Goal: Task Accomplishment & Management: Manage account settings

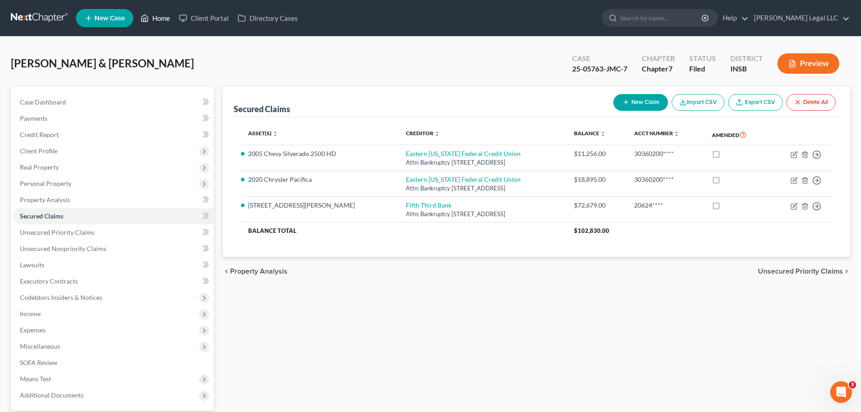
click at [152, 14] on link "Home" at bounding box center [155, 18] width 38 height 16
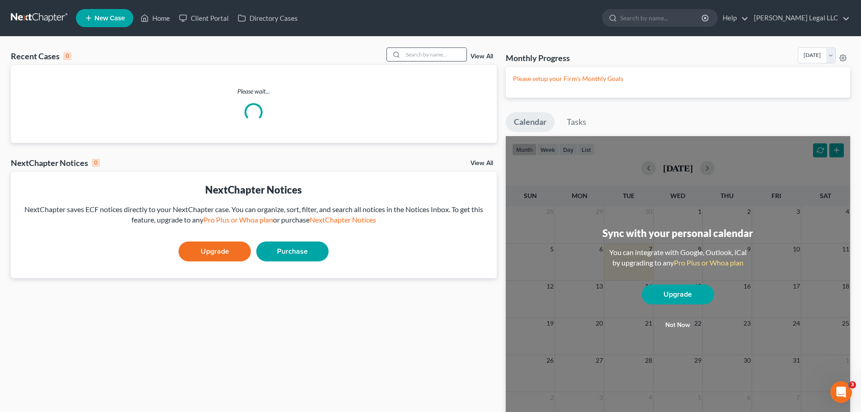
click at [414, 52] on input "search" at bounding box center [434, 54] width 63 height 13
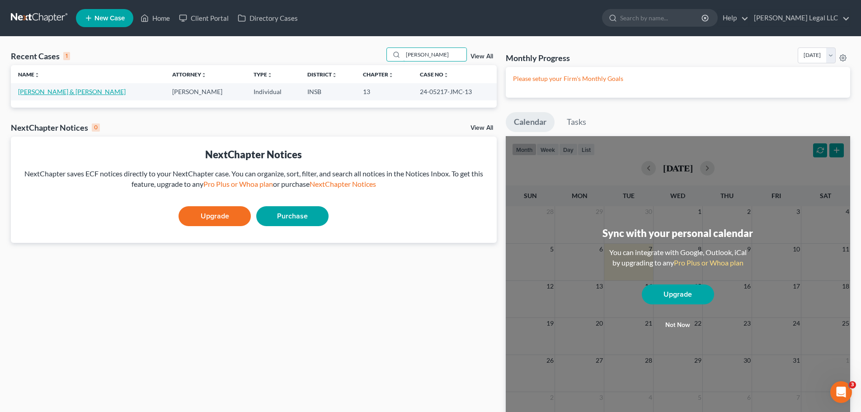
type input "[PERSON_NAME]"
click at [54, 89] on link "[PERSON_NAME] & [PERSON_NAME]" at bounding box center [72, 92] width 108 height 8
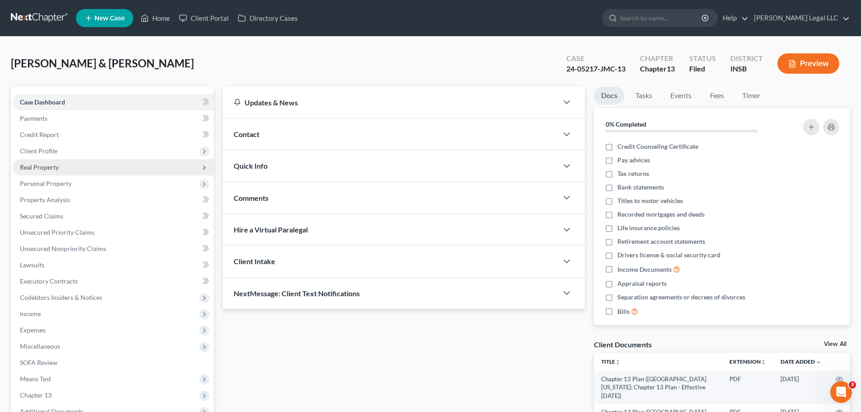
click at [39, 169] on span "Real Property" at bounding box center [39, 167] width 39 height 8
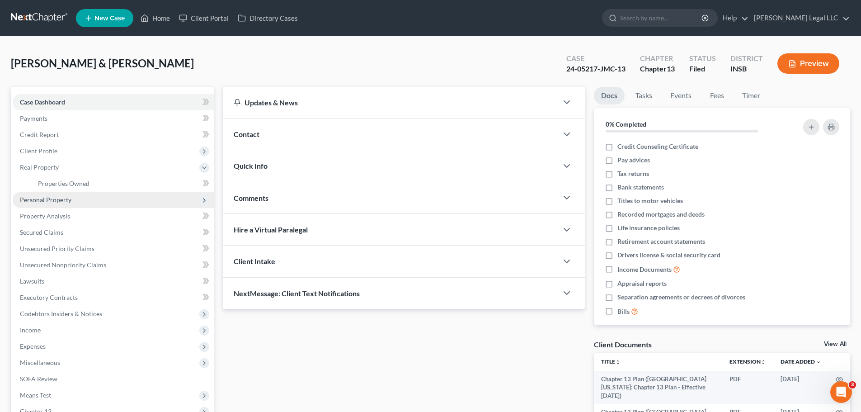
click at [33, 203] on span "Personal Property" at bounding box center [46, 200] width 52 height 8
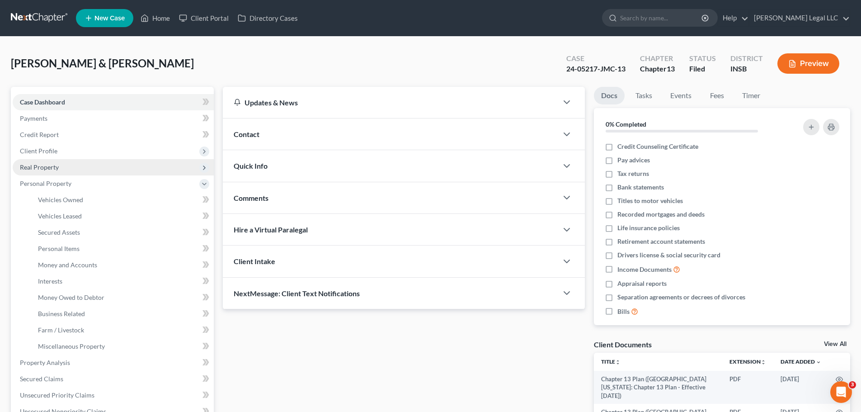
click at [38, 166] on span "Real Property" at bounding box center [39, 167] width 39 height 8
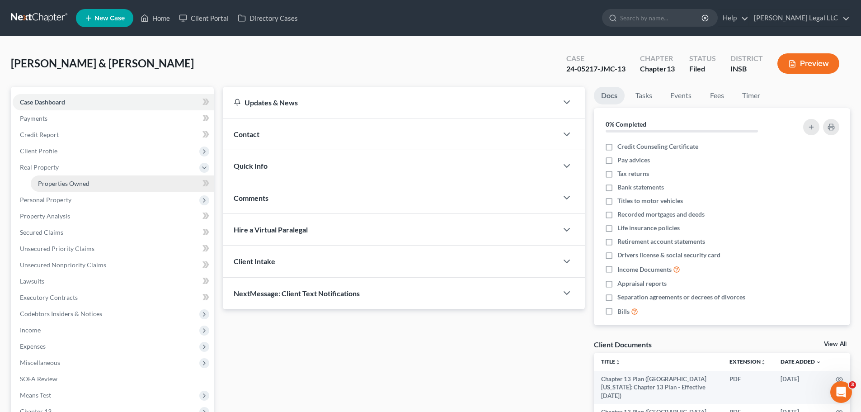
click at [38, 178] on link "Properties Owned" at bounding box center [122, 183] width 183 height 16
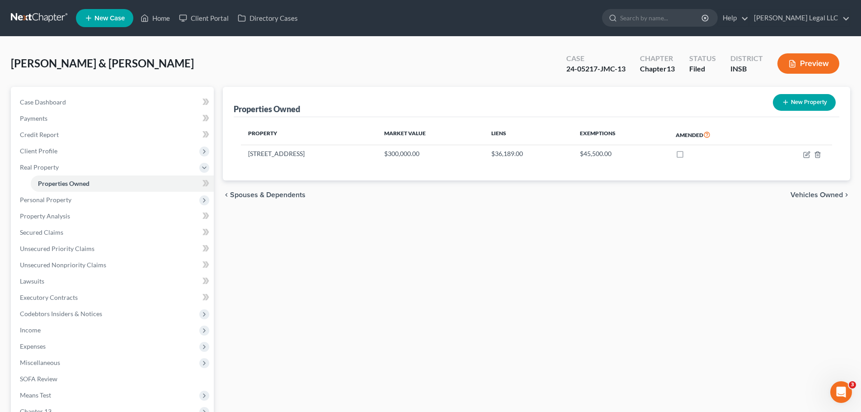
click at [329, 202] on div "chevron_left Spouses & Dependents Vehicles Owned chevron_right" at bounding box center [536, 194] width 627 height 29
click at [687, 155] on icon "button" at bounding box center [806, 154] width 7 height 7
select select "15"
select select "2"
select select "1"
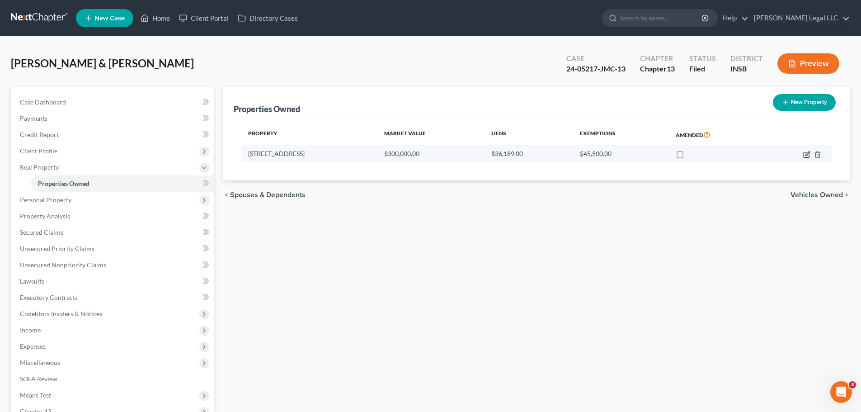
select select "15"
select select "2"
select select "0"
select select "2"
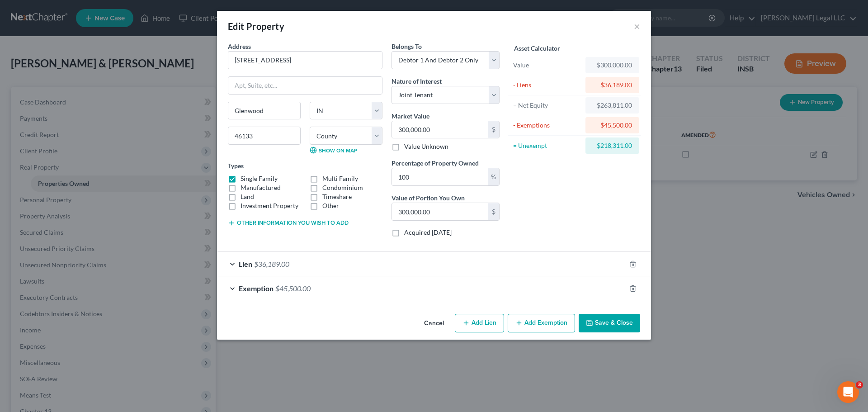
checkbox input "true"
click at [389, 260] on div "Lien $36,189.00" at bounding box center [421, 264] width 409 height 24
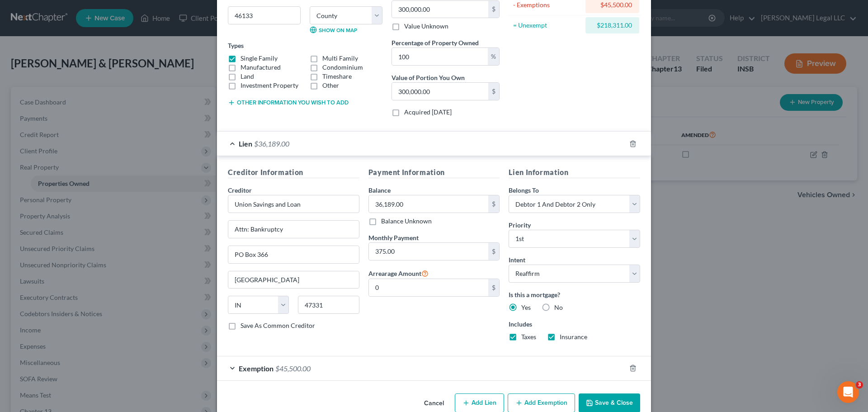
scroll to position [139, 0]
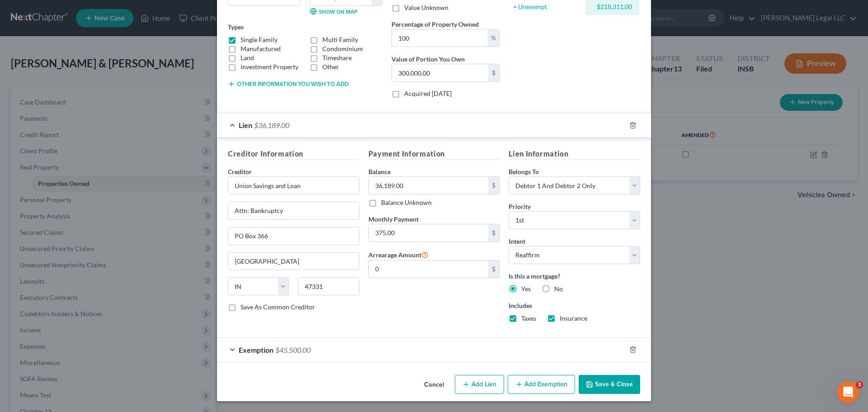
click at [339, 314] on div "Exemption $45,500.00" at bounding box center [421, 350] width 409 height 24
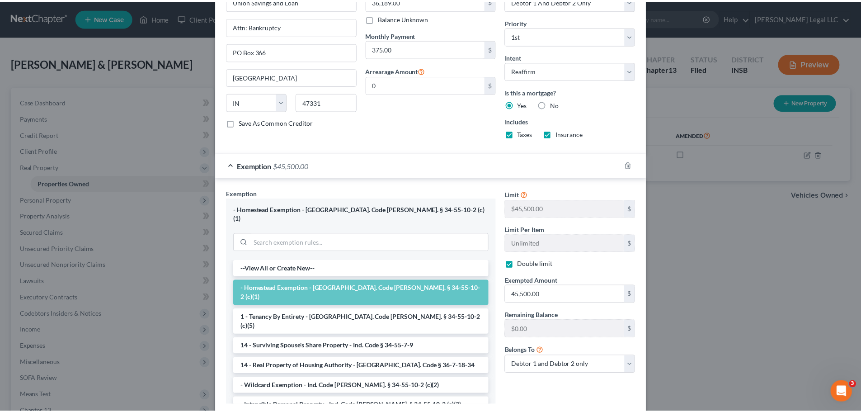
scroll to position [372, 0]
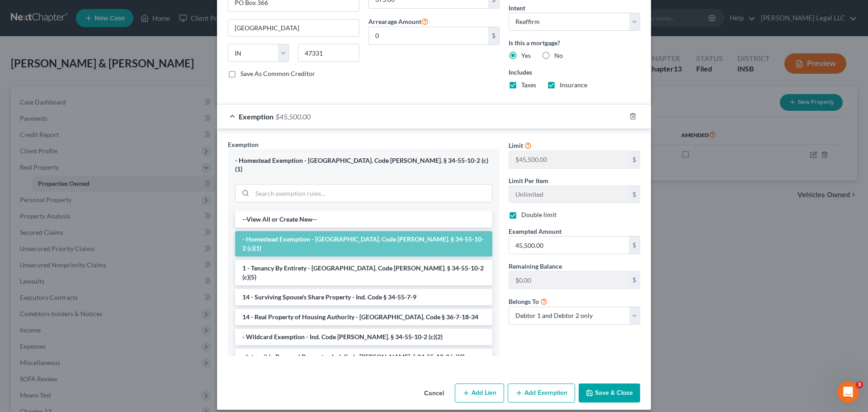
click at [609, 314] on button "Save & Close" at bounding box center [609, 392] width 61 height 19
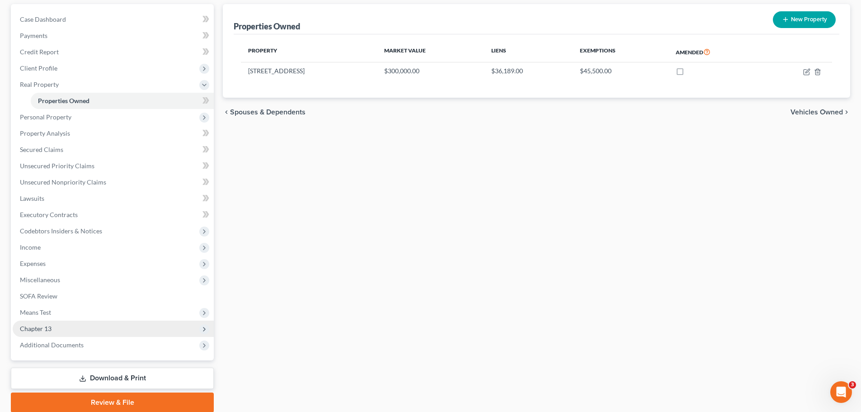
scroll to position [90, 0]
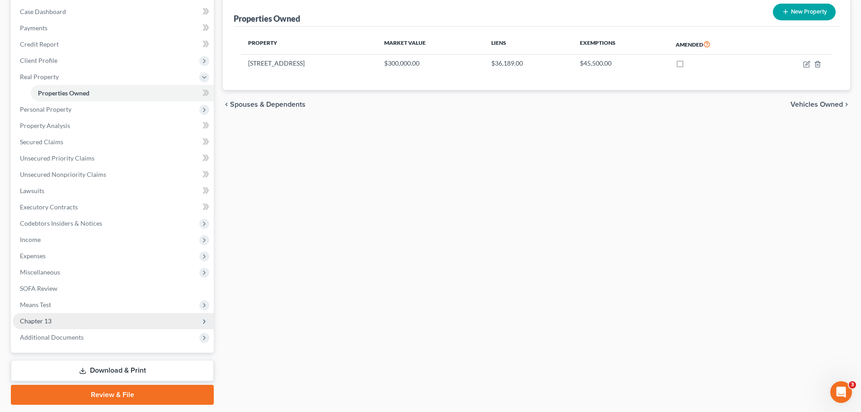
click at [51, 314] on span "Chapter 13" at bounding box center [36, 321] width 32 height 8
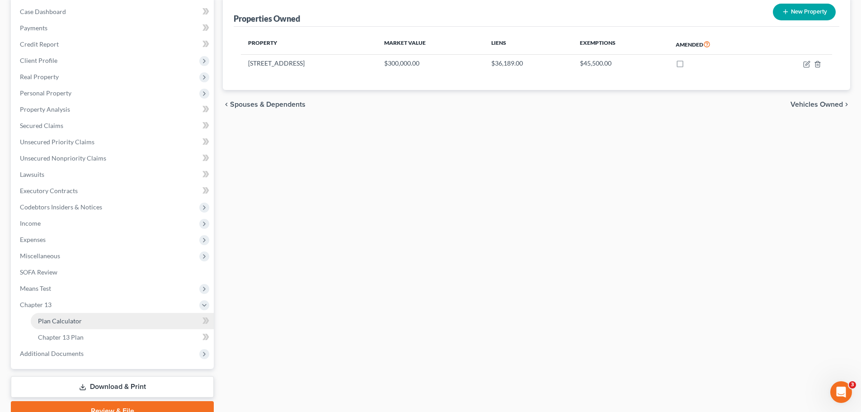
click at [58, 314] on span "Plan Calculator" at bounding box center [60, 321] width 44 height 8
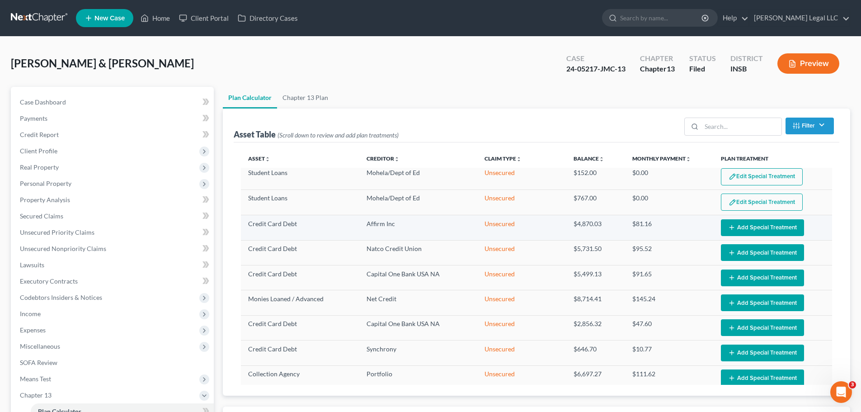
select select "59"
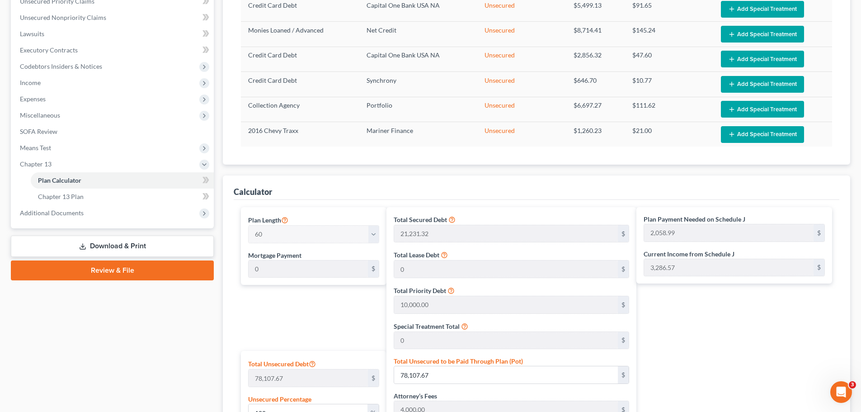
scroll to position [407, 0]
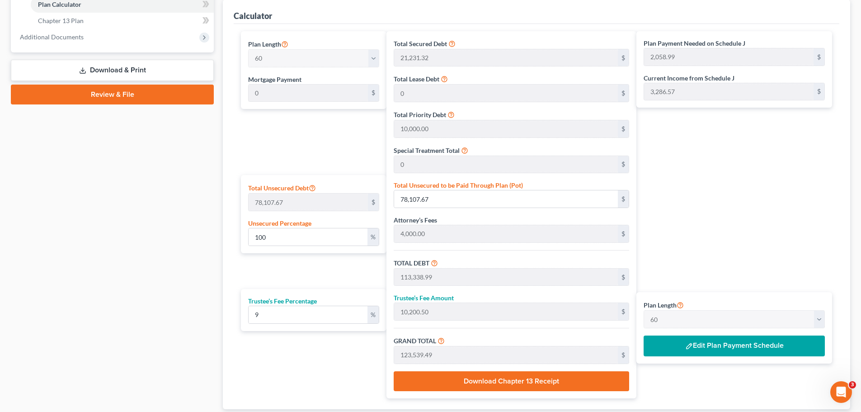
click at [687, 314] on button "Edit Plan Payment Schedule" at bounding box center [734, 345] width 181 height 21
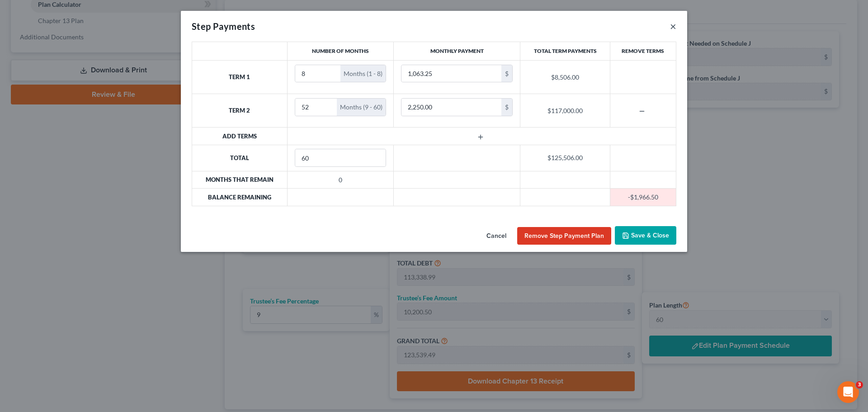
click at [672, 28] on button "×" at bounding box center [673, 26] width 6 height 11
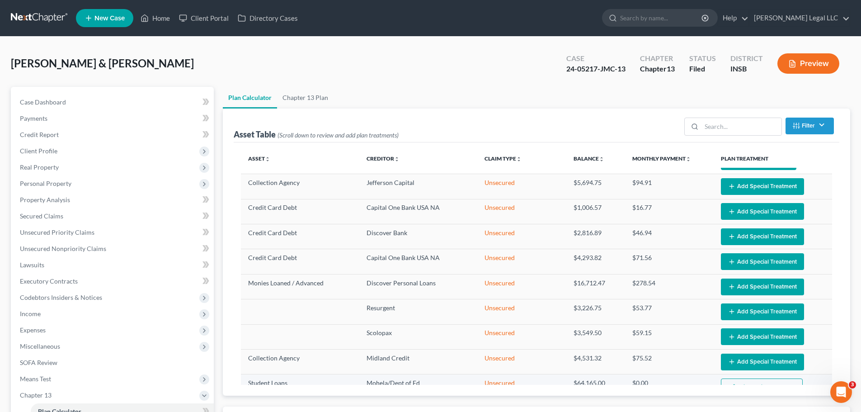
scroll to position [0, 0]
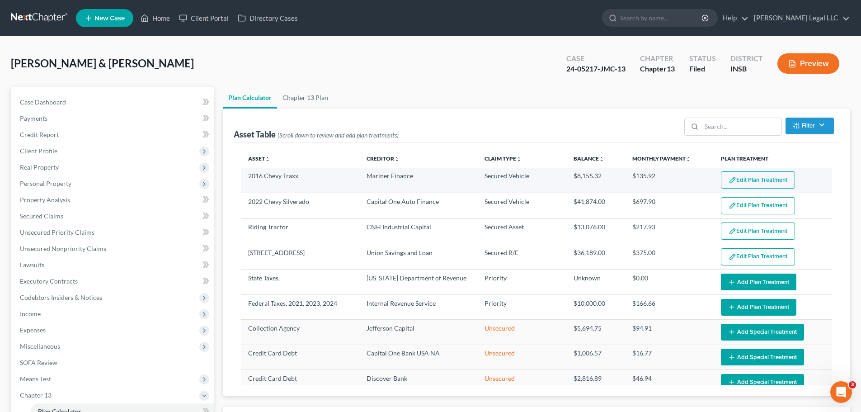
click at [687, 183] on button "Edit Plan Treatment" at bounding box center [758, 179] width 74 height 17
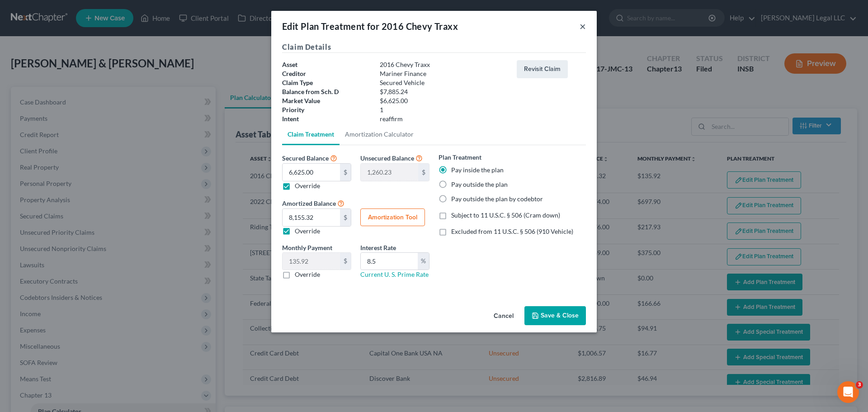
click at [581, 26] on button "×" at bounding box center [582, 26] width 6 height 11
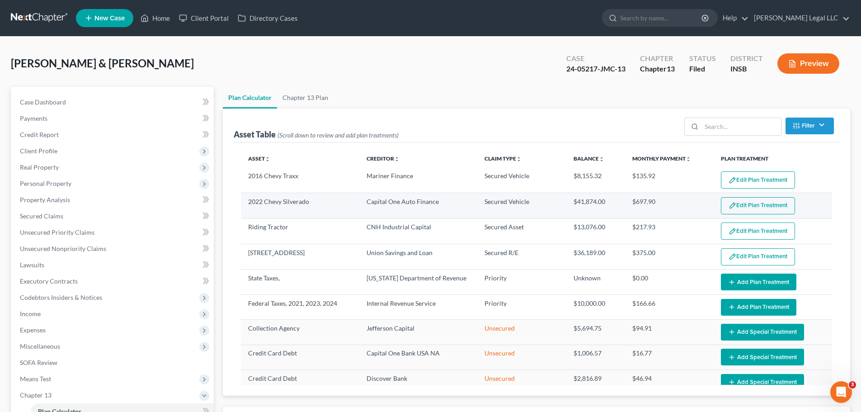
click at [687, 200] on button "Edit Plan Treatment" at bounding box center [758, 205] width 74 height 17
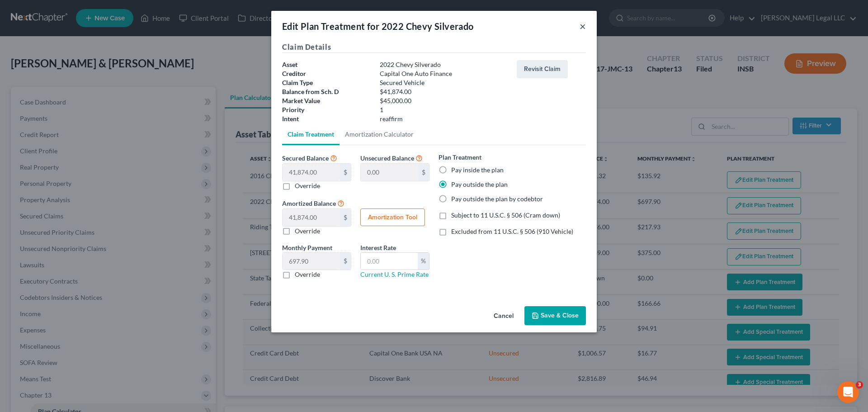
click at [581, 27] on button "×" at bounding box center [582, 26] width 6 height 11
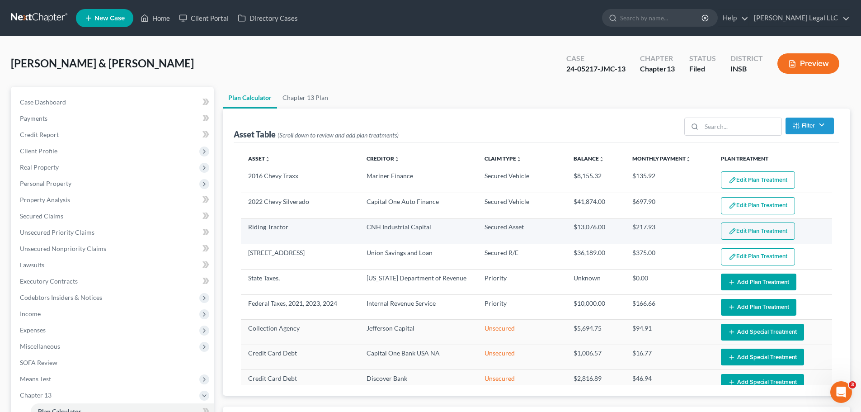
click at [687, 234] on button "Edit Plan Treatment" at bounding box center [758, 230] width 74 height 17
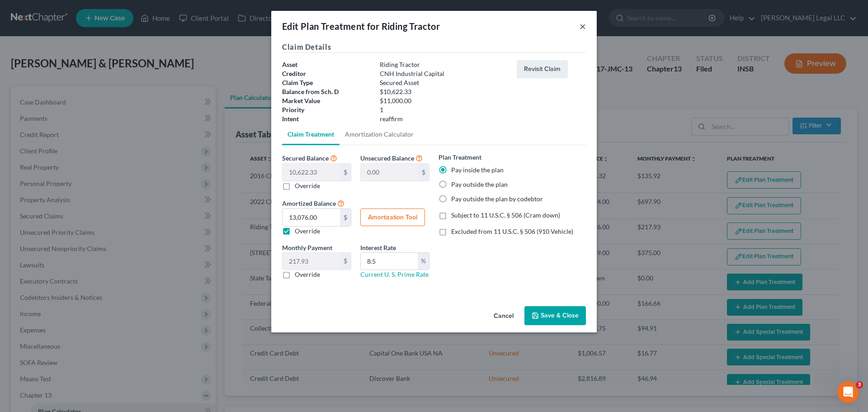
click at [582, 27] on button "×" at bounding box center [582, 26] width 6 height 11
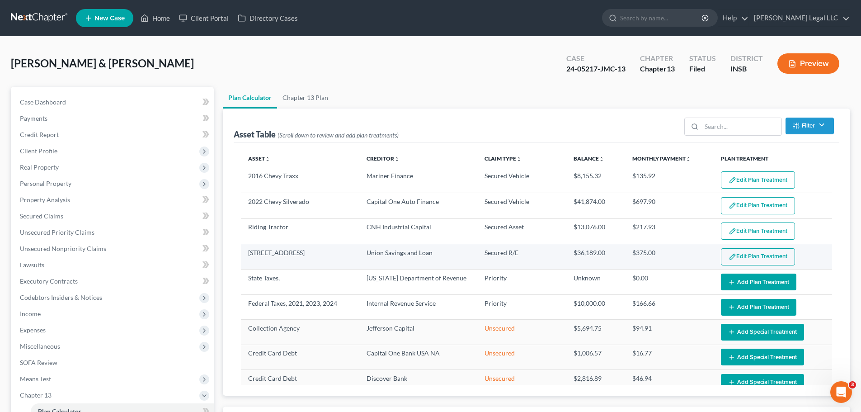
click at [687, 261] on button "Edit Plan Treatment" at bounding box center [758, 256] width 74 height 17
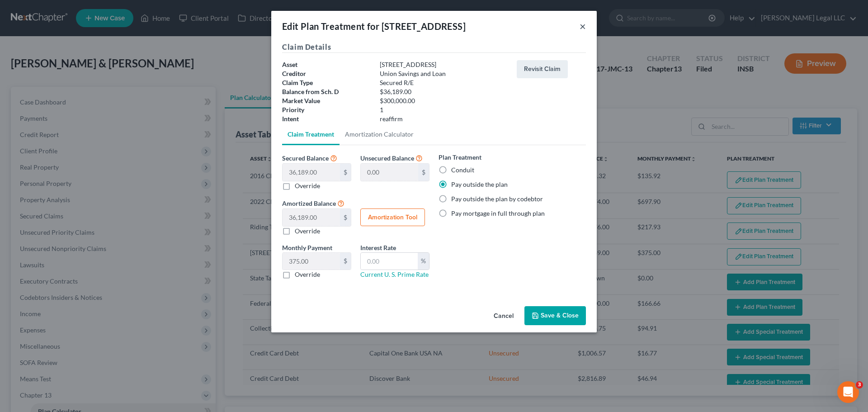
click at [584, 27] on button "×" at bounding box center [582, 26] width 6 height 11
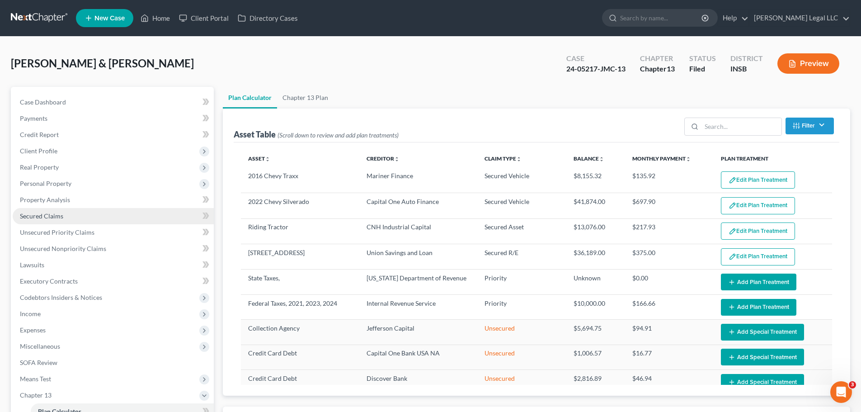
click at [39, 214] on span "Secured Claims" at bounding box center [41, 216] width 43 height 8
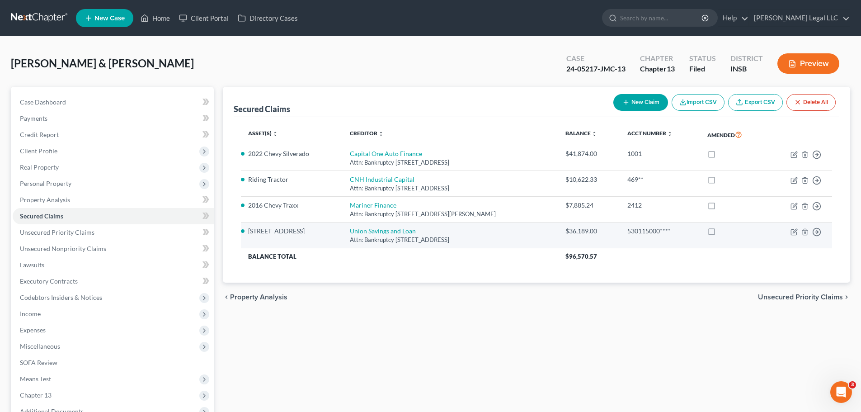
click at [377, 226] on td "Union Savings and Loan Attn: Bankruptcy [STREET_ADDRESS]" at bounding box center [451, 235] width 216 height 26
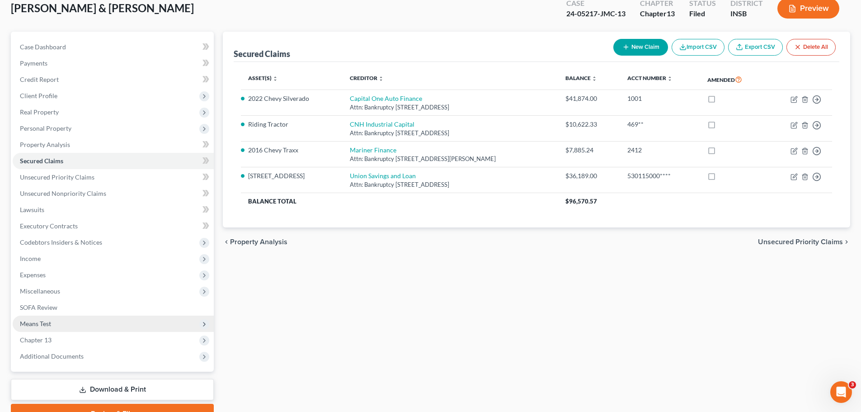
scroll to position [101, 0]
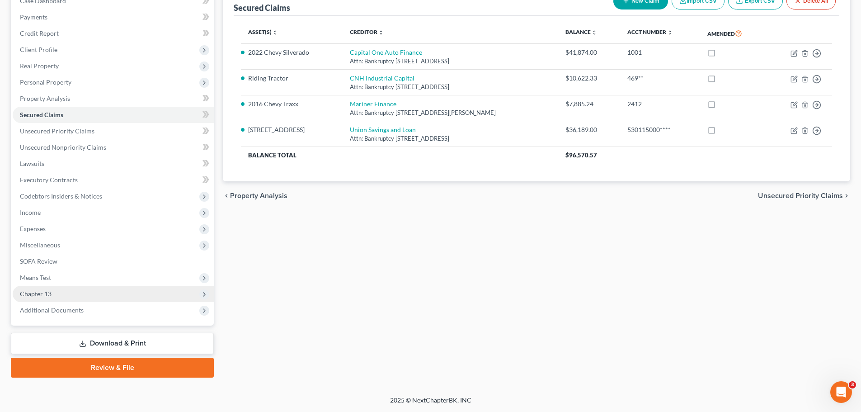
click at [52, 291] on span "Chapter 13" at bounding box center [113, 294] width 201 height 16
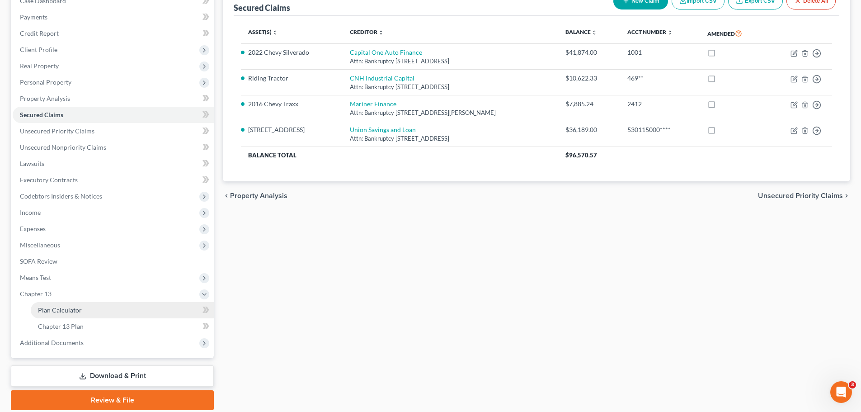
click at [52, 306] on span "Plan Calculator" at bounding box center [60, 310] width 44 height 8
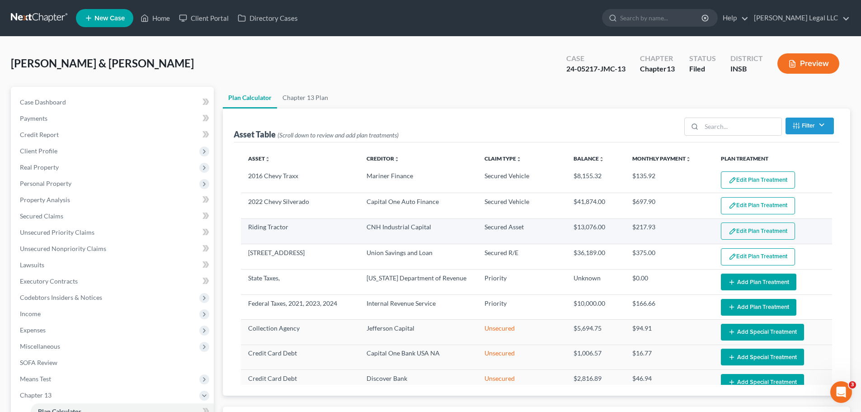
select select "59"
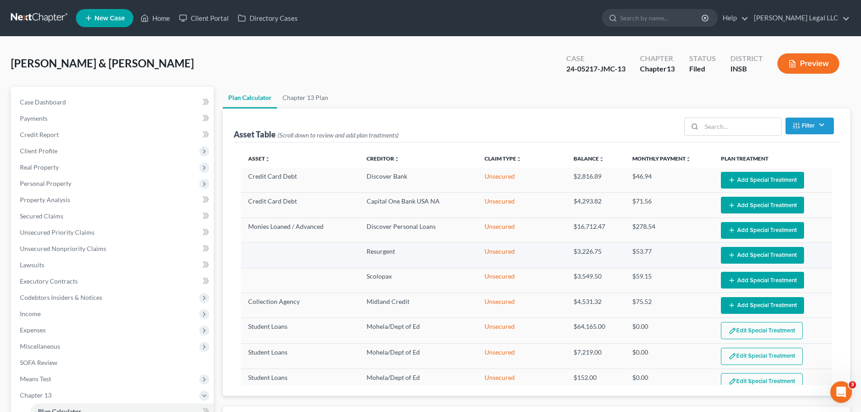
scroll to position [407, 0]
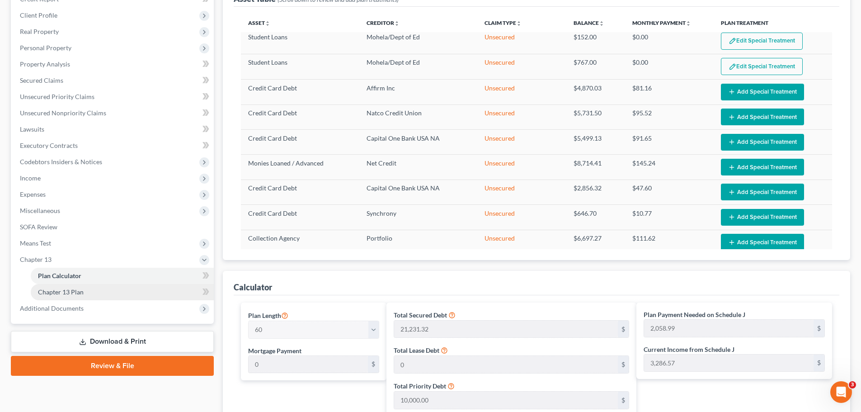
click at [59, 294] on span "Chapter 13 Plan" at bounding box center [61, 292] width 46 height 8
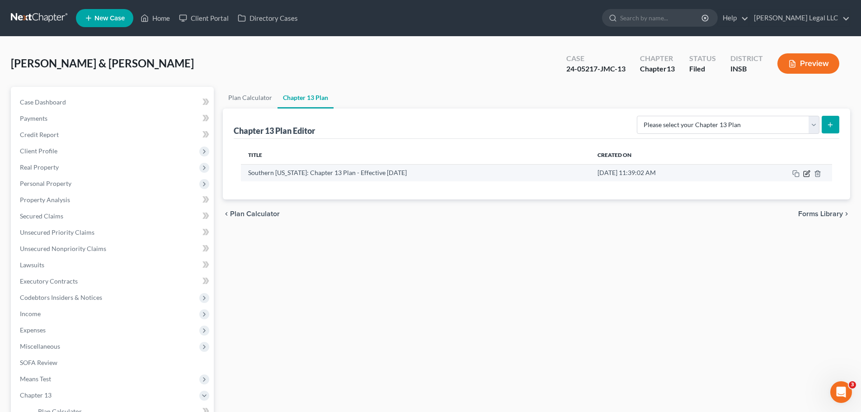
click at [687, 174] on icon "button" at bounding box center [806, 173] width 7 height 7
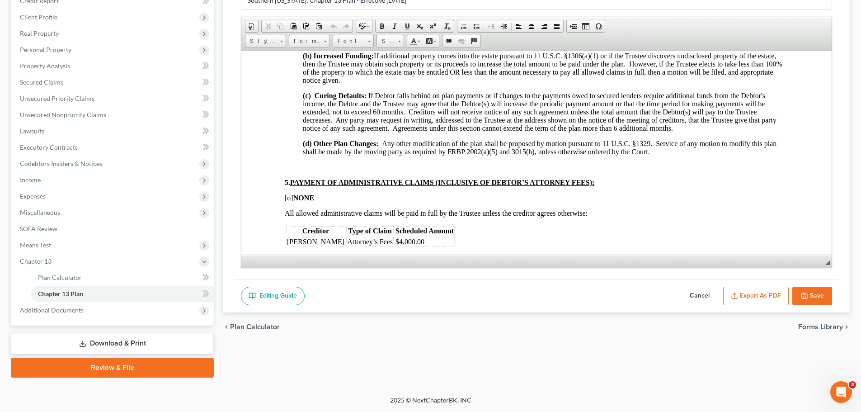
scroll to position [452, 0]
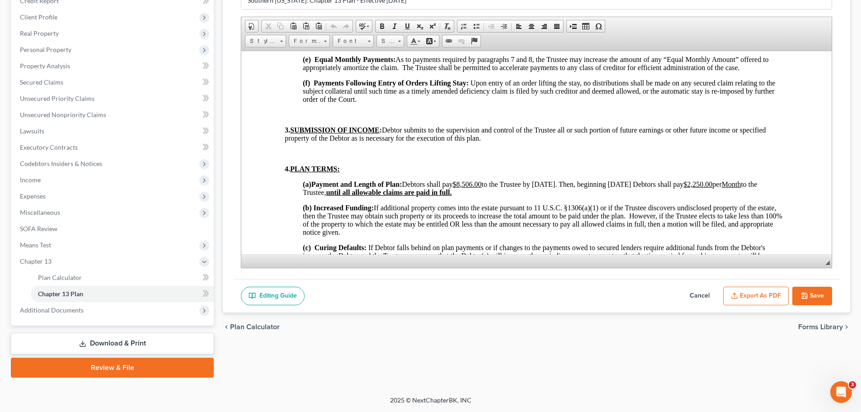
click at [572, 193] on p "(a) Payment and Length of Plan: Debtors shall pay $8,506.00 to the Trustee by […" at bounding box center [545, 188] width 485 height 16
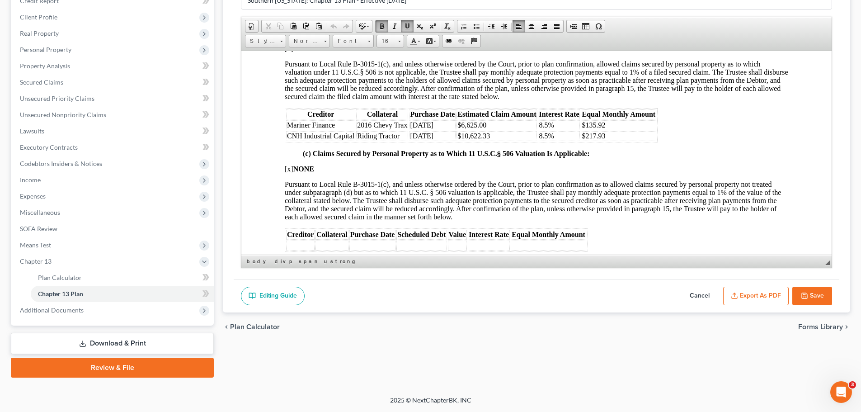
scroll to position [1220, 0]
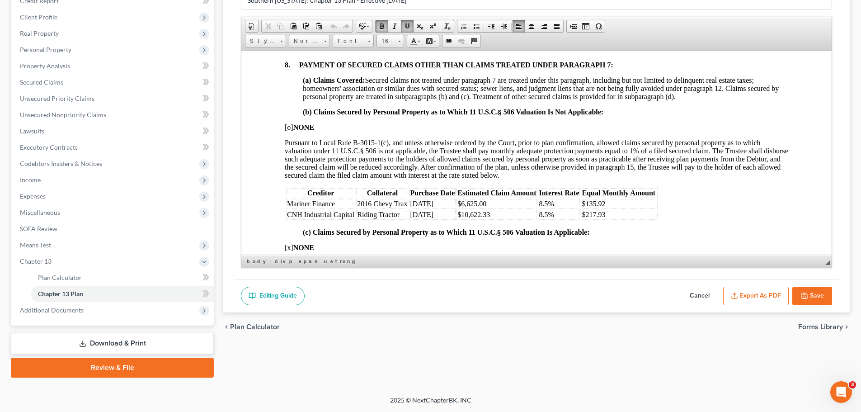
click at [555, 200] on td "8.5%" at bounding box center [559, 203] width 42 height 10
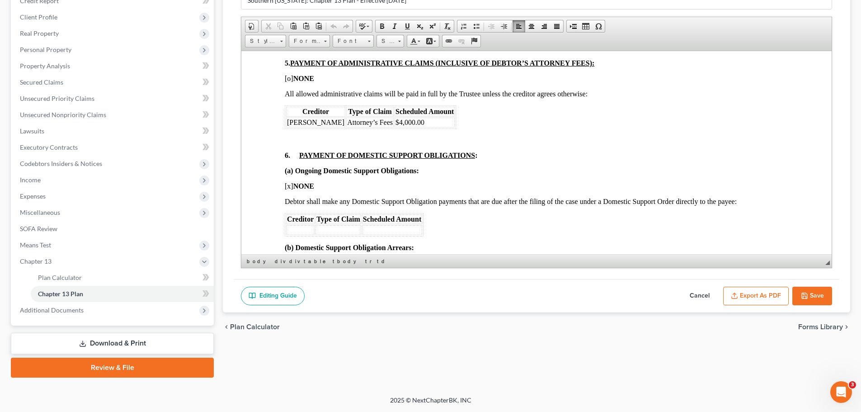
scroll to position [497, 0]
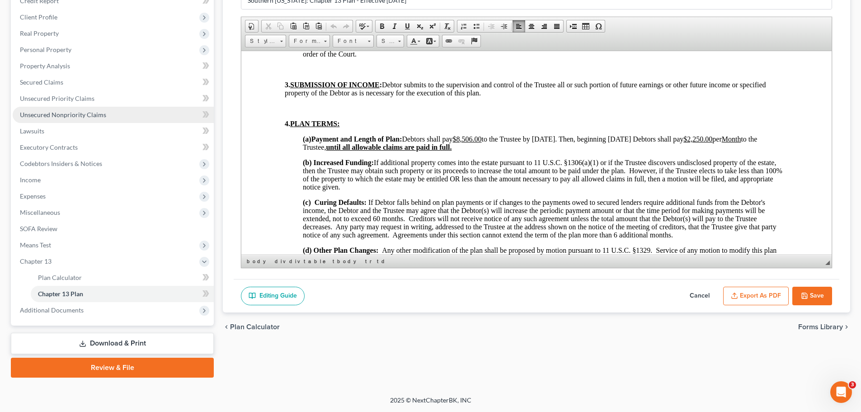
click at [29, 112] on span "Unsecured Nonpriority Claims" at bounding box center [63, 115] width 86 height 8
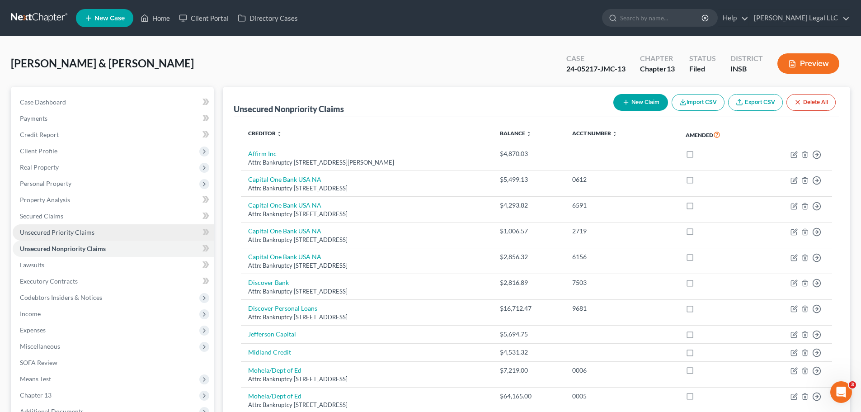
click at [53, 232] on span "Unsecured Priority Claims" at bounding box center [57, 232] width 75 height 8
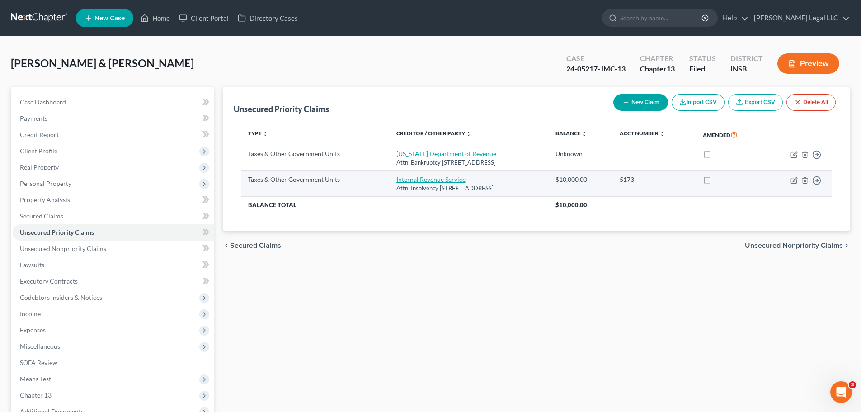
click at [396, 179] on link "Internal Revenue Service" at bounding box center [430, 179] width 69 height 8
select select "0"
select select "39"
select select "2"
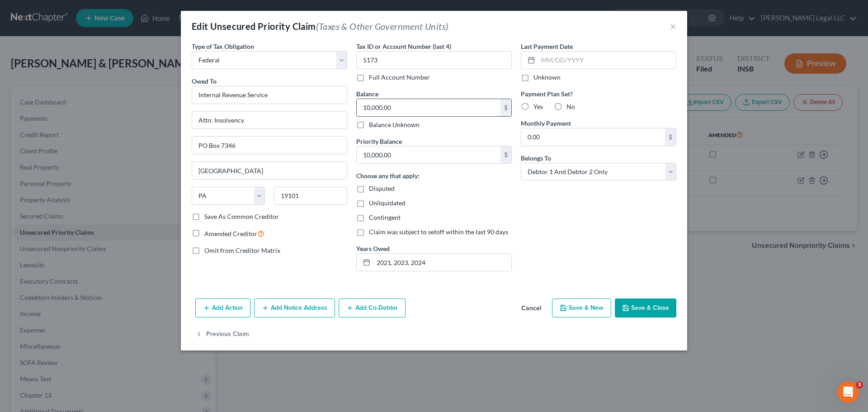
click at [406, 108] on input "10,000.00" at bounding box center [429, 107] width 144 height 17
click at [419, 113] on input "10,000.00" at bounding box center [429, 107] width 144 height 17
type input "12,679.94"
click at [412, 144] on div "Priority Balance 10,000.00 $" at bounding box center [433, 151] width 155 height 28
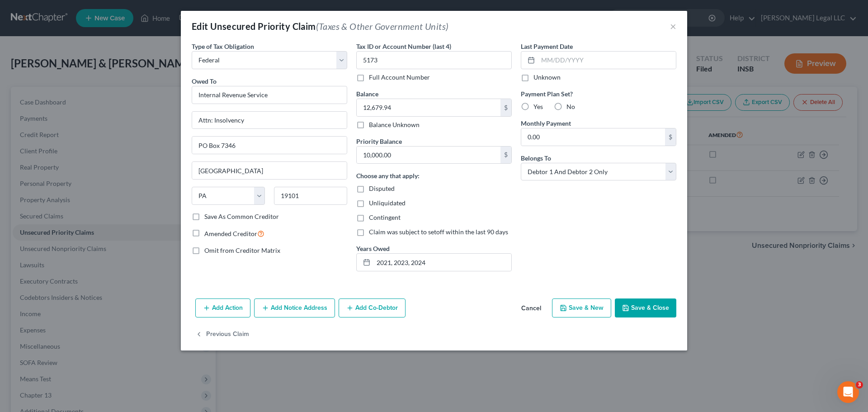
click at [646, 311] on button "Save & Close" at bounding box center [645, 307] width 61 height 19
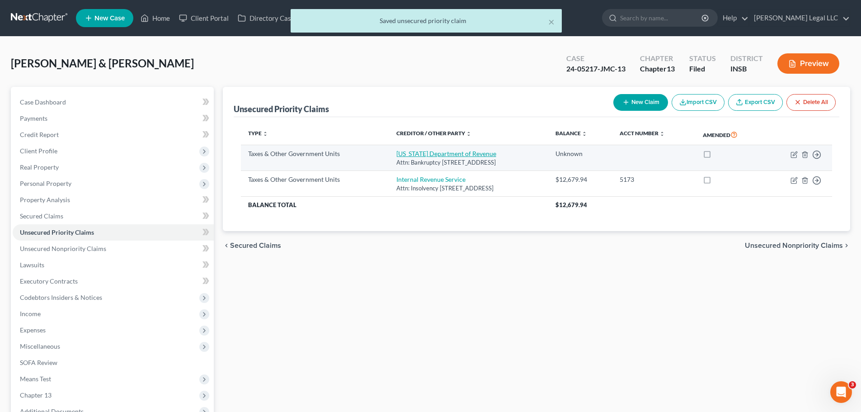
click at [437, 150] on link "[US_STATE] Department of Revenue" at bounding box center [446, 154] width 100 height 8
select select "2"
select select "15"
select select "2"
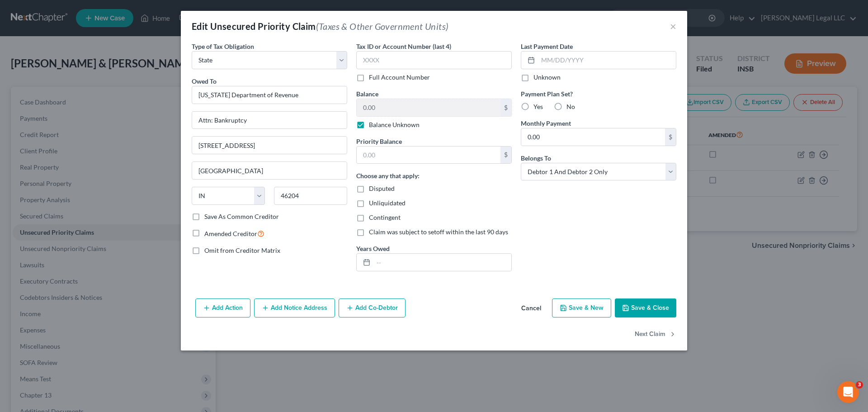
click at [641, 311] on button "Save & Close" at bounding box center [645, 307] width 61 height 19
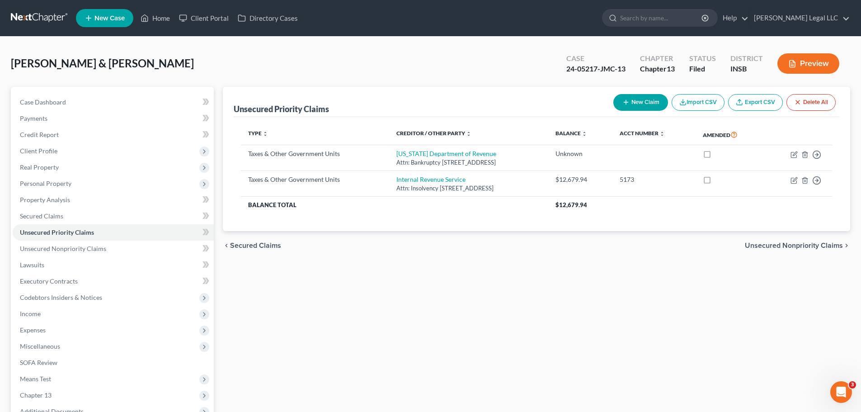
click at [611, 306] on div "Unsecured Priority Claims New Claim Import CSV Export CSV Delete All Type expan…" at bounding box center [536, 283] width 636 height 392
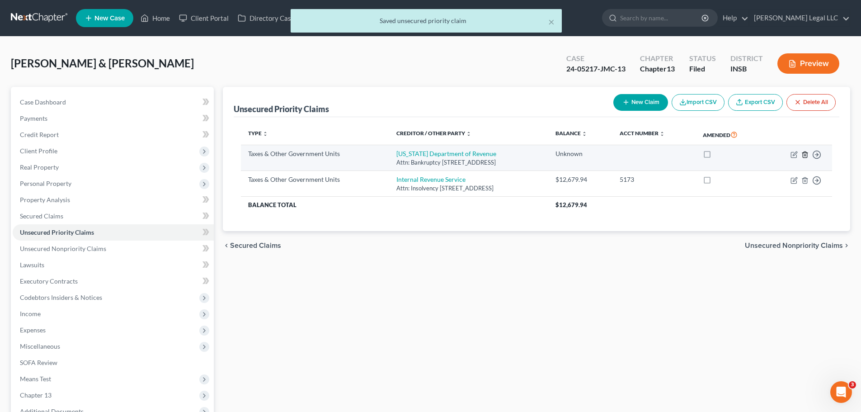
click at [687, 154] on line "button" at bounding box center [805, 155] width 0 height 2
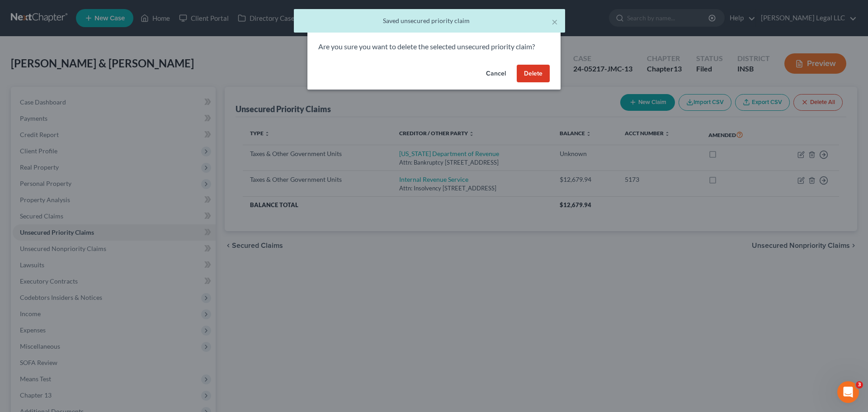
click at [536, 71] on button "Delete" at bounding box center [533, 74] width 33 height 18
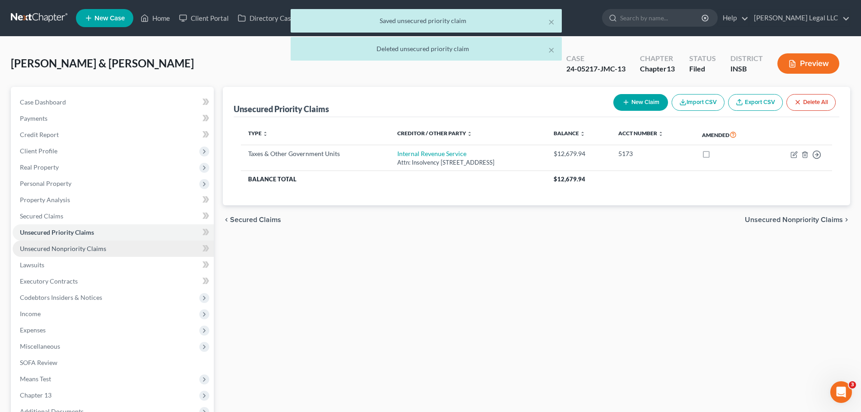
click at [84, 245] on span "Unsecured Nonpriority Claims" at bounding box center [63, 249] width 86 height 8
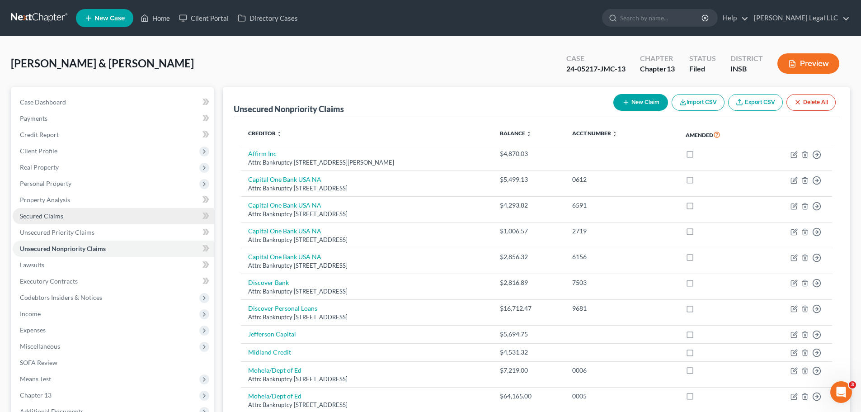
click at [47, 217] on span "Secured Claims" at bounding box center [41, 216] width 43 height 8
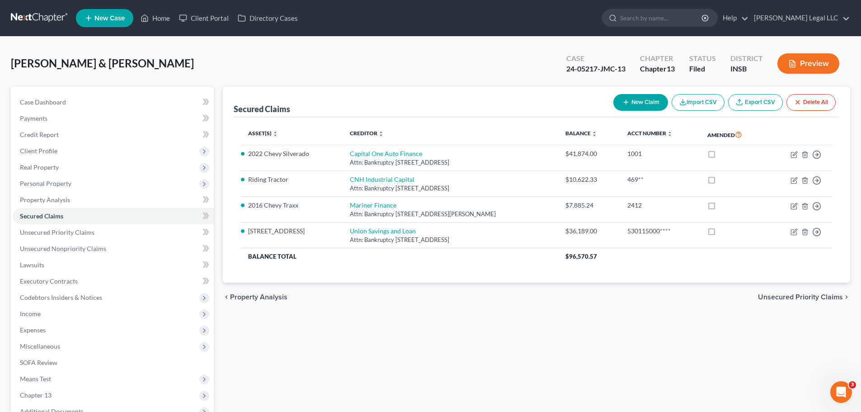
drag, startPoint x: 311, startPoint y: 363, endPoint x: 329, endPoint y: 356, distance: 19.6
click at [313, 314] on div "Secured Claims New Claim Import CSV Export CSV Delete All Asset(s) expand_more …" at bounding box center [536, 283] width 636 height 392
click at [71, 252] on span "Unsecured Nonpriority Claims" at bounding box center [63, 249] width 86 height 8
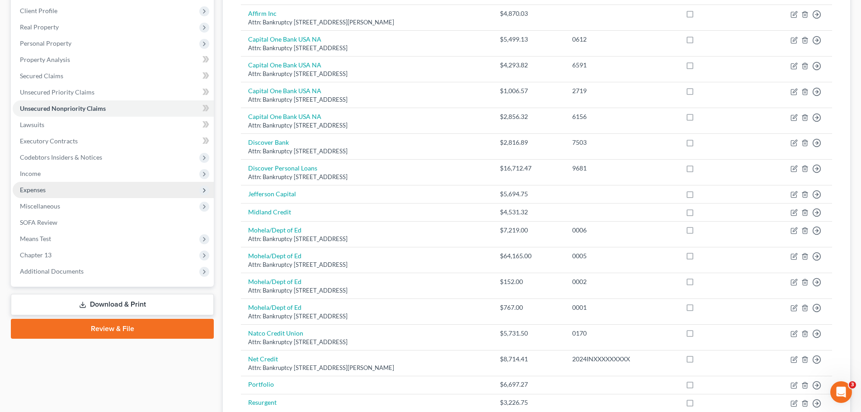
scroll to position [136, 0]
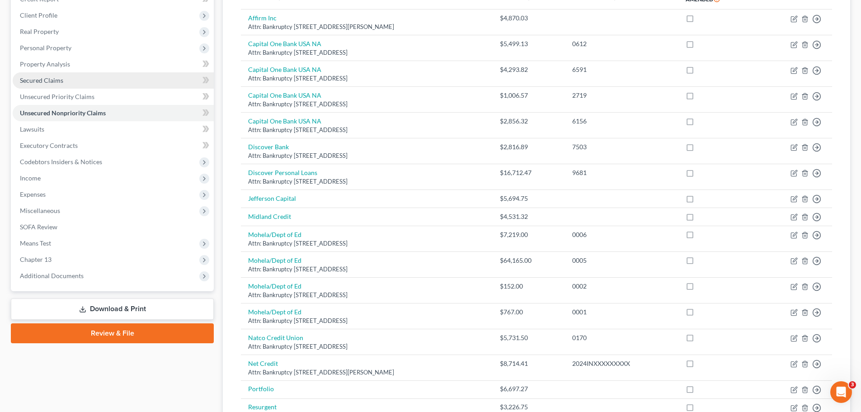
click at [45, 83] on span "Secured Claims" at bounding box center [41, 80] width 43 height 8
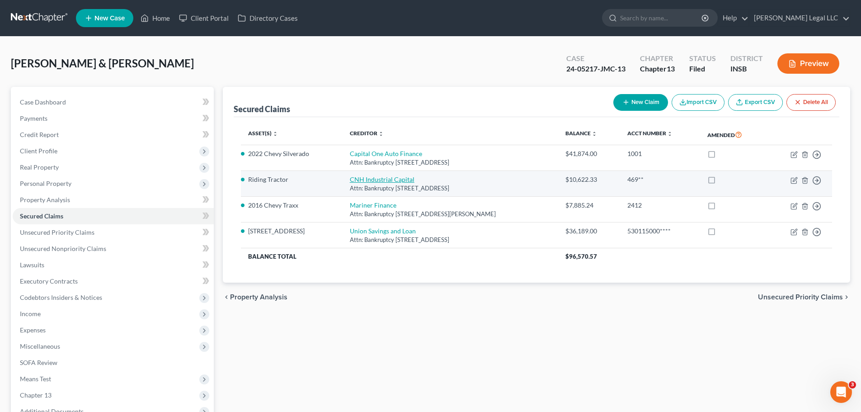
click at [369, 182] on link "CNH Industrial Capital" at bounding box center [382, 179] width 65 height 8
select select "52"
select select "2"
select select "0"
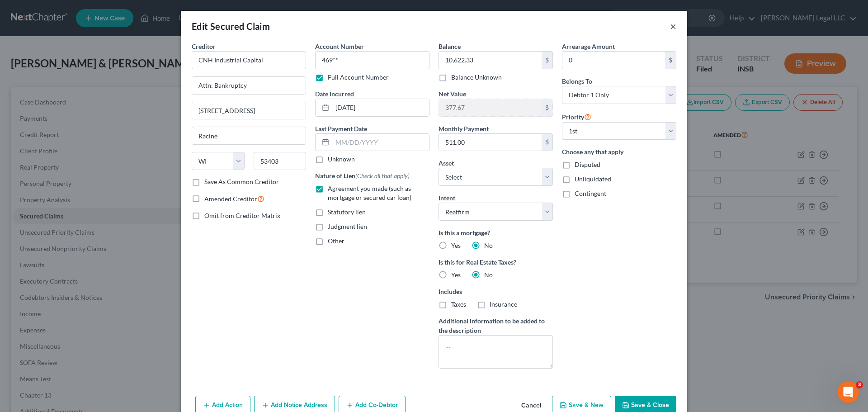
drag, startPoint x: 668, startPoint y: 27, endPoint x: 663, endPoint y: 27, distance: 5.4
click at [670, 27] on button "×" at bounding box center [673, 26] width 6 height 11
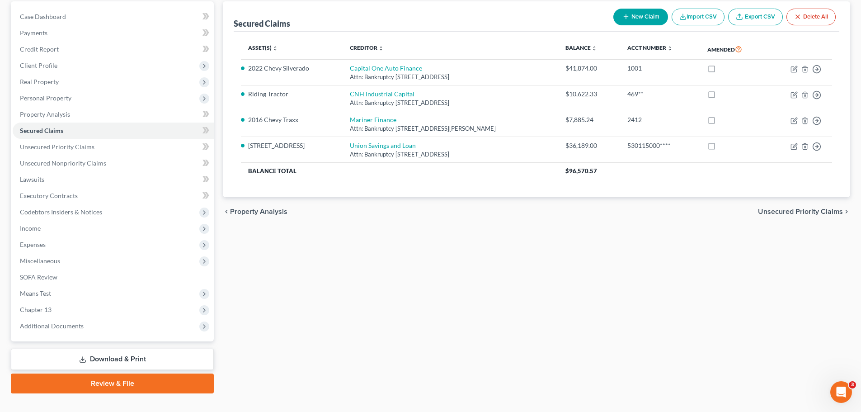
scroll to position [101, 0]
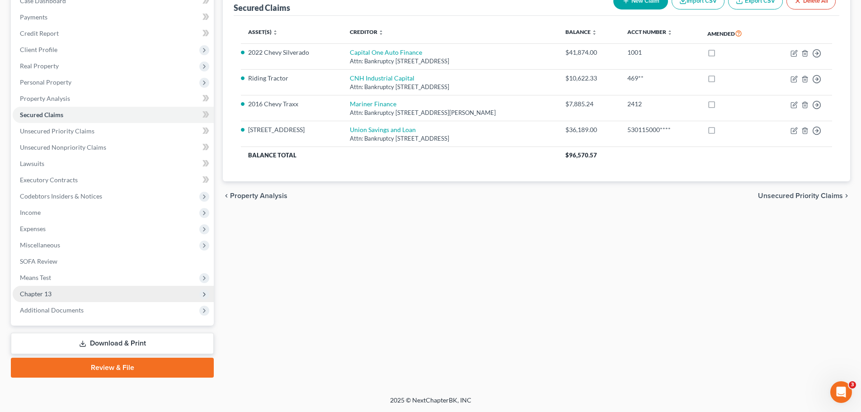
click at [24, 288] on span "Chapter 13" at bounding box center [113, 294] width 201 height 16
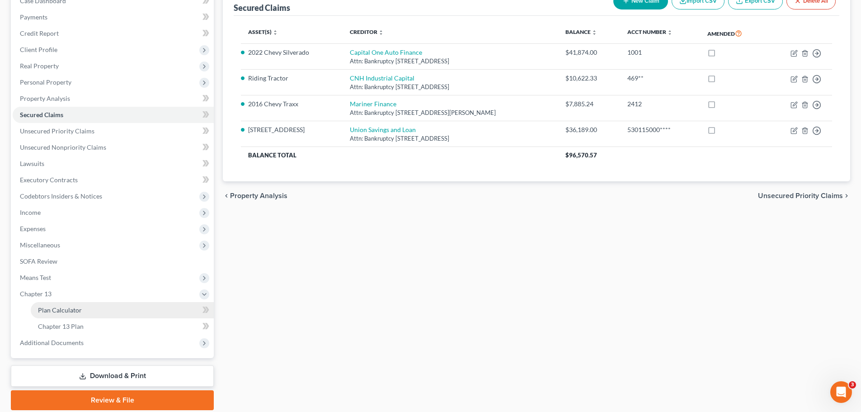
click at [59, 311] on span "Plan Calculator" at bounding box center [60, 310] width 44 height 8
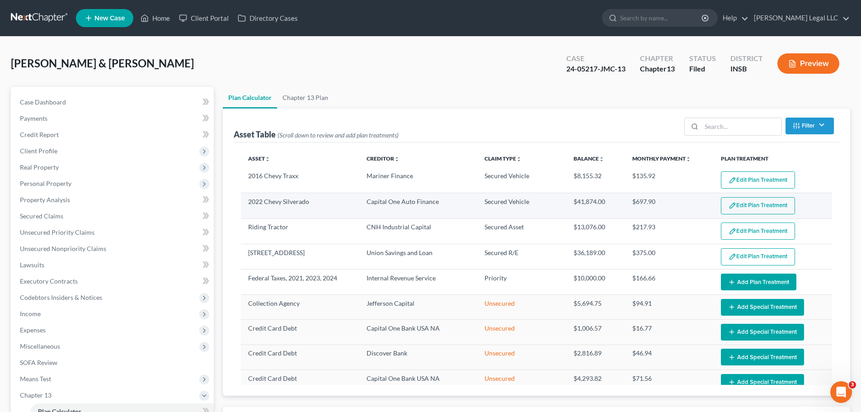
select select "59"
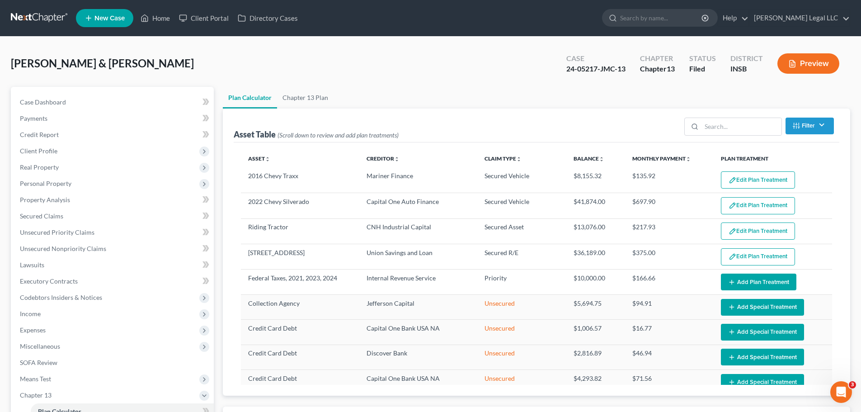
click at [687, 183] on button "Edit Plan Treatment" at bounding box center [758, 179] width 74 height 17
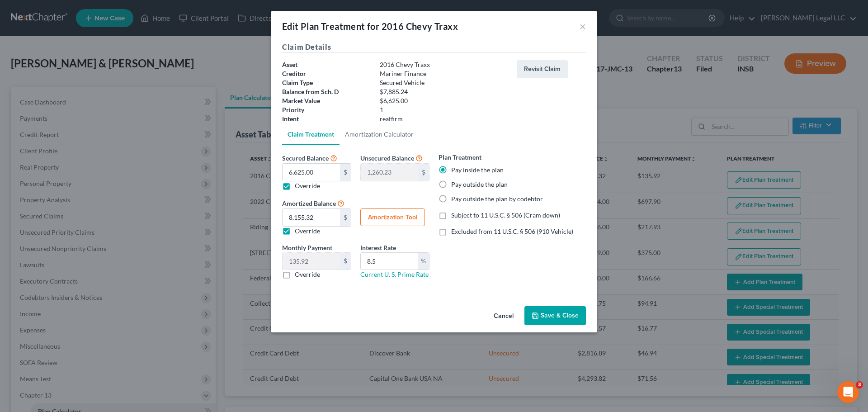
click at [376, 218] on button "Amortization Tool" at bounding box center [392, 217] width 65 height 18
type input "6,625.00"
type input "8.5"
type input "60"
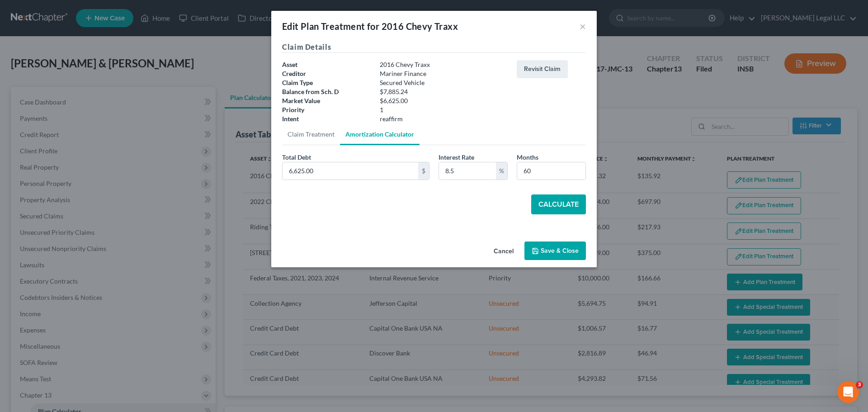
click at [559, 248] on button "Save & Close" at bounding box center [554, 250] width 61 height 19
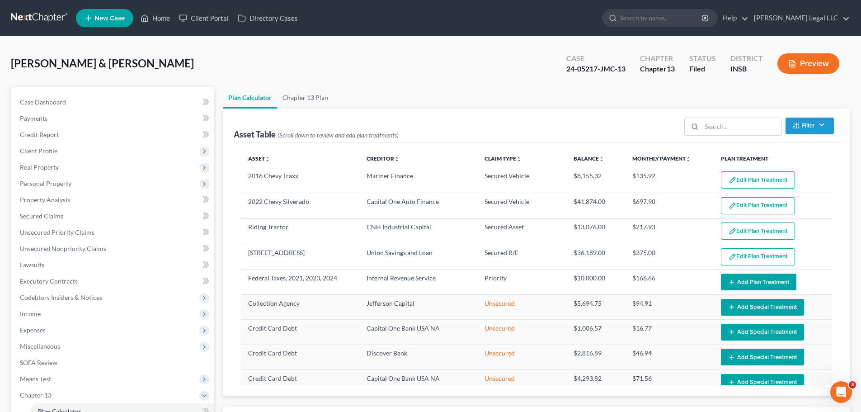
select select "59"
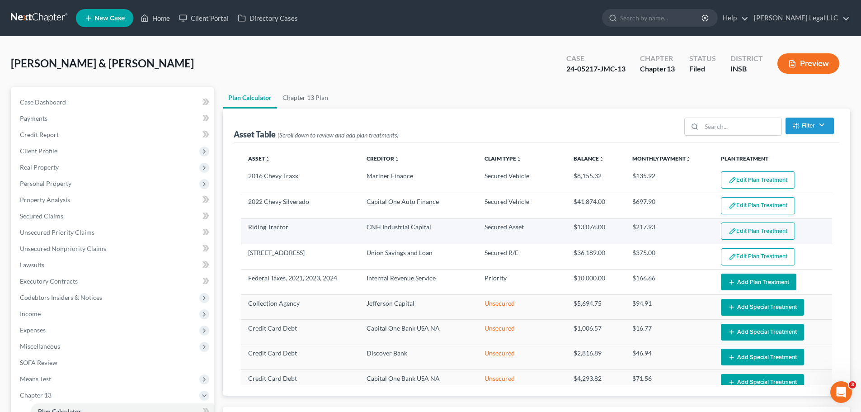
click at [687, 229] on button "Edit Plan Treatment" at bounding box center [758, 230] width 74 height 17
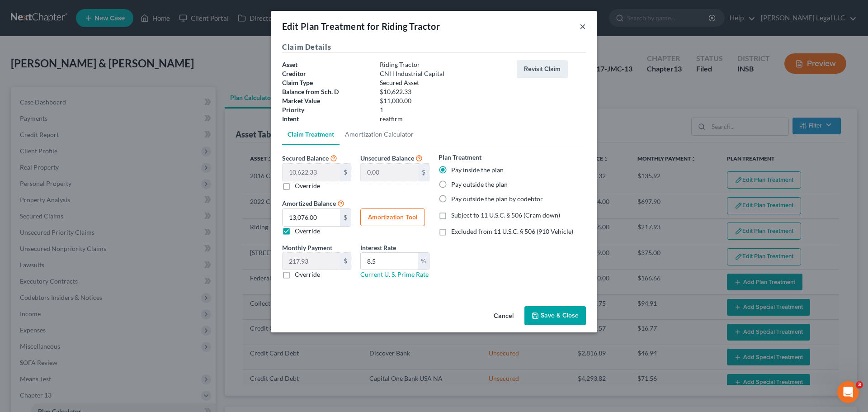
drag, startPoint x: 581, startPoint y: 26, endPoint x: 638, endPoint y: 43, distance: 59.4
click at [581, 27] on button "×" at bounding box center [582, 26] width 6 height 11
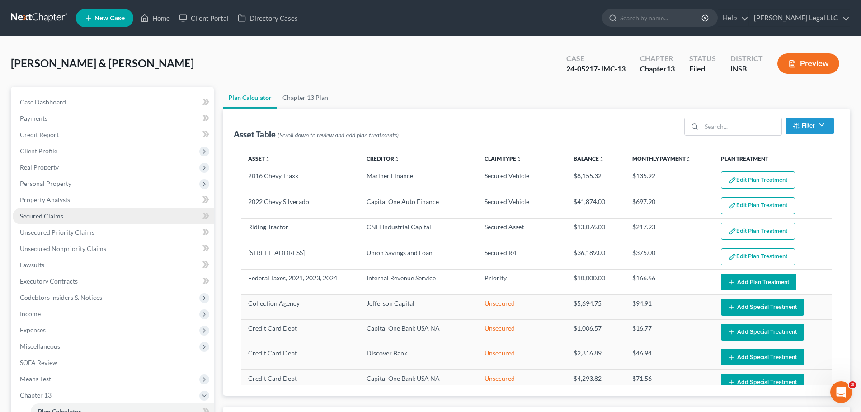
click at [61, 217] on span "Secured Claims" at bounding box center [41, 216] width 43 height 8
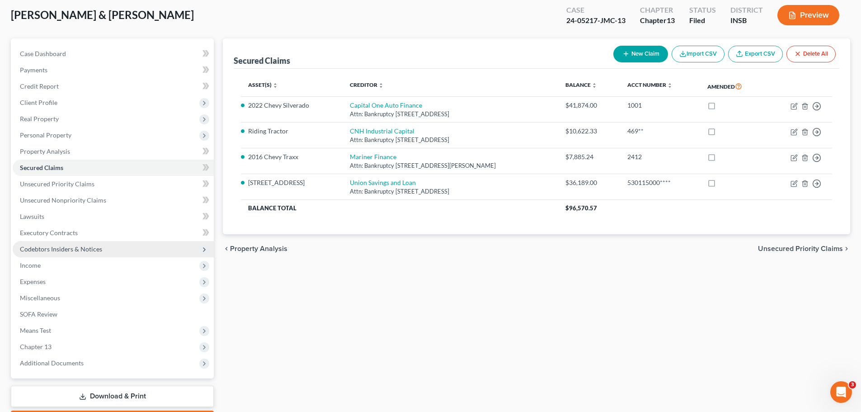
scroll to position [101, 0]
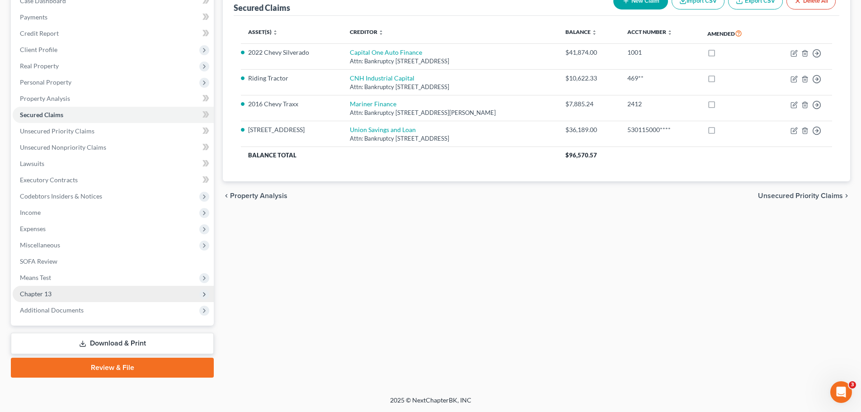
click at [38, 292] on span "Chapter 13" at bounding box center [36, 294] width 32 height 8
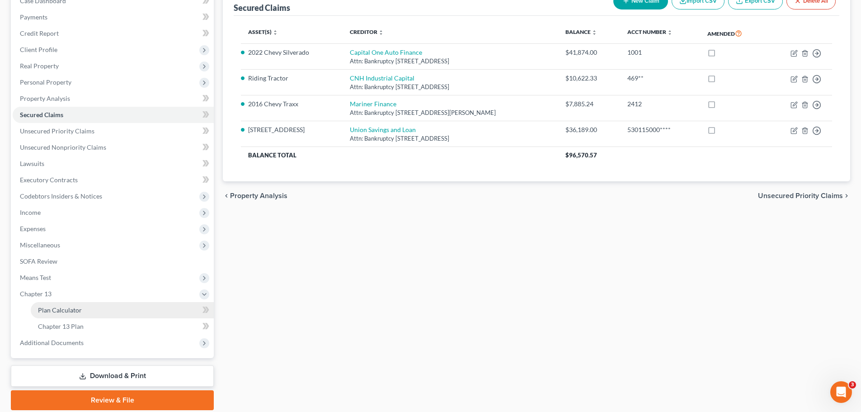
click at [56, 314] on link "Plan Calculator" at bounding box center [122, 310] width 183 height 16
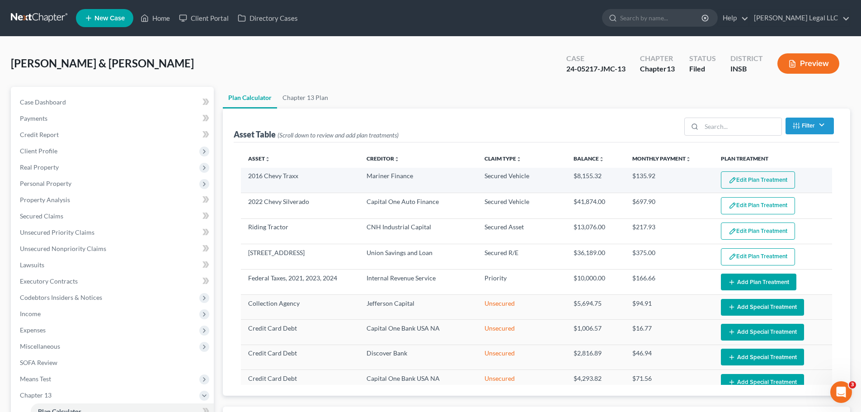
select select "59"
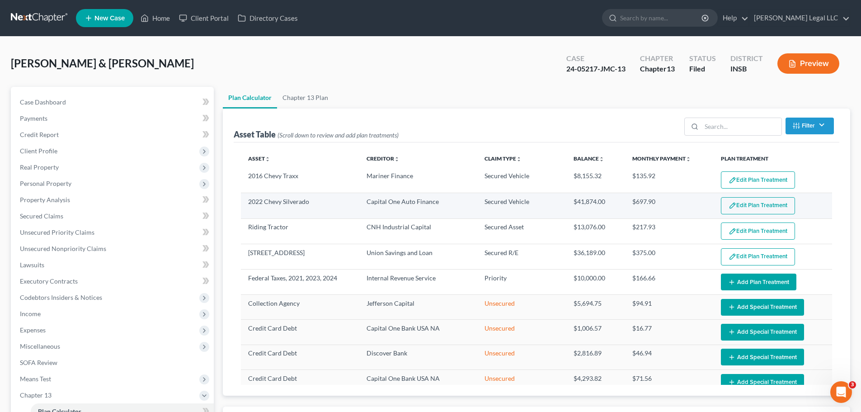
click at [687, 201] on button "Edit Plan Treatment" at bounding box center [758, 205] width 74 height 17
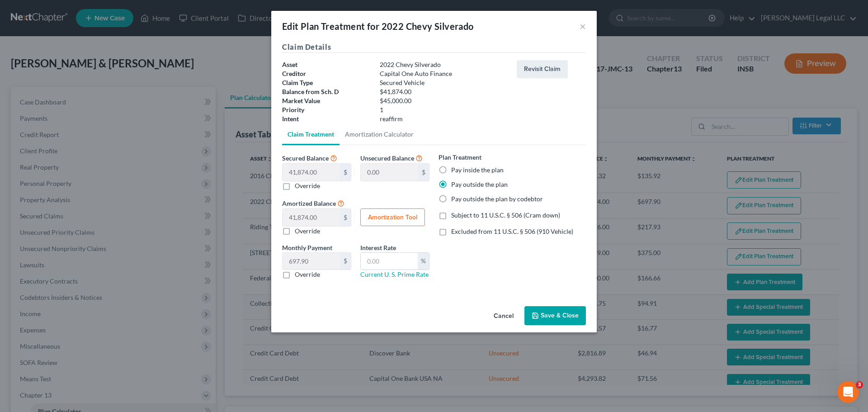
click at [451, 166] on label "Pay inside the plan" at bounding box center [477, 169] width 52 height 9
click at [455, 166] on input "Pay inside the plan" at bounding box center [458, 168] width 6 height 6
radio input "true"
click at [368, 218] on button "Amortization Tool" at bounding box center [392, 217] width 65 height 18
type input "41,874.00"
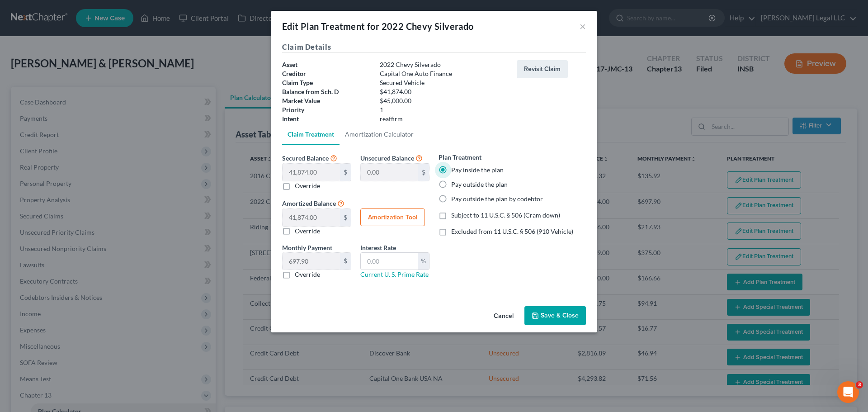
type input "60"
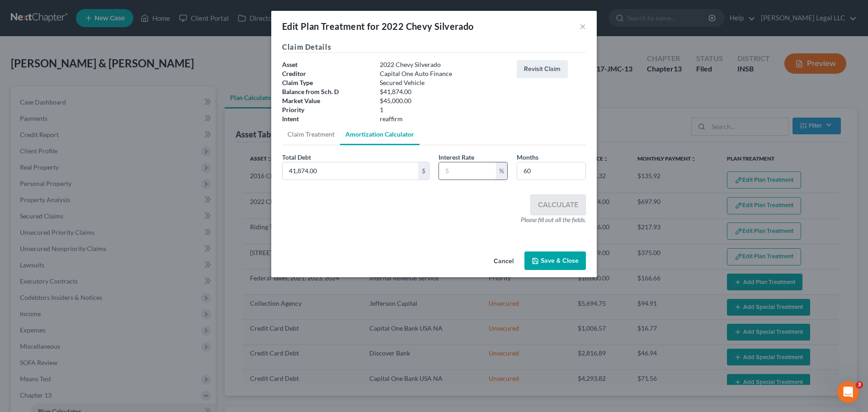
click at [459, 171] on input "text" at bounding box center [467, 170] width 57 height 17
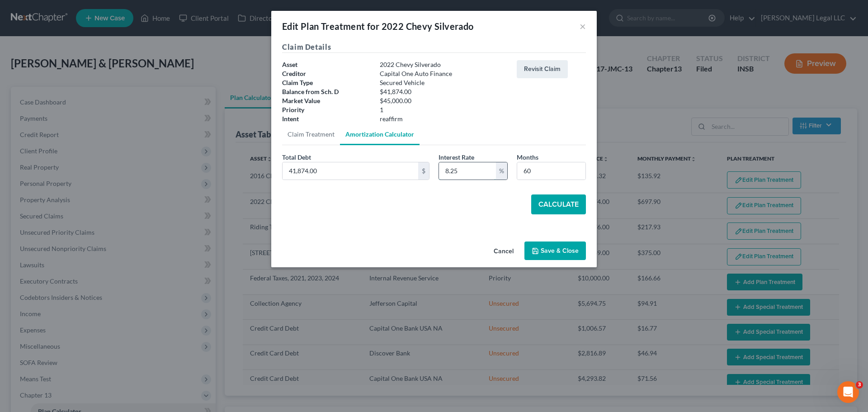
click at [459, 171] on input "8.25" at bounding box center [467, 170] width 57 height 17
click at [466, 164] on input "8.25" at bounding box center [467, 170] width 57 height 17
click at [447, 165] on input "8.25" at bounding box center [467, 170] width 57 height 17
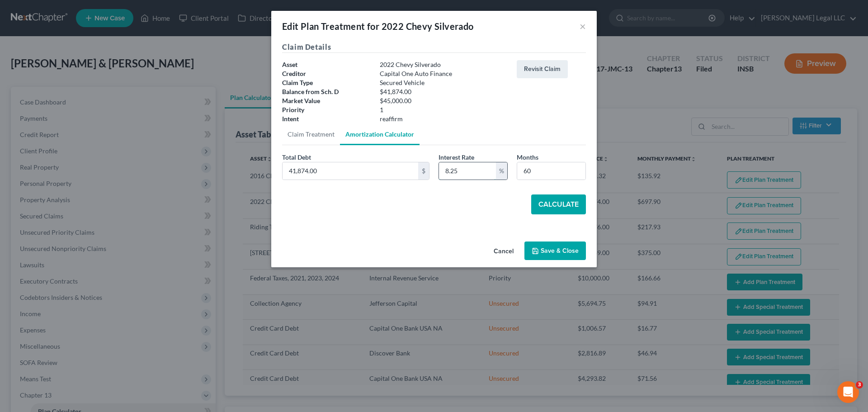
click at [447, 165] on input "8.25" at bounding box center [467, 170] width 57 height 17
type input "8.5"
click at [556, 203] on button "Calculate" at bounding box center [558, 204] width 55 height 20
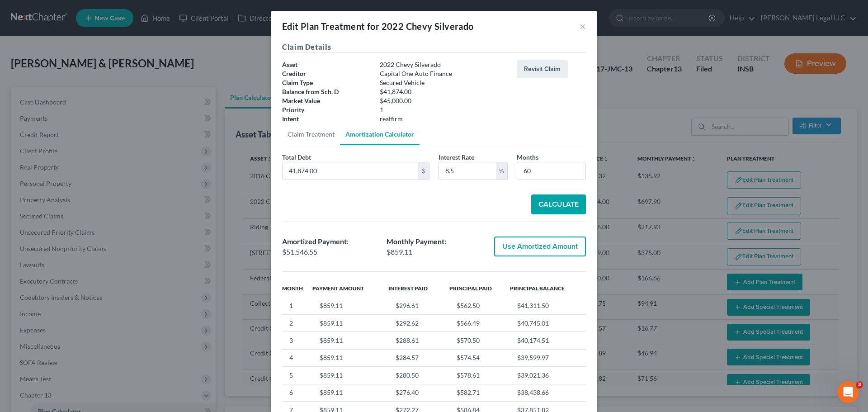
click at [518, 245] on button "Use Amortized Amount" at bounding box center [540, 246] width 92 height 20
type input "51,546.55"
checkbox input "true"
type input "859.10"
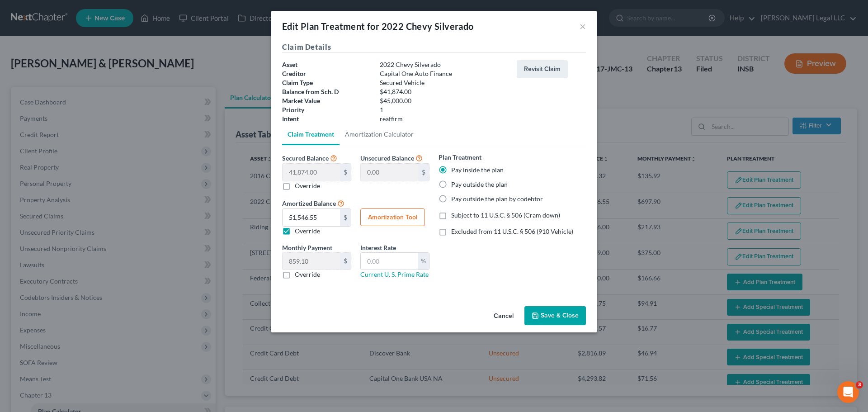
click at [451, 227] on label "Excluded from 11 U.S.C. § 506 (910 Vehicle)" at bounding box center [512, 231] width 122 height 9
click at [455, 227] on input "Excluded from 11 U.S.C. § 506 (910 Vehicle)" at bounding box center [458, 230] width 6 height 6
checkbox input "true"
click at [558, 312] on button "Save & Close" at bounding box center [554, 315] width 61 height 19
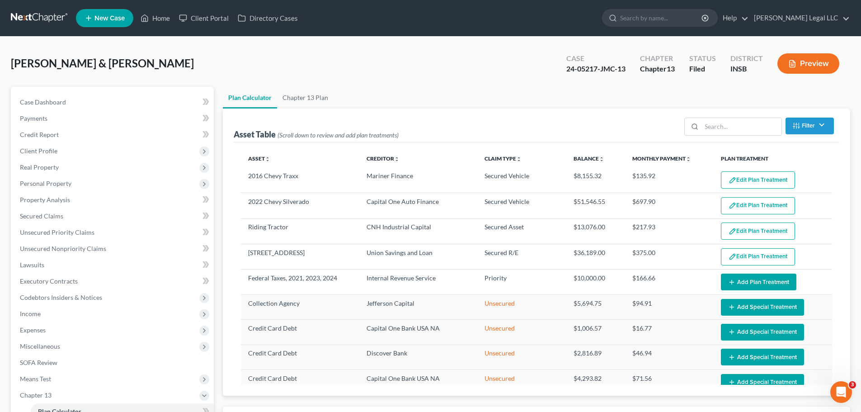
select select "59"
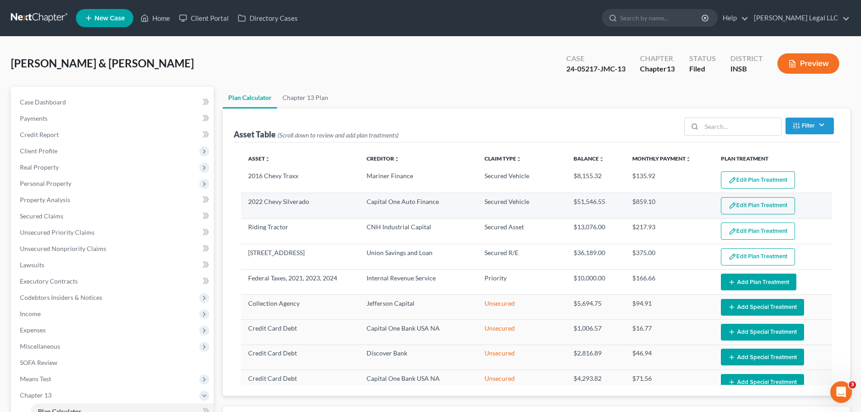
click at [687, 208] on button "Edit Plan Treatment" at bounding box center [758, 205] width 74 height 17
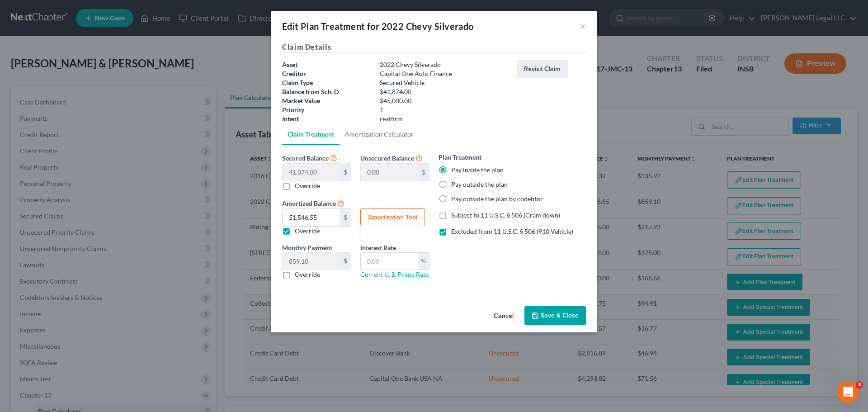
click at [382, 219] on button "Amortization Tool" at bounding box center [392, 217] width 65 height 18
type input "41,874.00"
type input "60"
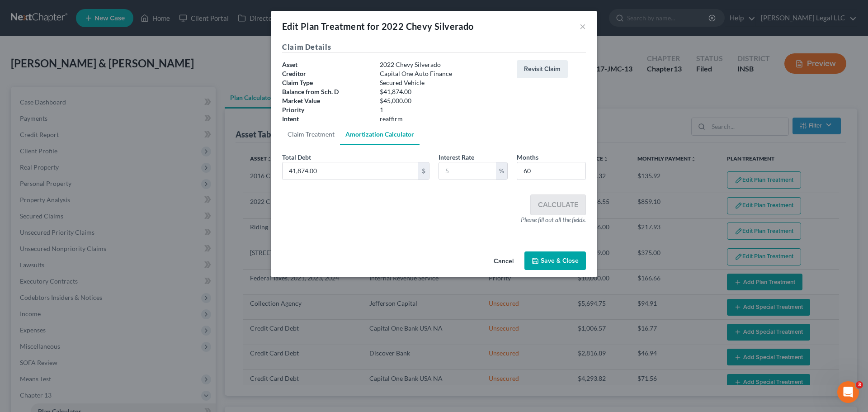
click at [551, 263] on button "Save & Close" at bounding box center [554, 260] width 61 height 19
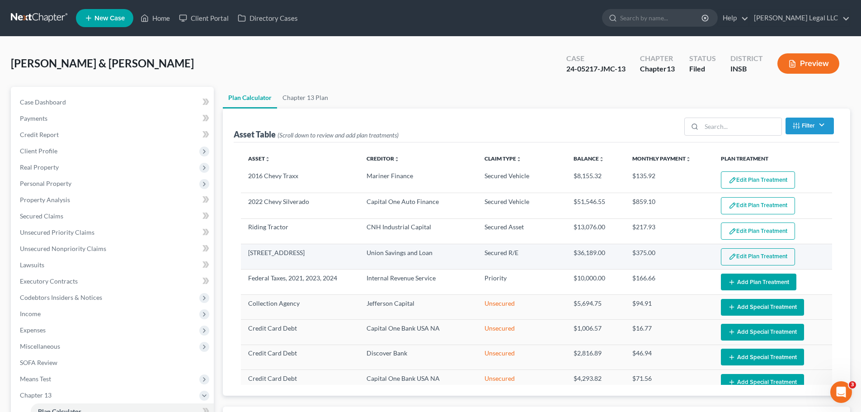
select select "59"
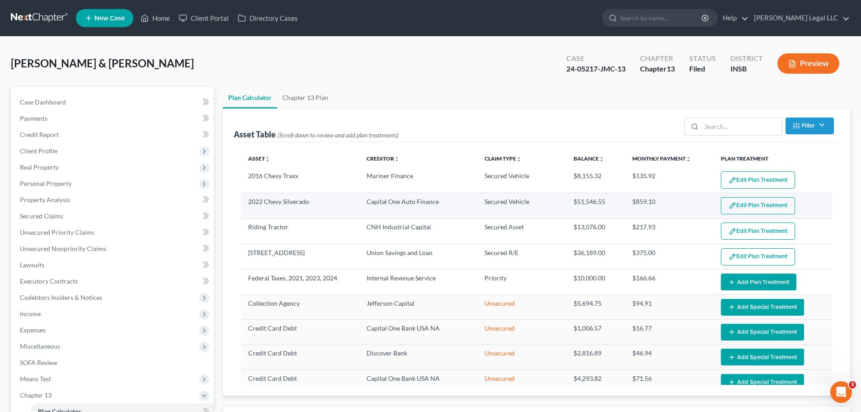
click at [687, 205] on button "Edit Plan Treatment" at bounding box center [758, 205] width 74 height 17
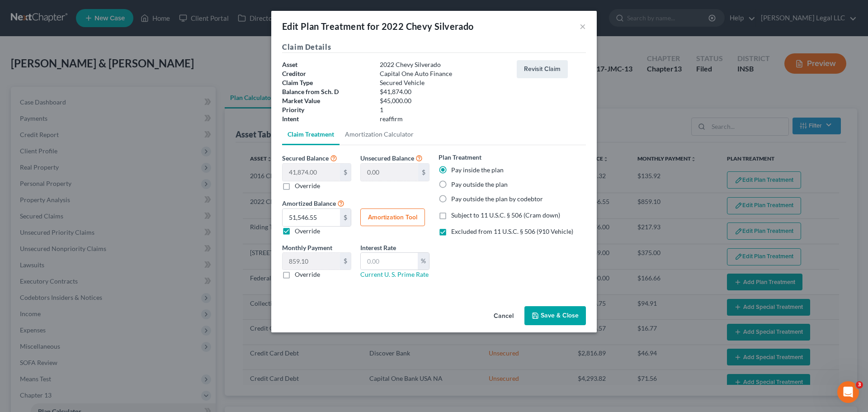
click at [408, 210] on button "Amortization Tool" at bounding box center [392, 217] width 65 height 18
type input "41,874.00"
type input "60"
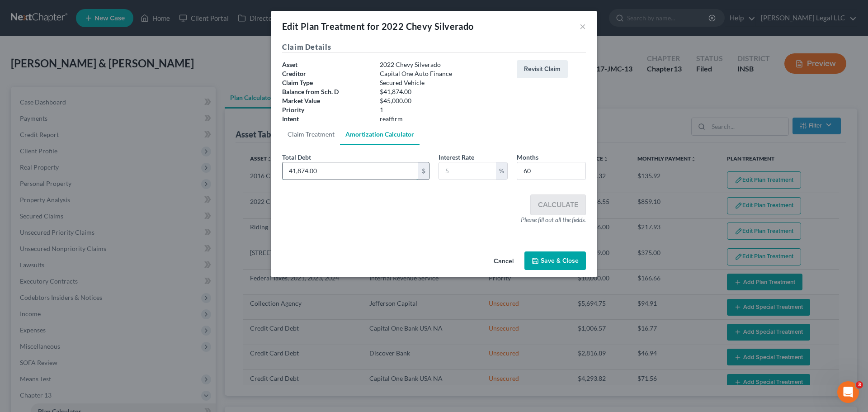
click at [343, 168] on input "41,874.00" at bounding box center [350, 170] width 136 height 17
click at [486, 170] on input "text" at bounding box center [467, 170] width 57 height 17
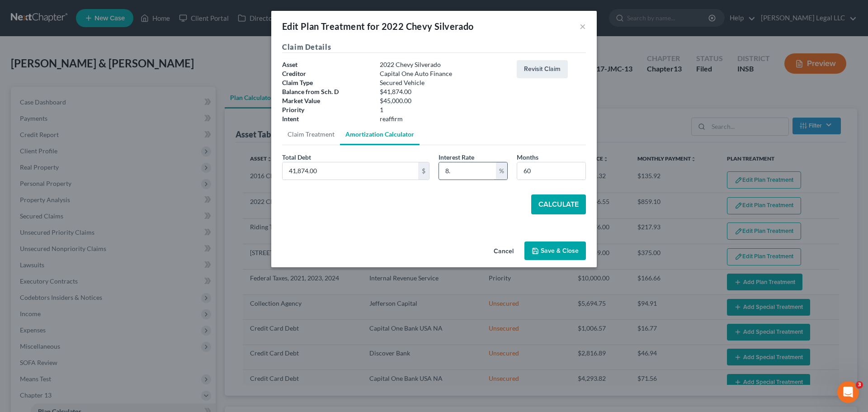
click at [478, 174] on input "8." at bounding box center [467, 170] width 57 height 17
type input "8.5"
click at [563, 202] on button "Calculate" at bounding box center [558, 204] width 55 height 20
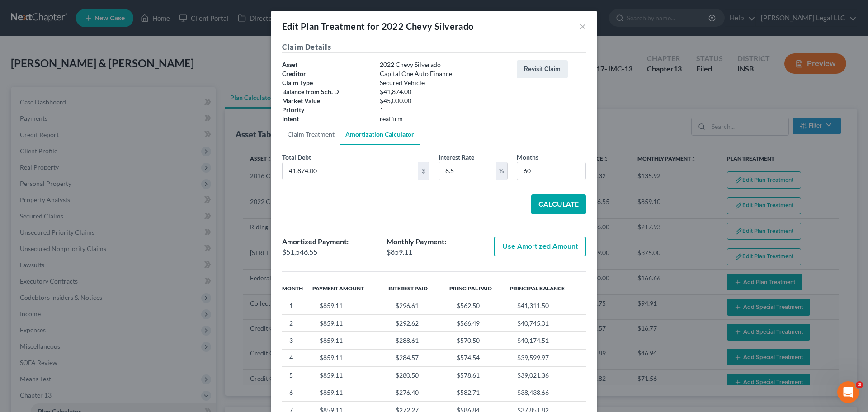
click at [551, 251] on button "Use Amortized Amount" at bounding box center [540, 246] width 92 height 20
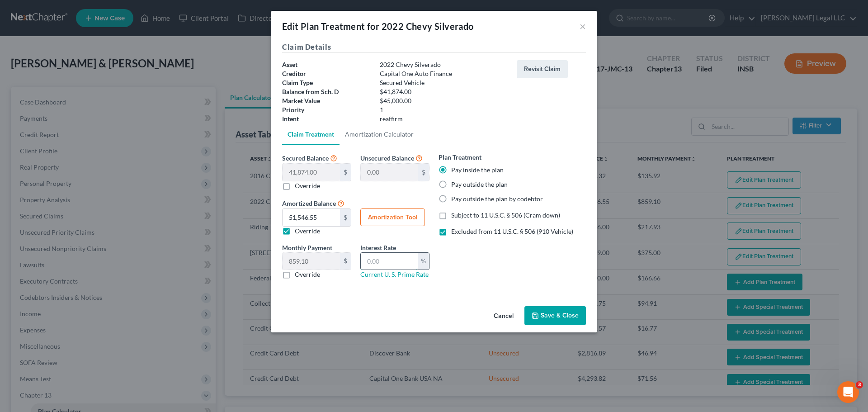
click at [381, 256] on input "text" at bounding box center [389, 261] width 57 height 17
type input "8.5"
click at [551, 314] on button "Save & Close" at bounding box center [554, 315] width 61 height 19
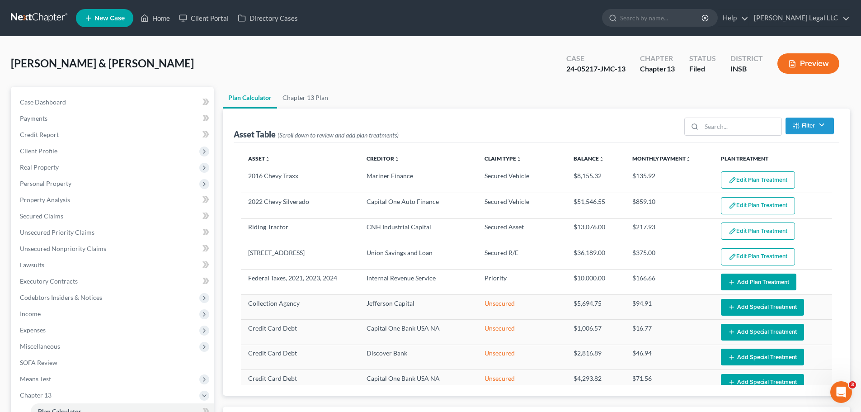
select select "59"
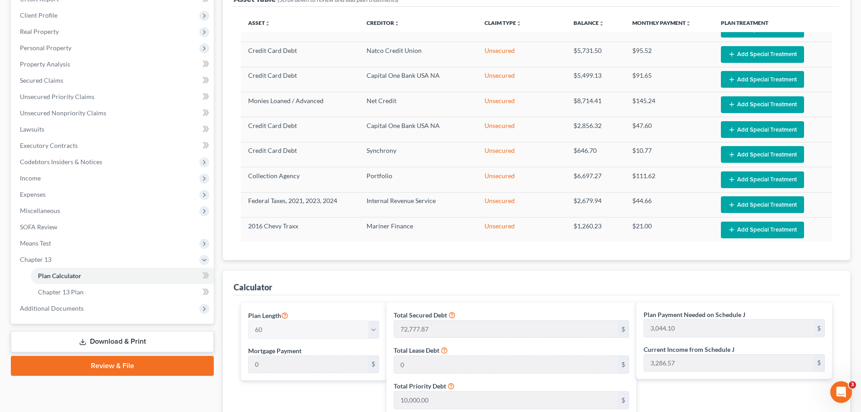
scroll to position [452, 0]
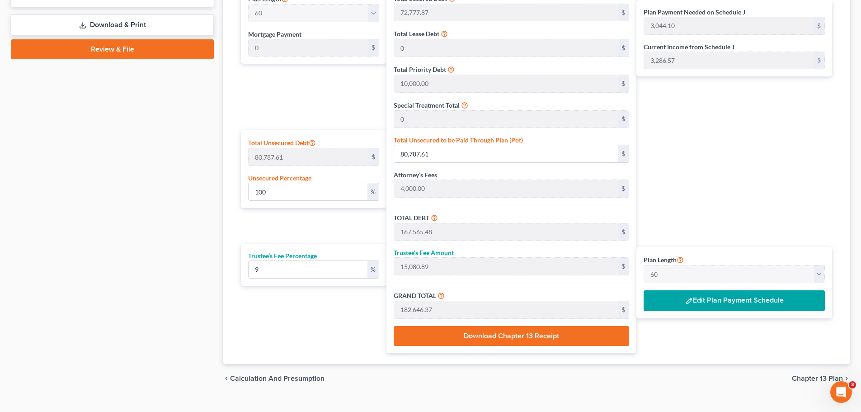
click at [687, 311] on div "Plan Length 1 2 3 4 5 6 7 8 9 10 11 12 13 14 15 16 17 18 19 20 21 22 23 24 25 2…" at bounding box center [734, 282] width 196 height 71
click at [687, 300] on button "Edit Plan Payment Schedule" at bounding box center [734, 300] width 181 height 21
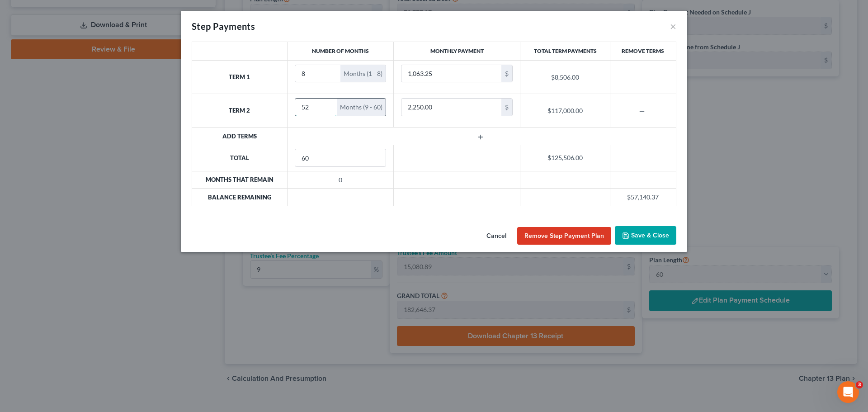
click at [316, 109] on input "52" at bounding box center [316, 107] width 42 height 17
click at [308, 106] on input "52" at bounding box center [316, 107] width 42 height 17
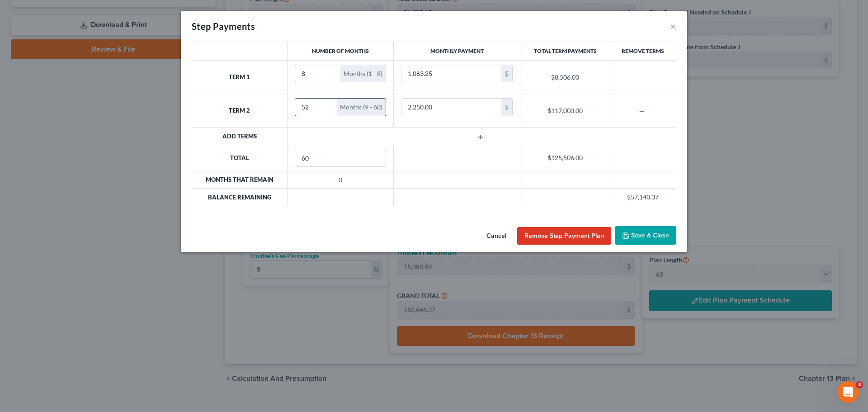
click at [308, 106] on input "52" at bounding box center [316, 107] width 42 height 17
click at [450, 66] on input "1,063.25" at bounding box center [451, 73] width 100 height 17
type input "654.31"
click at [452, 113] on input "2,250.00" at bounding box center [451, 107] width 100 height 17
click at [314, 74] on input "8" at bounding box center [318, 73] width 46 height 17
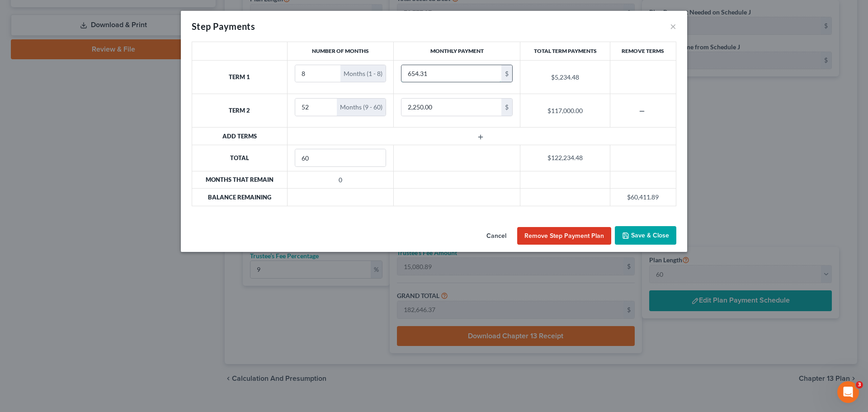
click at [441, 73] on input "654.31" at bounding box center [451, 73] width 100 height 17
click at [458, 74] on input "654.31" at bounding box center [451, 73] width 100 height 17
click at [298, 70] on input "8" at bounding box center [318, 73] width 46 height 17
type input "13"
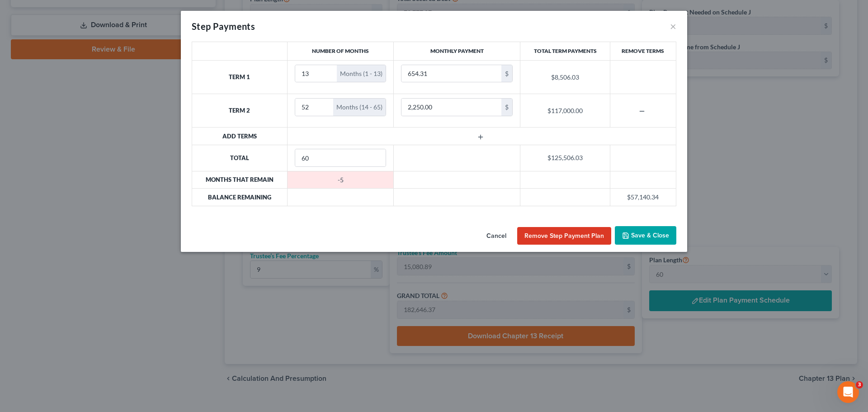
click at [237, 165] on th "Total" at bounding box center [239, 158] width 95 height 26
click at [324, 108] on input "51" at bounding box center [314, 107] width 38 height 17
click at [324, 108] on input "50" at bounding box center [314, 107] width 38 height 17
click at [324, 108] on input "49" at bounding box center [314, 107] width 38 height 17
click at [324, 108] on input "48" at bounding box center [314, 107] width 38 height 17
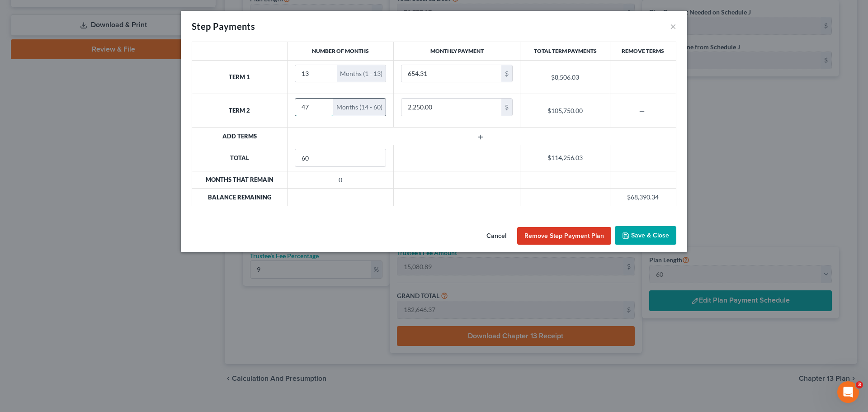
type input "47"
click at [324, 108] on input "47" at bounding box center [314, 107] width 38 height 17
click at [452, 113] on input "2,250.00" at bounding box center [451, 107] width 100 height 17
type input "3"
click at [451, 108] on input "2,500" at bounding box center [451, 107] width 100 height 17
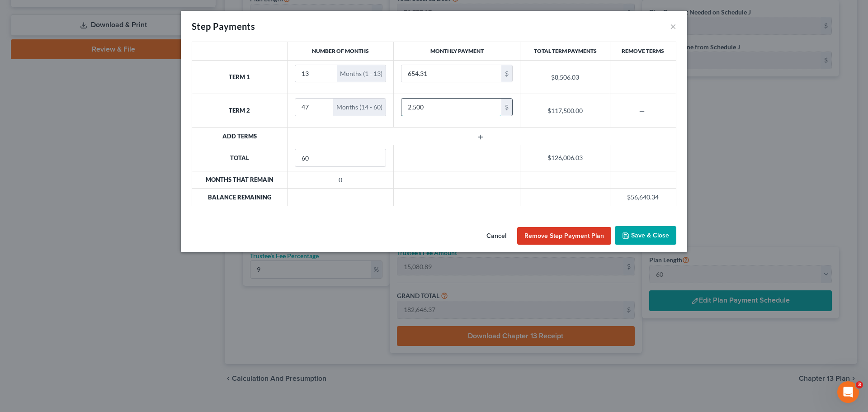
click at [451, 108] on input "2,500" at bounding box center [451, 107] width 100 height 17
type input "2,000"
click at [632, 234] on button "Save & Close" at bounding box center [645, 235] width 61 height 19
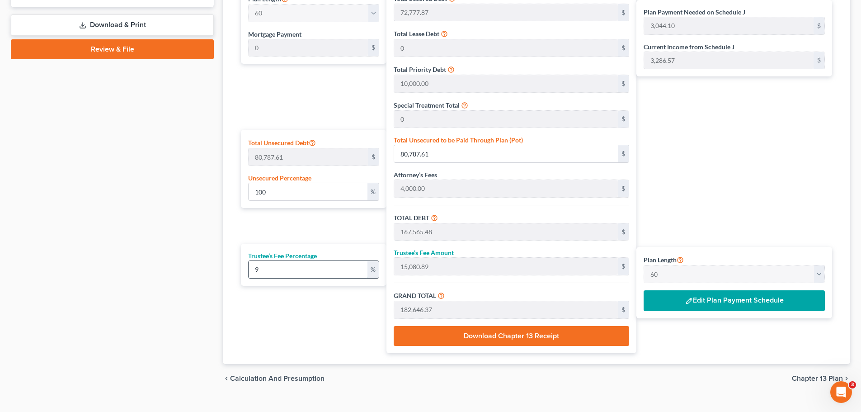
click at [282, 273] on input "9" at bounding box center [308, 269] width 119 height 17
type input "8"
type input "13,405.23"
type input "180,970.71"
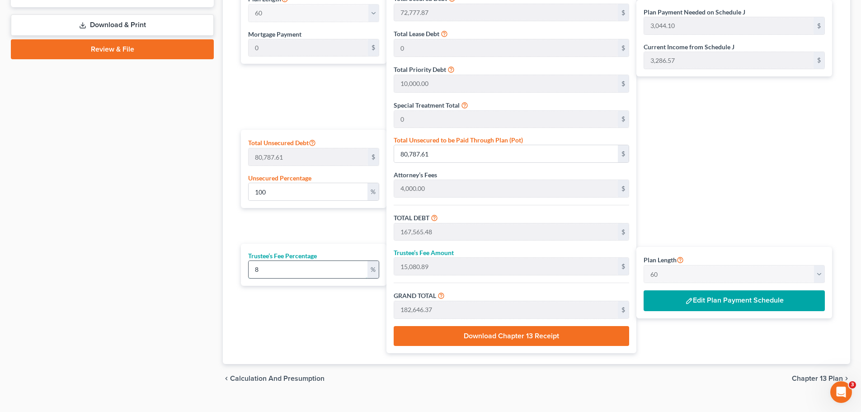
type input "3,016.17"
click at [116, 243] on div "Case Dashboard Payments Invoices Payments Payments Credit Report Client Profile" at bounding box center [112, 14] width 212 height 758
click at [280, 186] on input "100" at bounding box center [308, 191] width 119 height 17
click at [457, 156] on input "80,787.61" at bounding box center [506, 153] width 224 height 17
click at [311, 235] on div "Plan Length 1 2 3 4 5 6 7 8 9 10 11 12 13 14 15 16 17 18 19 20 21 22 23 24 25 2…" at bounding box center [311, 169] width 150 height 367
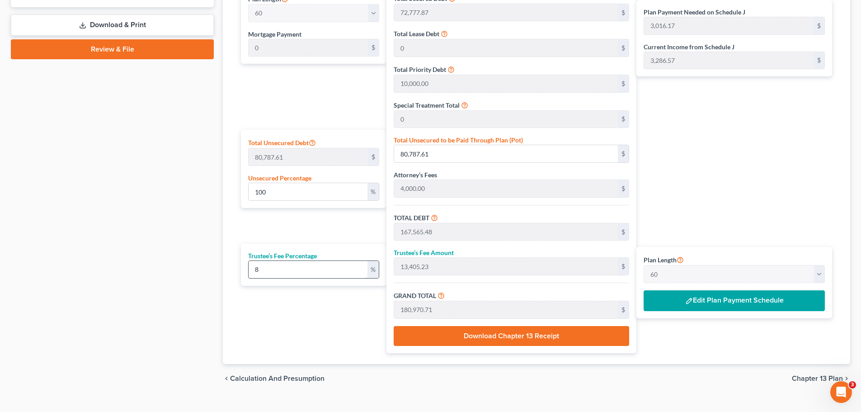
click at [305, 260] on div "8 %" at bounding box center [313, 269] width 131 height 18
click at [304, 267] on input "8" at bounding box center [308, 269] width 119 height 17
type input "9"
type input "15,080.89"
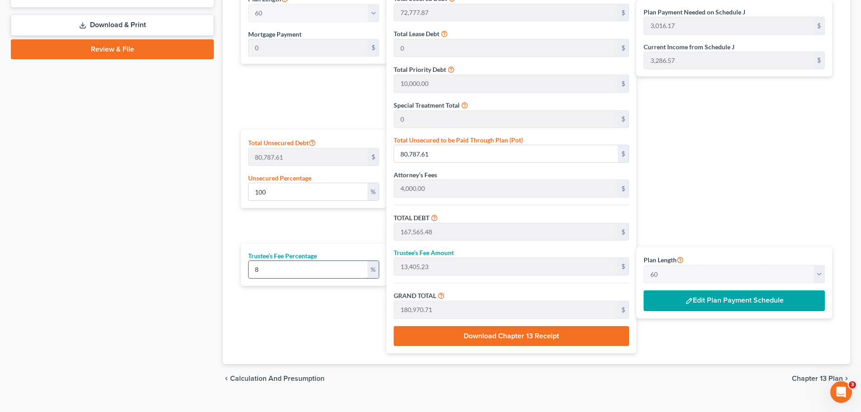
type input "182,646.37"
type input "3,044.10"
click at [304, 267] on input "9" at bounding box center [308, 269] width 119 height 17
type input "8"
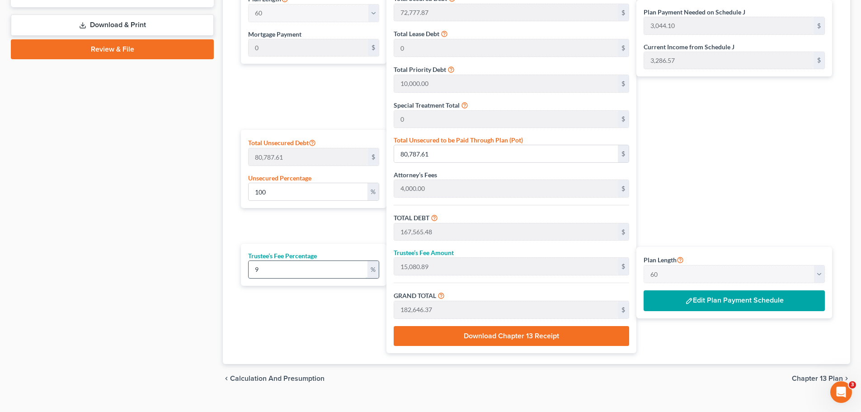
type input "13,405.23"
type input "180,970.71"
type input "3,016.17"
click at [294, 274] on input "8" at bounding box center [308, 269] width 119 height 17
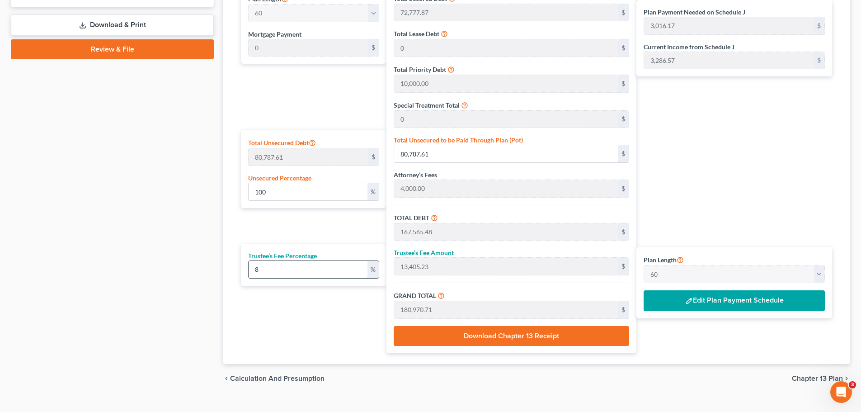
type input "9"
type input "15,080.89"
type input "182,646.37"
type input "3,044.10"
click at [294, 274] on input "9" at bounding box center [308, 269] width 119 height 17
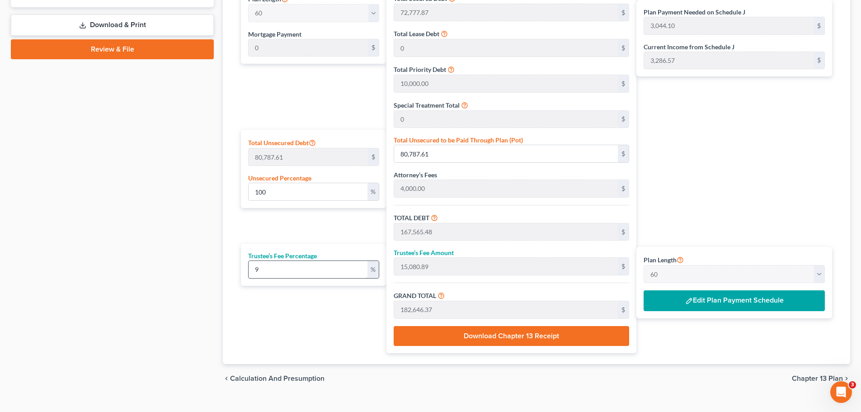
click at [294, 274] on input "9" at bounding box center [308, 269] width 119 height 17
type input "8"
type input "13,405.23"
type input "180,970.71"
type input "3,016.17"
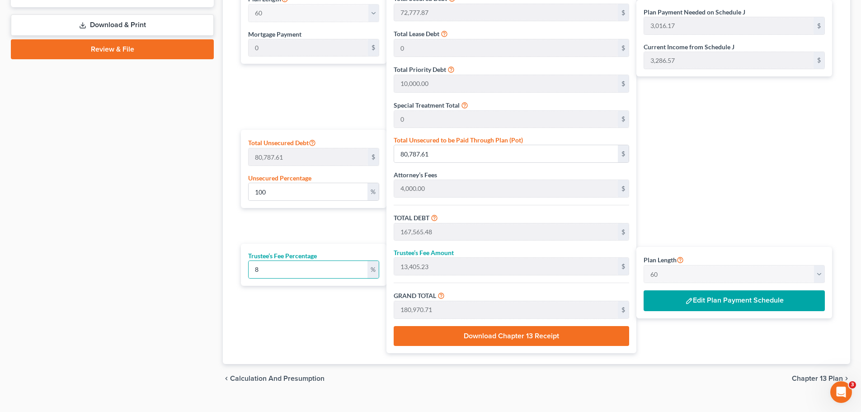
click at [264, 314] on div "Plan Length 1 2 3 4 5 6 7 8 9 10 11 12 13 14 15 16 17 18 19 20 21 22 23 24 25 2…" at bounding box center [311, 169] width 150 height 367
click at [687, 302] on button "Edit Plan Payment Schedule" at bounding box center [734, 300] width 181 height 21
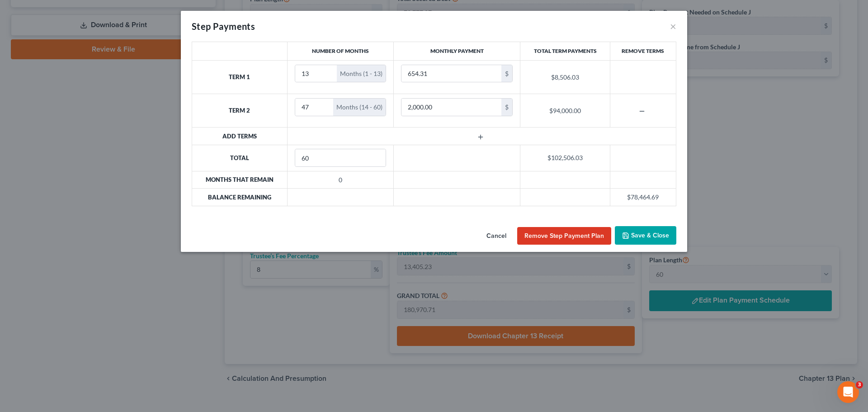
click at [635, 235] on button "Save & Close" at bounding box center [645, 235] width 61 height 19
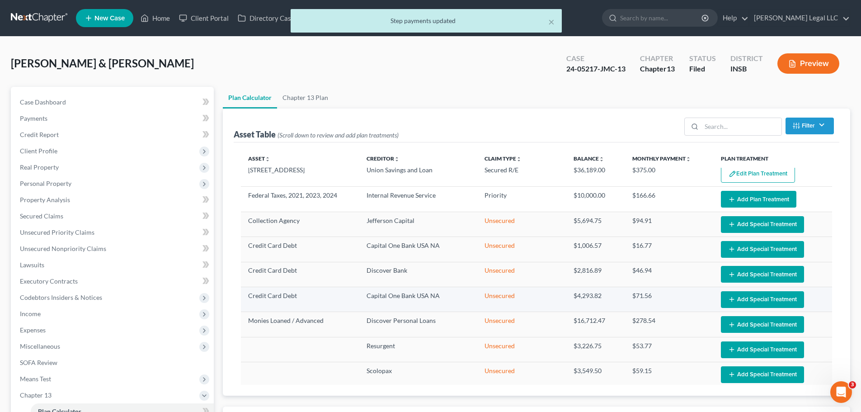
scroll to position [0, 0]
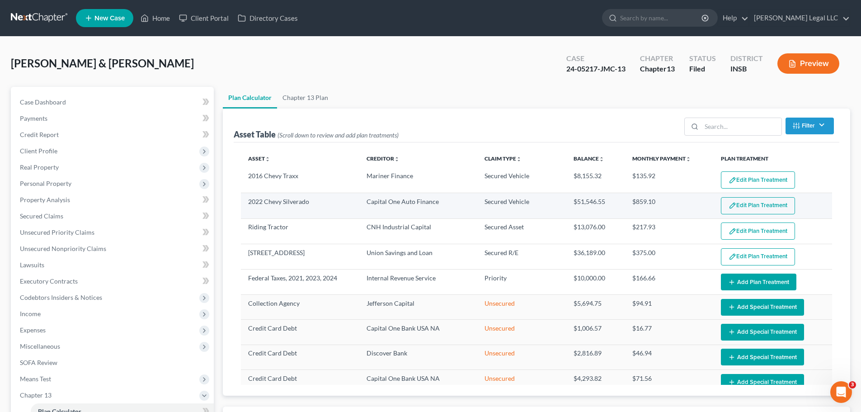
click at [687, 203] on button "Edit Plan Treatment" at bounding box center [758, 205] width 74 height 17
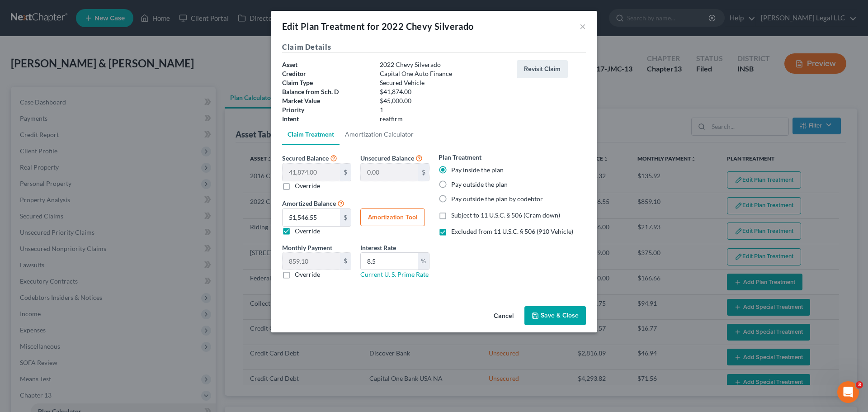
click at [374, 219] on button "Amortization Tool" at bounding box center [392, 217] width 65 height 18
type input "41,874.00"
type input "8.5"
type input "60"
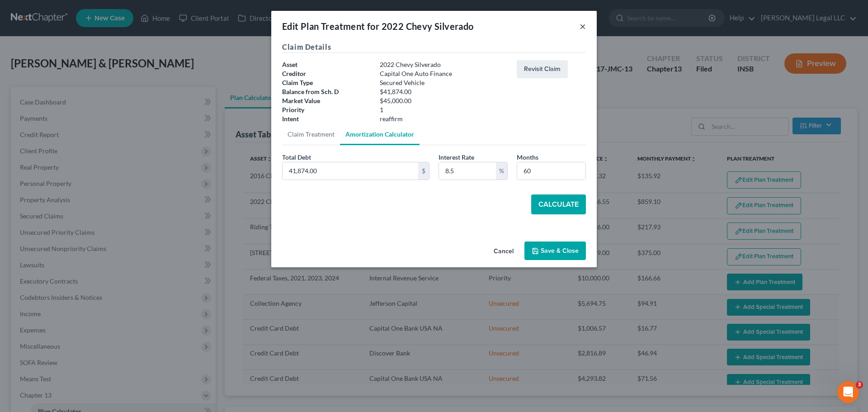
click at [583, 24] on button "×" at bounding box center [582, 26] width 6 height 11
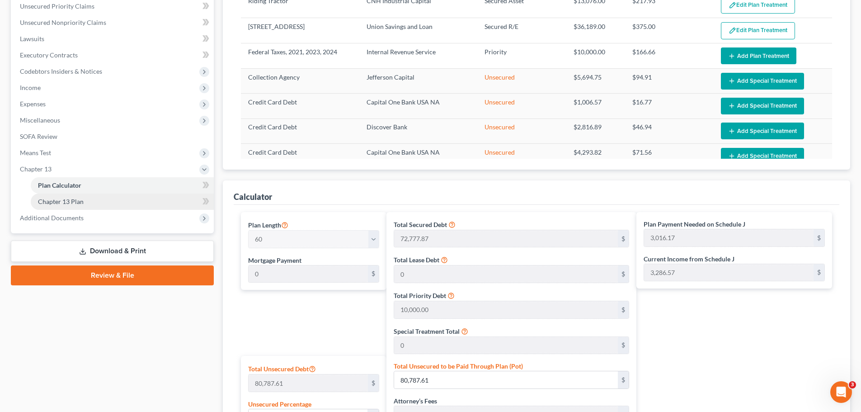
click at [65, 200] on span "Chapter 13 Plan" at bounding box center [61, 202] width 46 height 8
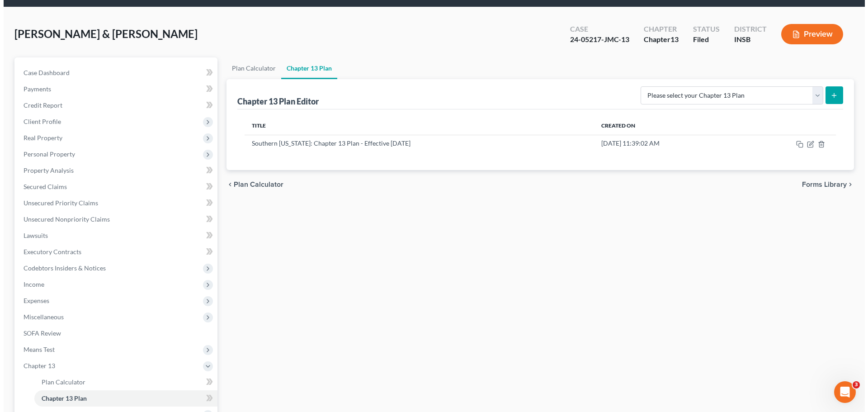
scroll to position [45, 0]
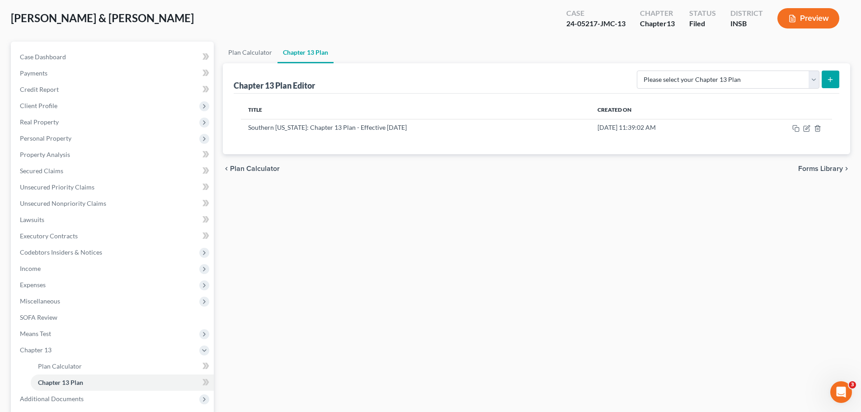
click at [687, 80] on icon "submit" at bounding box center [830, 79] width 7 height 7
click at [687, 81] on select "Please select your Chapter 13 Plan National Form Plan - Official Form 113 South…" at bounding box center [728, 80] width 183 height 18
select select "4"
click at [646, 71] on select "Please select your Chapter 13 Plan National Form Plan - Official Form 113 South…" at bounding box center [728, 80] width 183 height 18
click at [687, 76] on button "submit" at bounding box center [831, 80] width 18 height 18
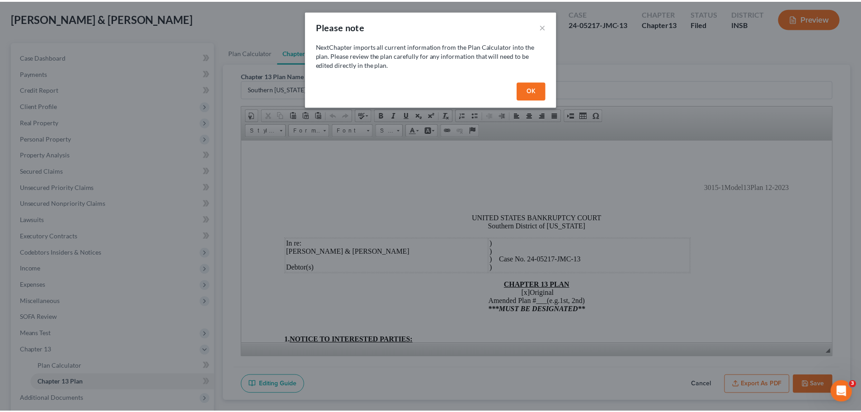
scroll to position [0, 0]
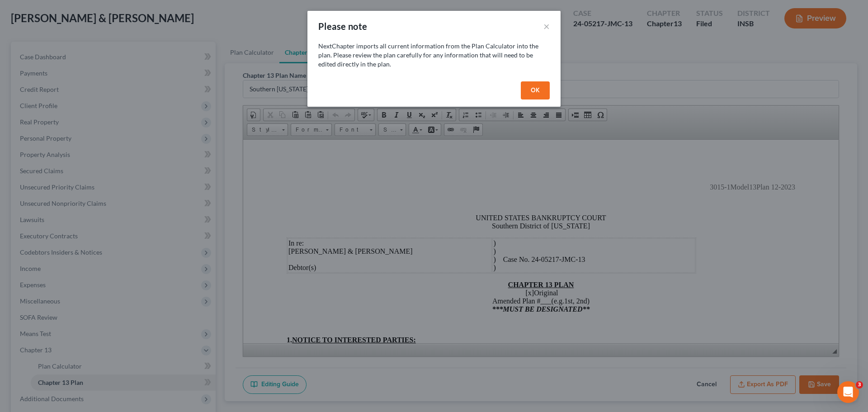
click at [534, 89] on button "OK" at bounding box center [535, 90] width 29 height 18
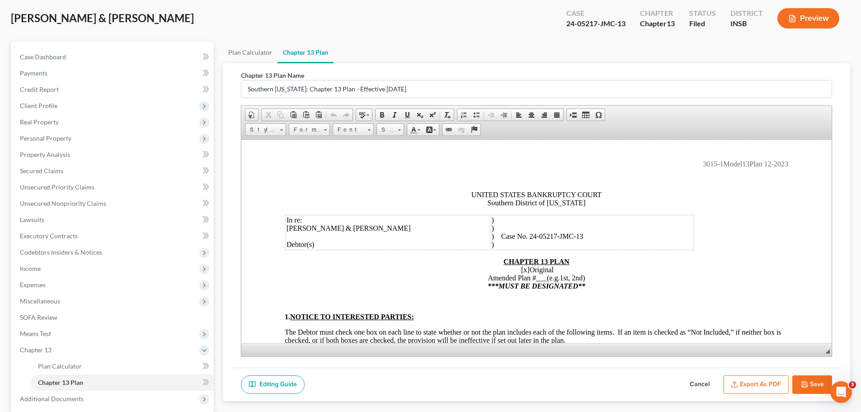
scroll to position [45, 0]
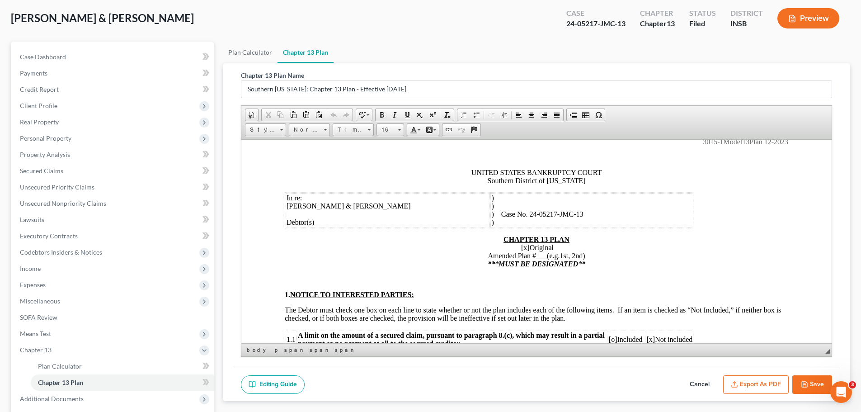
click at [523, 247] on span "[x]" at bounding box center [525, 247] width 9 height 8
drag, startPoint x: 556, startPoint y: 247, endPoint x: 513, endPoint y: 249, distance: 43.4
click at [513, 249] on p "CHAPTER 13 PLAN [x] Original Amended Plan # ___ (e.g.1st, 2nd) ***MUST BE DESIG…" at bounding box center [537, 251] width 504 height 33
drag, startPoint x: 589, startPoint y: 264, endPoint x: 478, endPoint y: 265, distance: 111.2
click at [478, 265] on p "CHAPTER 13 PLAN Amended Plan # ___ (e.g.1st, 2nd) ***MUST BE DESIGNATED**" at bounding box center [537, 251] width 504 height 33
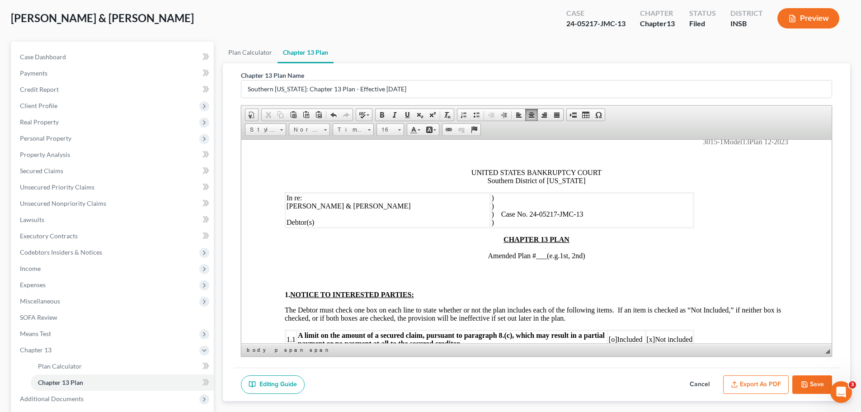
click at [477, 257] on p "CHAPTER 13 PLAN Amended Plan # ___ (e.g.1st, 2nd)" at bounding box center [537, 251] width 504 height 33
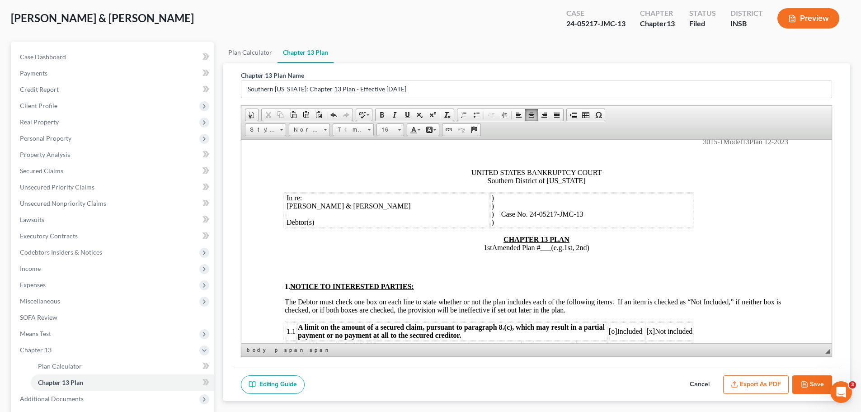
drag, startPoint x: 592, startPoint y: 247, endPoint x: 533, endPoint y: 249, distance: 58.4
click at [533, 249] on p "CHAPTER 13 PLAN 1st Amended Plan # ___ (e.g.1st, 2nd)" at bounding box center [537, 247] width 504 height 24
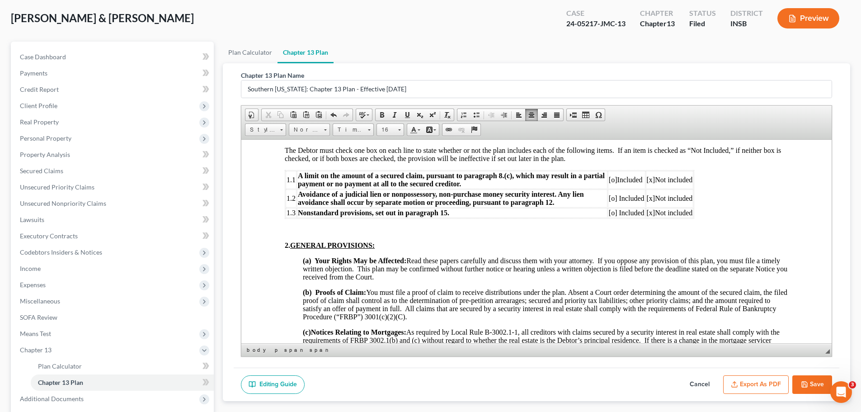
scroll to position [181, 0]
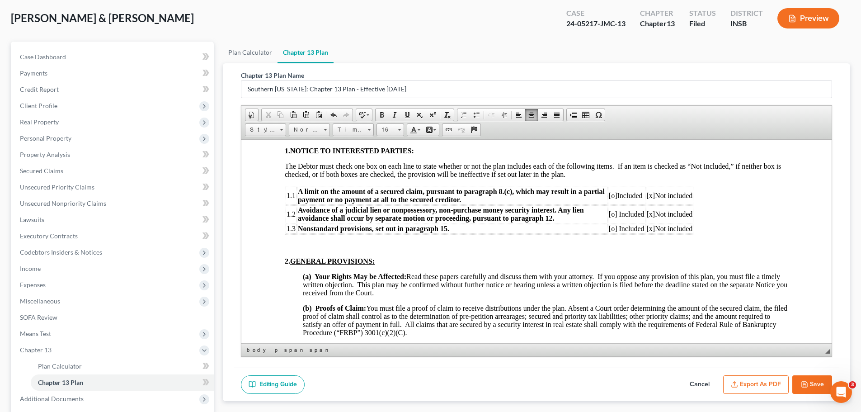
click at [611, 197] on span "[o]" at bounding box center [613, 195] width 9 height 8
click at [612, 197] on span "[o]" at bounding box center [613, 195] width 9 height 8
click at [612, 229] on span "[o]" at bounding box center [613, 228] width 9 height 8
click at [649, 231] on span "[x]" at bounding box center [651, 228] width 9 height 8
click at [612, 193] on span "[o]" at bounding box center [613, 195] width 9 height 8
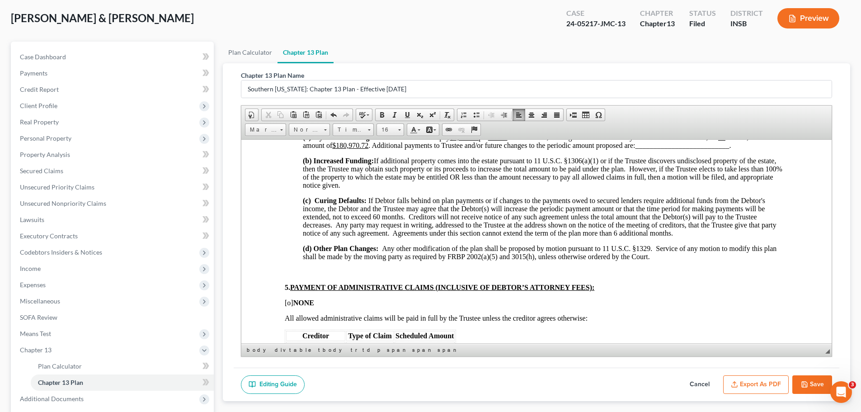
scroll to position [497, 0]
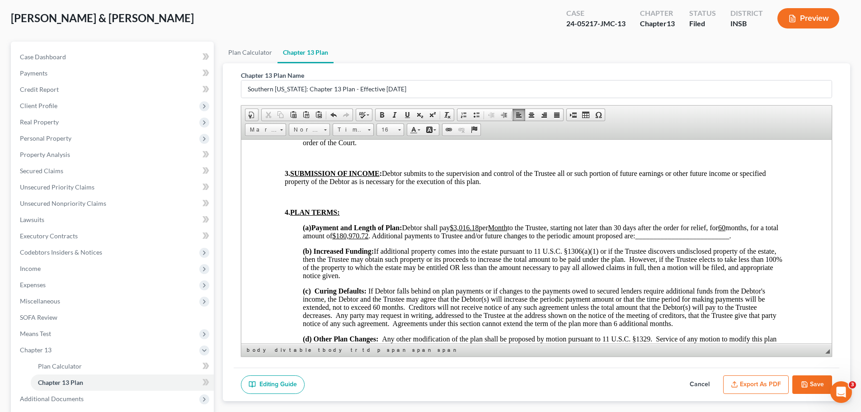
click at [464, 227] on u "$3,016.18" at bounding box center [464, 227] width 29 height 8
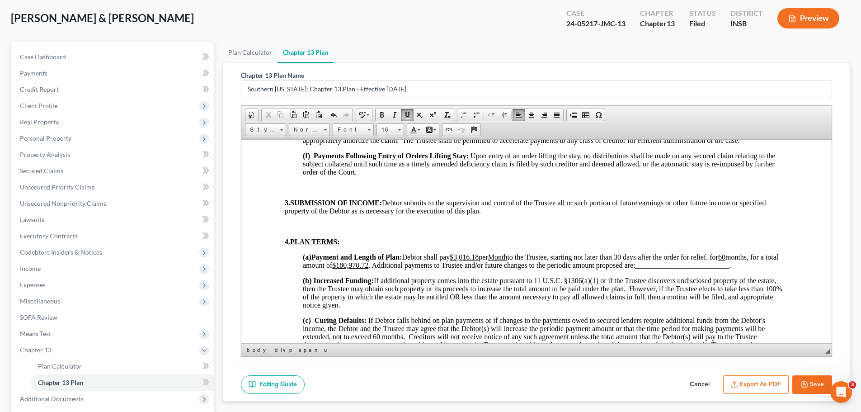
scroll to position [452, 0]
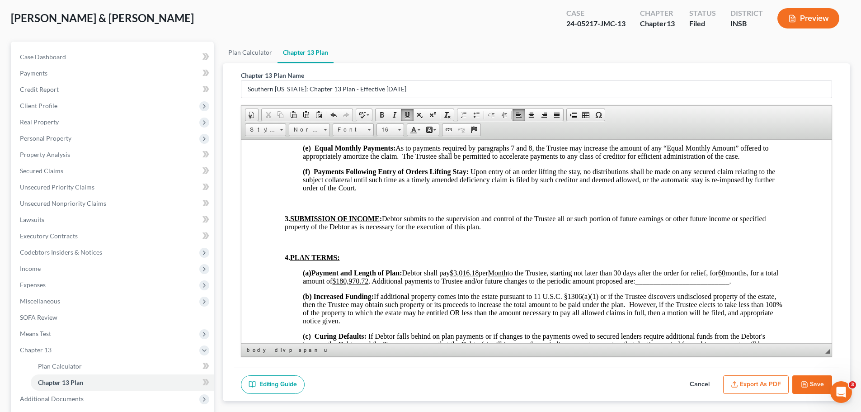
click at [466, 272] on u "$3,016.18" at bounding box center [464, 272] width 29 height 8
click at [465, 275] on u "$3,016.18" at bounding box center [464, 272] width 29 height 8
drag, startPoint x: 484, startPoint y: 272, endPoint x: 478, endPoint y: 285, distance: 14.8
click at [484, 273] on span "Debtor shall pay $ ,016.18 per Month to the Trustee, starting not later than 30…" at bounding box center [539, 276] width 472 height 16
drag, startPoint x: 528, startPoint y: 273, endPoint x: 512, endPoint y: 274, distance: 16.3
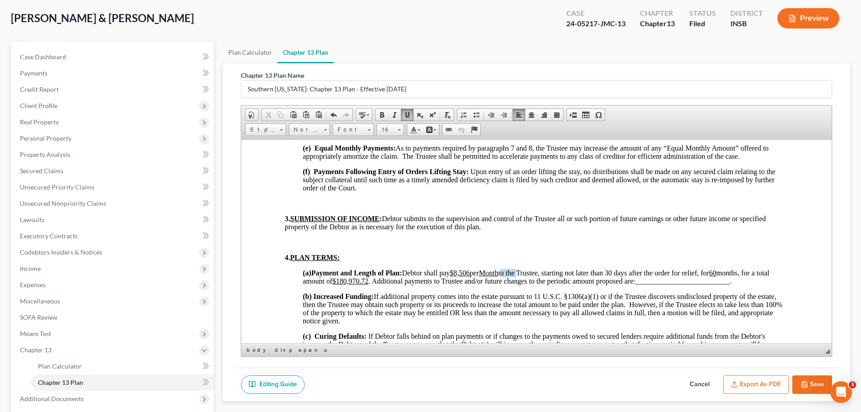
click at [512, 274] on span "Debtor shall pay $8,506 per Month to the Trustee, starting not later than 30 da…" at bounding box center [536, 276] width 466 height 16
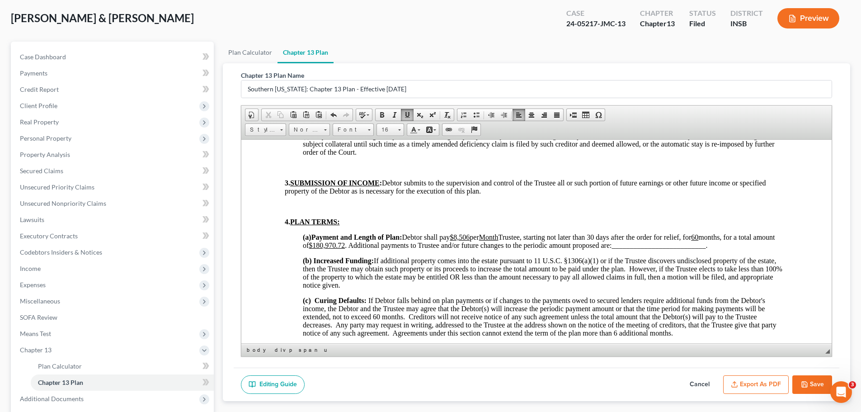
scroll to position [497, 0]
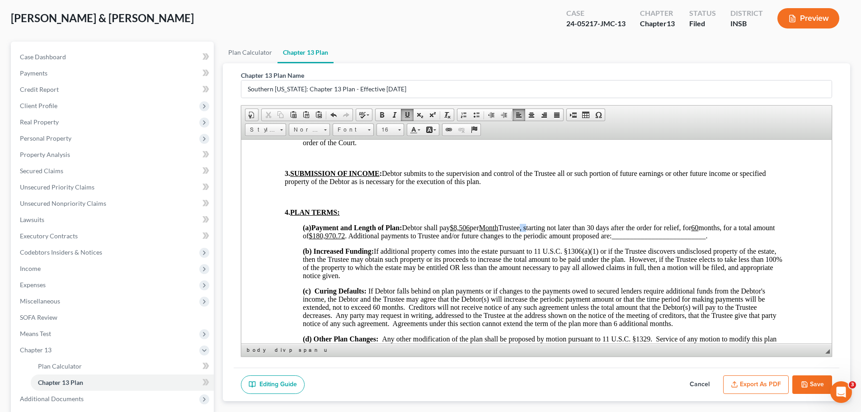
drag, startPoint x: 538, startPoint y: 229, endPoint x: 530, endPoint y: 231, distance: 8.4
click at [530, 231] on span "Debtor shall pay $8,506 per Month Trustee, starting not later than 30 days afte…" at bounding box center [539, 231] width 472 height 16
drag, startPoint x: 667, startPoint y: 228, endPoint x: 685, endPoint y: 228, distance: 18.1
click at [668, 228] on span "Debtor shall pay $8,506 per Month Trustee, starting not later than 30 days afte…" at bounding box center [539, 231] width 472 height 16
drag, startPoint x: 750, startPoint y: 238, endPoint x: 482, endPoint y: 228, distance: 268.7
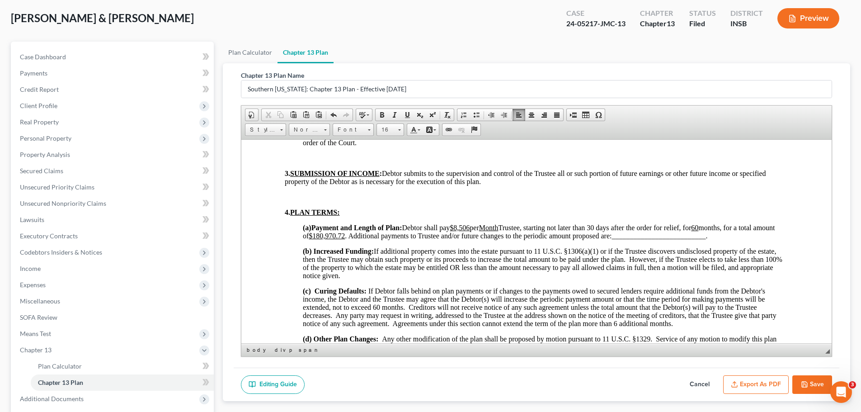
click at [482, 228] on p "(a) Payment and Length of Plan: Debtor shall pay $8,506 per Month Trustee, star…" at bounding box center [545, 231] width 485 height 16
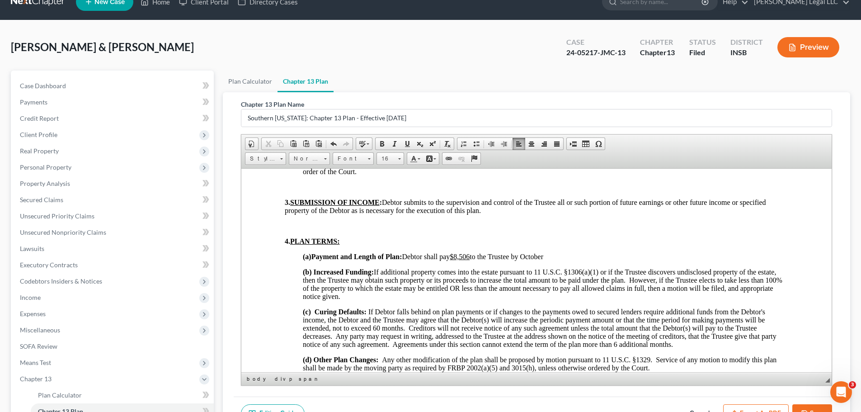
scroll to position [0, 0]
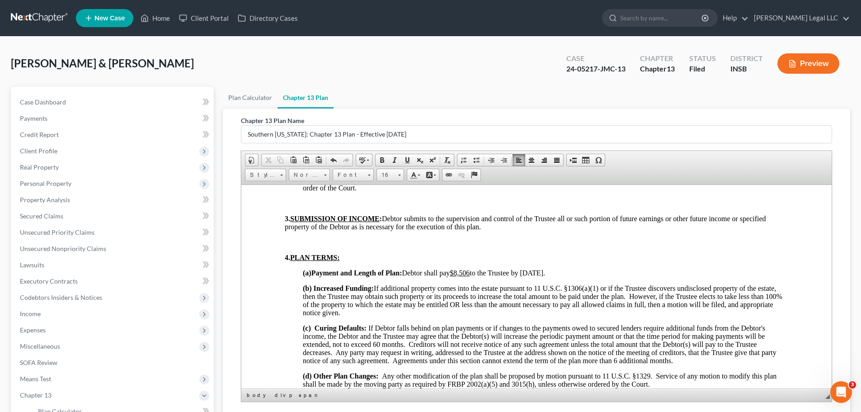
click at [490, 286] on span "(b) Increased Funding: If additional property comes into the estate pursuant to…" at bounding box center [543, 300] width 480 height 32
click at [545, 276] on span "Debtor shall pay $8,506 to the Trustee by [DATE]." at bounding box center [473, 272] width 143 height 8
click at [612, 270] on p "(a) Payment and Length of Plan: Debtor shall pay $8,506 to the Trustee by [DATE…" at bounding box center [545, 272] width 485 height 8
drag, startPoint x: 451, startPoint y: 277, endPoint x: 506, endPoint y: 278, distance: 55.2
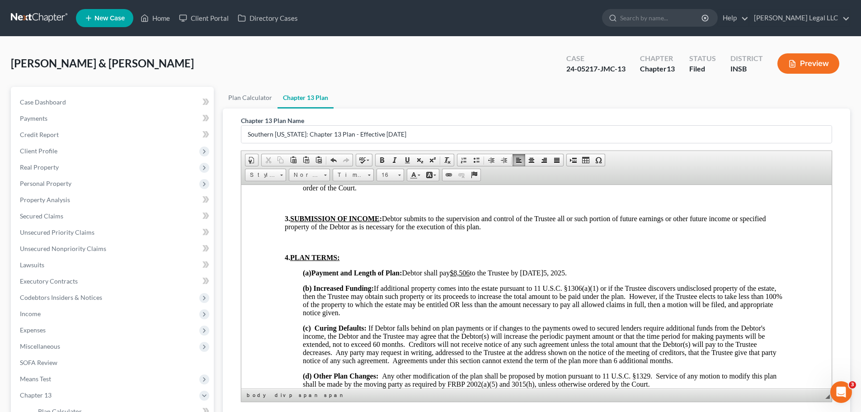
click at [490, 230] on p "3. SUBMISSION OF INCOME : [PERSON_NAME] submits to the supervision and control …" at bounding box center [537, 222] width 504 height 16
click at [466, 272] on u "$8,506" at bounding box center [460, 272] width 20 height 8
drag, startPoint x: 513, startPoint y: 273, endPoint x: 485, endPoint y: 274, distance: 29.0
click at [485, 274] on span "Debtor shall pay a total of $181,000 to the Trustee by [DATE] 5, 2025." at bounding box center [502, 272] width 201 height 8
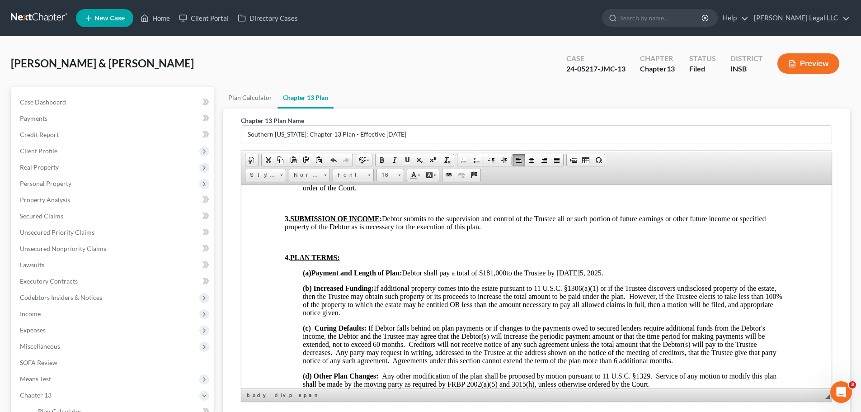
click at [487, 273] on span "Debtor shall pay a total of $181,000 to the Trustee by [DATE] 5, 2025." at bounding box center [502, 272] width 201 height 8
drag, startPoint x: 487, startPoint y: 273, endPoint x: 512, endPoint y: 270, distance: 25.0
click at [512, 270] on span "Debtor shall pay a total of $181,000 to the Trustee by [DATE] 5, 2025." at bounding box center [502, 272] width 201 height 8
drag, startPoint x: 509, startPoint y: 278, endPoint x: 517, endPoint y: 278, distance: 7.7
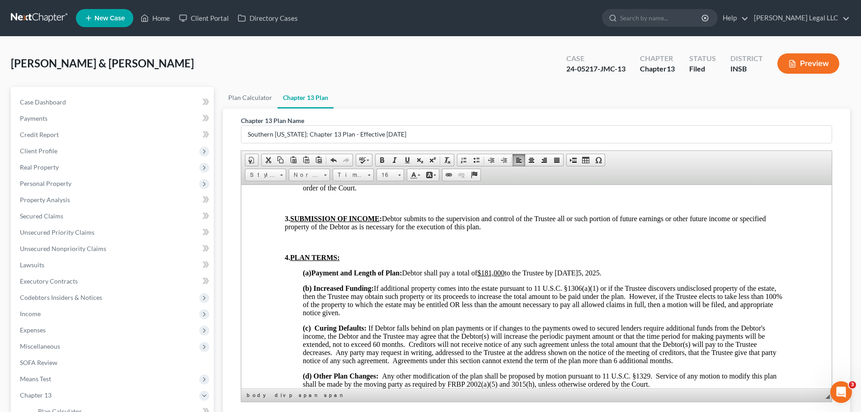
click at [557, 273] on span "Debtor shall pay a total of $181,000 to the Trustee by [DATE] 5, 2025." at bounding box center [501, 272] width 199 height 8
click at [515, 275] on span "Debtor shall pay a total of $181,000 to the Trustee by [DATE] 5, 2025." at bounding box center [501, 272] width 199 height 8
click at [556, 271] on span "Debtor shall pay a total of $181,000 ​ to the Trustee by [DATE] 5, 2025." at bounding box center [501, 272] width 199 height 8
drag, startPoint x: 658, startPoint y: 271, endPoint x: 590, endPoint y: 272, distance: 68.3
click at [590, 272] on p "(a) Payment and Length of Plan: Debtor shall pay a total of $181,000 ​ to the T…" at bounding box center [545, 272] width 485 height 8
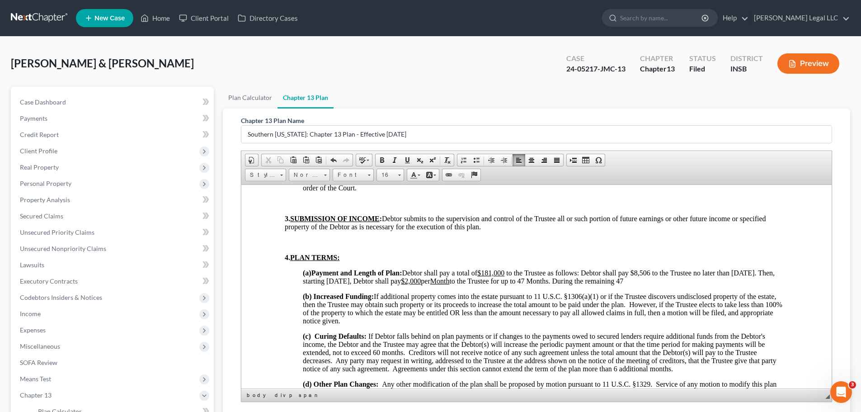
drag, startPoint x: 716, startPoint y: 278, endPoint x: 652, endPoint y: 282, distance: 64.3
click at [652, 282] on p "(a) Payment and Length of Plan: Debtor shall pay a total of $181,000 to the Tru…" at bounding box center [545, 276] width 485 height 16
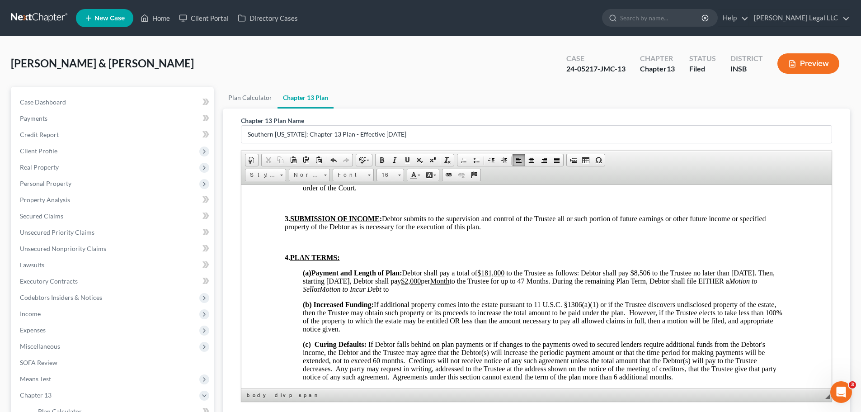
click at [383, 288] on span "Debtor shall pay a total of $181,000 to the Trustee as follows: Debtor shall pa…" at bounding box center [539, 280] width 472 height 24
click at [464, 288] on p "(a) Payment and Length of Plan: Debtor shall pay a total of $181,000 to the Tru…" at bounding box center [545, 280] width 485 height 24
click at [379, 291] on span "Debtor shall pay a total of $181,000 to the Trustee as follows: Debtor shall pa…" at bounding box center [539, 280] width 473 height 24
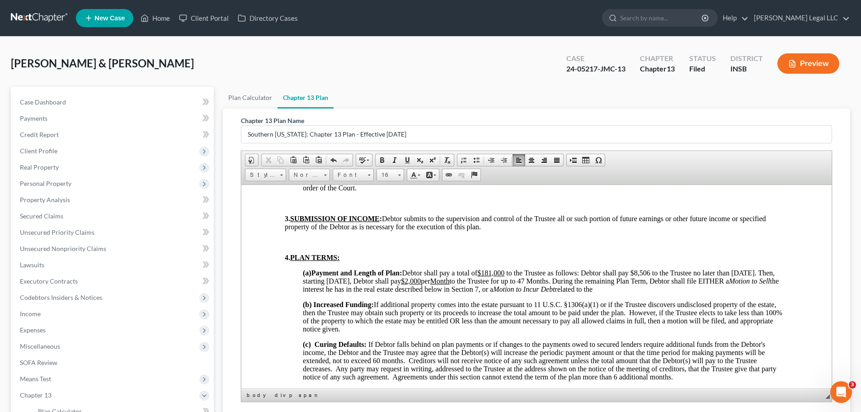
drag, startPoint x: 699, startPoint y: 290, endPoint x: 645, endPoint y: 288, distance: 54.7
click at [645, 288] on p "(a) Payment and Length of Plan: Debtor shall pay a total of $181,000 to the Tru…" at bounding box center [545, 280] width 485 height 24
drag, startPoint x: 683, startPoint y: 290, endPoint x: 644, endPoint y: 292, distance: 38.4
click at [644, 292] on p "(a) Payment and Length of Plan: Debtor shall pay a total of $181,000 to the Tru…" at bounding box center [545, 280] width 485 height 24
click at [645, 288] on span "Debtor shall pay a total of $181,000 to the Trustee as follows: Debtor shall pa…" at bounding box center [541, 280] width 476 height 24
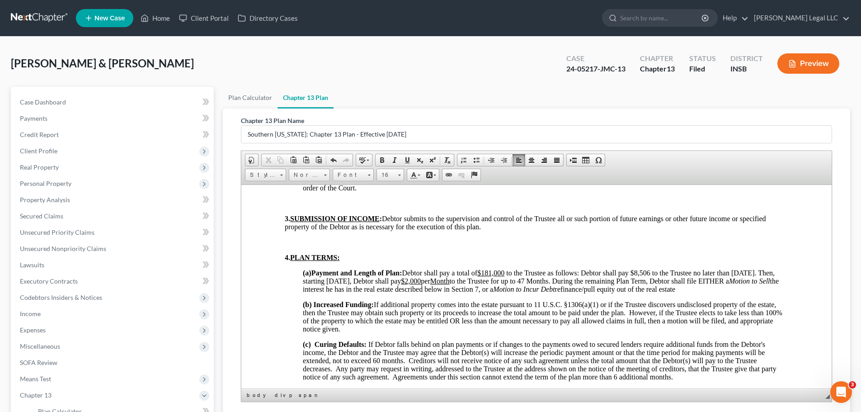
click at [645, 290] on span "Debtor shall pay a total of $181,000 to the Trustee as follows: Debtor shall pa…" at bounding box center [541, 280] width 476 height 24
click at [644, 290] on span "Debtor shall pay a total of $181,000 to the Trustee as follows: Debtor shall pa…" at bounding box center [541, 280] width 476 height 24
drag, startPoint x: 791, startPoint y: 288, endPoint x: 781, endPoint y: 290, distance: 10.1
click at [687, 293] on p "(a) Payment and Length of Plan: Debtor shall pay a total of $181,000 to the Tru…" at bounding box center [545, 280] width 485 height 24
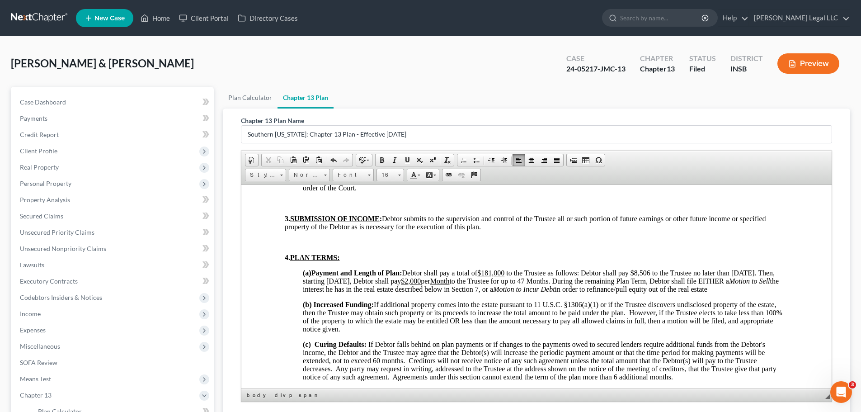
drag, startPoint x: 756, startPoint y: 294, endPoint x: 767, endPoint y: 291, distance: 11.0
click at [687, 291] on p "(a) Payment and Length of Plan: Debtor shall pay a total of $181,000 to the Tru…" at bounding box center [545, 280] width 485 height 24
click at [687, 290] on span "Debtor shall pay a total of $181,000 to the Trustee as follows: Debtor shall pa…" at bounding box center [541, 280] width 476 height 24
click at [480, 293] on p "(a) Payment and Length of Plan: Debtor shall pay a total of $181,000 to the Tru…" at bounding box center [545, 280] width 485 height 24
drag, startPoint x: 651, startPoint y: 296, endPoint x: 645, endPoint y: 290, distance: 8.3
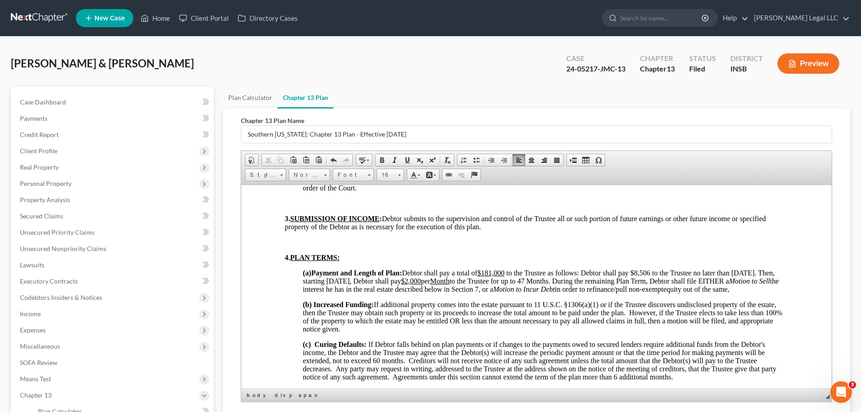
click at [645, 290] on p "(a) Payment and Length of Plan: Debtor shall pay a total of $181,000 to the Tru…" at bounding box center [545, 280] width 485 height 24
click at [660, 292] on p "(a) Payment and Length of Plan: Debtor shall pay a total of $181,000 to the Tru…" at bounding box center [545, 280] width 485 height 24
drag, startPoint x: 666, startPoint y: 289, endPoint x: 645, endPoint y: 289, distance: 20.8
click at [645, 289] on span "Debtor shall pay a total of $181,000 to the Trustee as follows: Debtor shall pa…" at bounding box center [541, 280] width 476 height 24
click at [555, 290] on em "Motion to Incur Debt" at bounding box center [523, 289] width 61 height 8
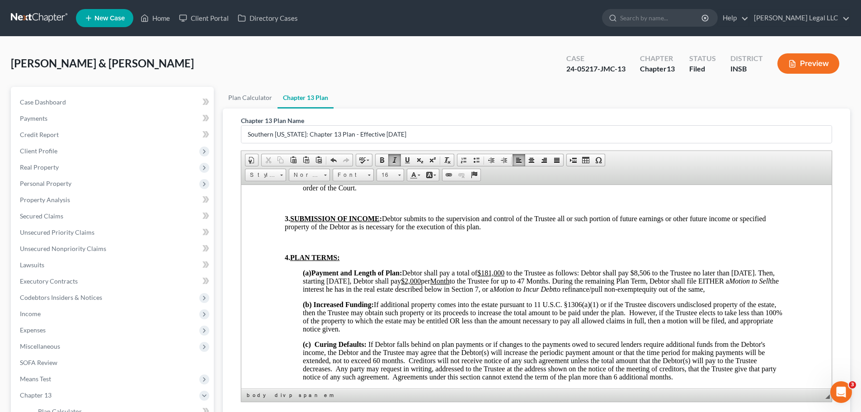
click at [641, 293] on p "(a) Payment and Length of Plan: Debtor shall pay a total of $181,000 to the Tru…" at bounding box center [545, 280] width 485 height 24
click at [679, 293] on p "(a) Payment and Length of Plan: Debtor shall pay a total of $181,000 to the Tru…" at bounding box center [545, 280] width 485 height 24
click at [687, 291] on p "(a) Payment and Length of Plan: Debtor shall pay a total of $181,000 to the Tru…" at bounding box center [545, 280] width 485 height 24
click at [687, 288] on span "Debtor shall pay a total of $181,000 to the Trustee as follows: Debtor shall pa…" at bounding box center [541, 280] width 476 height 24
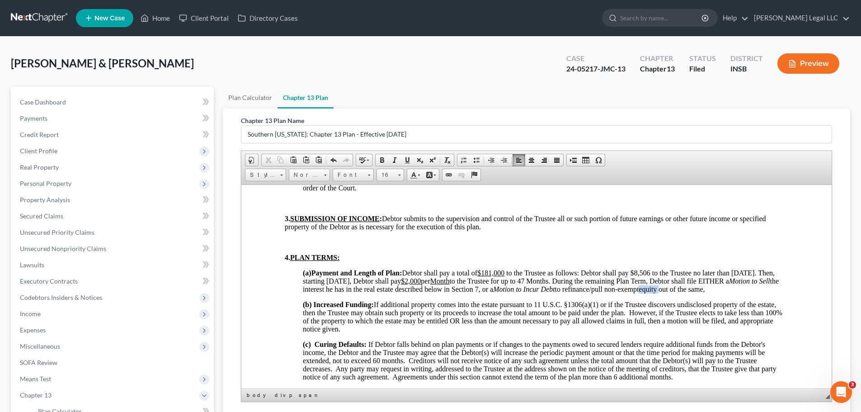
click at [687, 288] on span "Debtor shall pay a total of $181,000 to the Trustee as follows: Debtor shall pa…" at bounding box center [541, 280] width 476 height 24
drag, startPoint x: 696, startPoint y: 301, endPoint x: 450, endPoint y: 297, distance: 245.9
drag, startPoint x: 375, startPoint y: 298, endPoint x: 339, endPoint y: 296, distance: 36.7
click at [375, 293] on p "(a) Payment and Length of Plan: Debtor shall pay a total of $181,000 to the Tru…" at bounding box center [545, 280] width 485 height 24
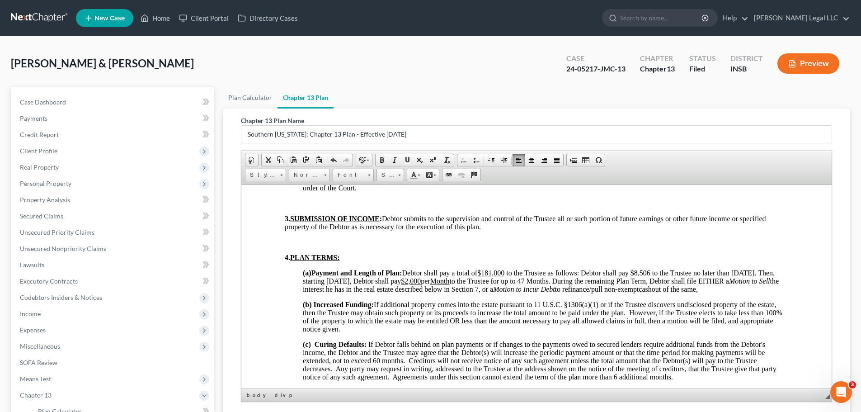
click at [337, 293] on p "(a) Payment and Length of Plan: Debtor shall pay a total of $181,000 to the Tru…" at bounding box center [545, 280] width 485 height 24
click at [324, 293] on p "(a) Payment and Length of Plan: Debtor shall pay a total of $181,000 to the Tru…" at bounding box center [545, 280] width 485 height 24
drag, startPoint x: 319, startPoint y: 297, endPoint x: 293, endPoint y: 297, distance: 26.2
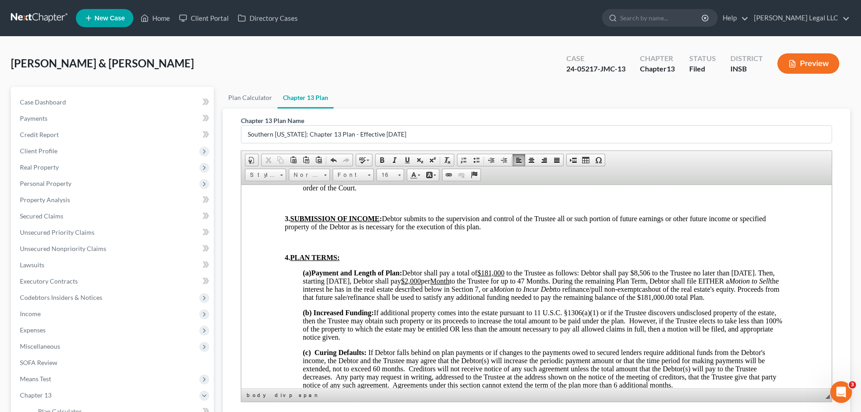
click at [348, 301] on p "(a) Payment and Length of Plan: Debtor shall pay a total of $181,000 to the Tru…" at bounding box center [545, 284] width 485 height 33
click at [330, 301] on span "Debtor shall pay a total of $181,000 to the Trustee as follows: Debtor shall pa…" at bounding box center [541, 284] width 476 height 32
click at [332, 301] on span "Debtor shall pay a total of $181,000 to the Trustee as follows: Debtor shall pa…" at bounding box center [541, 284] width 476 height 32
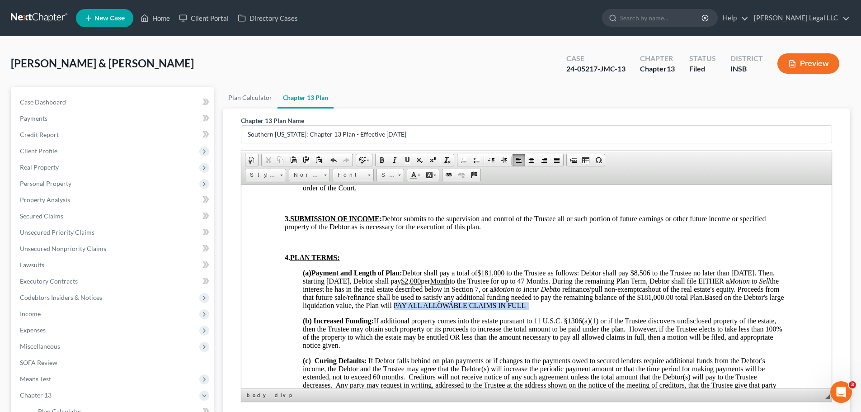
drag, startPoint x: 641, startPoint y: 304, endPoint x: 507, endPoint y: 308, distance: 134.3
click at [507, 308] on p "(a) Payment and Length of Plan: Debtor shall pay a total of $181,000 to the Tru…" at bounding box center [545, 288] width 485 height 41
click at [609, 253] on p "4. PLAN TERMS:" at bounding box center [537, 257] width 504 height 8
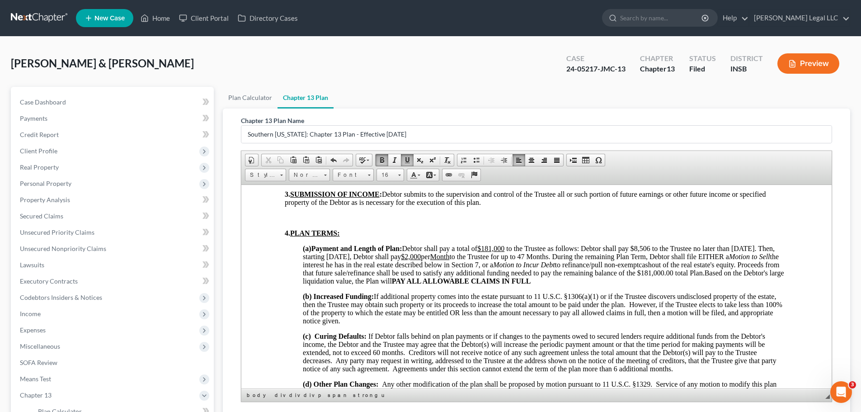
scroll to position [542, 0]
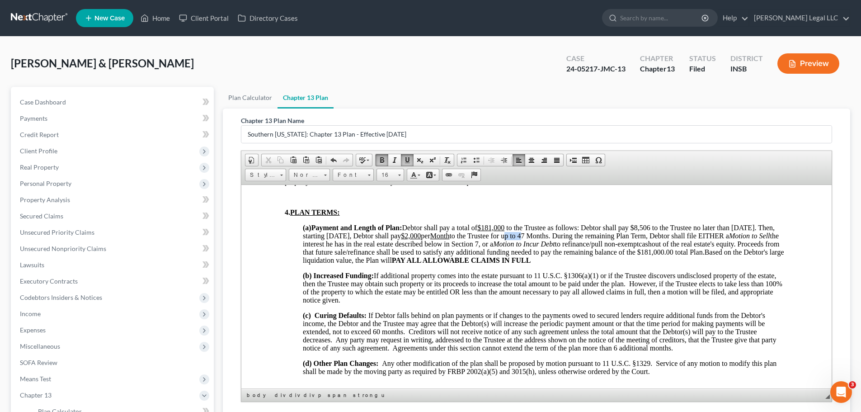
drag, startPoint x: 594, startPoint y: 236, endPoint x: 578, endPoint y: 239, distance: 16.4
click at [578, 239] on span "(a) Payment and Length of Plan: Debtor shall pay a total of $181,000 to the Tru…" at bounding box center [541, 239] width 476 height 32
drag, startPoint x: 669, startPoint y: 262, endPoint x: 555, endPoint y: 223, distance: 120.8
click at [662, 261] on p "(a) Payment and Length of Plan: Debtor shall pay a total of $181,000 to the Tru…" at bounding box center [545, 243] width 485 height 41
drag, startPoint x: 598, startPoint y: 236, endPoint x: 579, endPoint y: 235, distance: 19.0
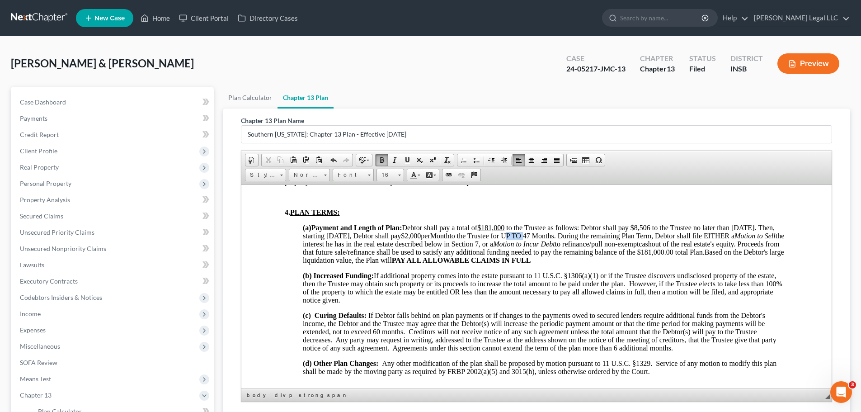
click at [579, 235] on span "(a) Payment and Length of Plan: Debtor shall pay a total of $181,000 to the Tru…" at bounding box center [543, 239] width 481 height 32
click at [658, 258] on p "(a) Payment and Length of Plan: Debtor shall pay a total of $181,000 to the Tru…" at bounding box center [545, 243] width 485 height 41
drag, startPoint x: 603, startPoint y: 235, endPoint x: 579, endPoint y: 236, distance: 24.9
click at [579, 236] on span "(a) Payment and Length of Plan: Debtor shall pay a total of $181,000 to the Tru…" at bounding box center [541, 239] width 476 height 32
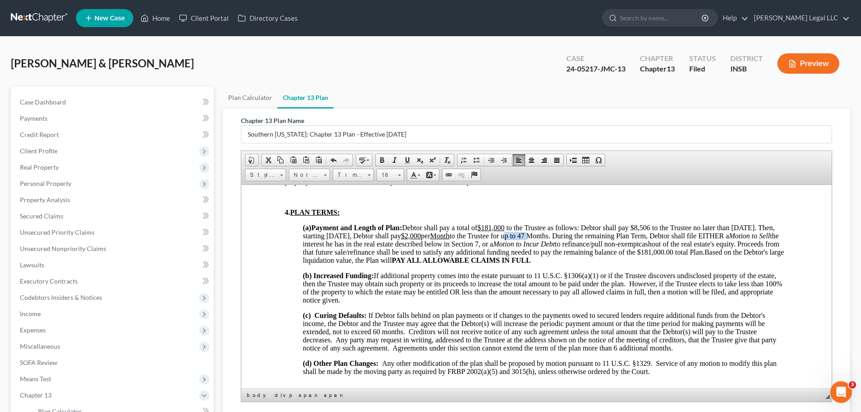
drag, startPoint x: 602, startPoint y: 235, endPoint x: 578, endPoint y: 237, distance: 24.0
click at [578, 237] on span "(a) Payment and Length of Plan: Debtor shall pay a total of $181,000 to the Tru…" at bounding box center [541, 239] width 476 height 32
click at [652, 262] on p "(a) Payment and Length of Plan: Debtor shall pay a total of $181,000 to the Tru…" at bounding box center [545, 243] width 485 height 41
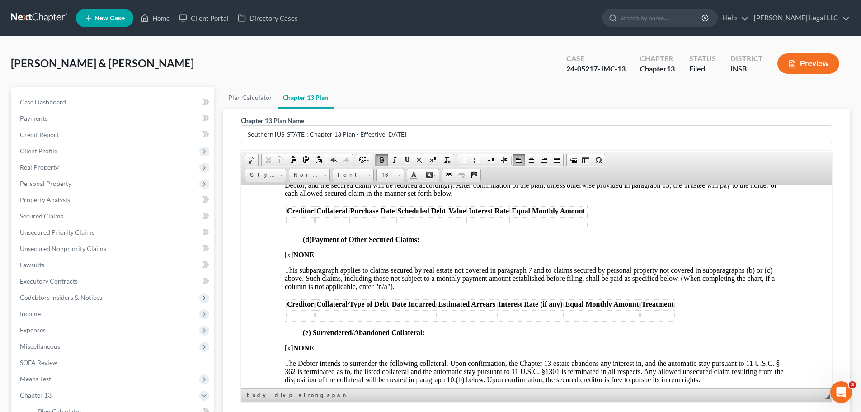
scroll to position [1492, 0]
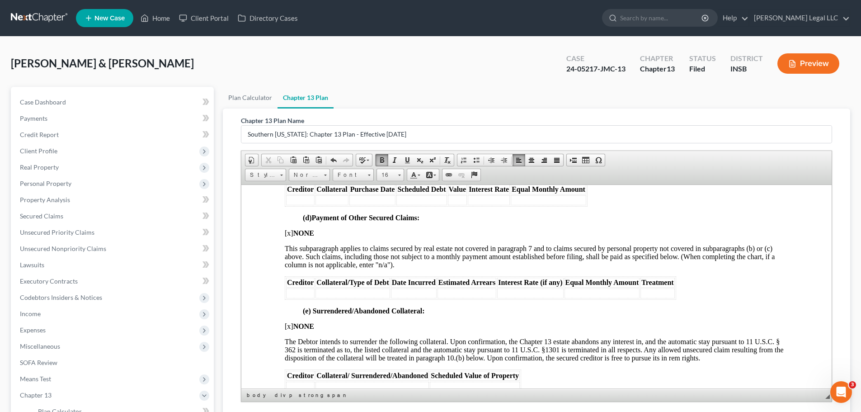
click at [290, 234] on span "[x] NONE" at bounding box center [299, 233] width 29 height 8
click at [299, 294] on td at bounding box center [300, 293] width 28 height 10
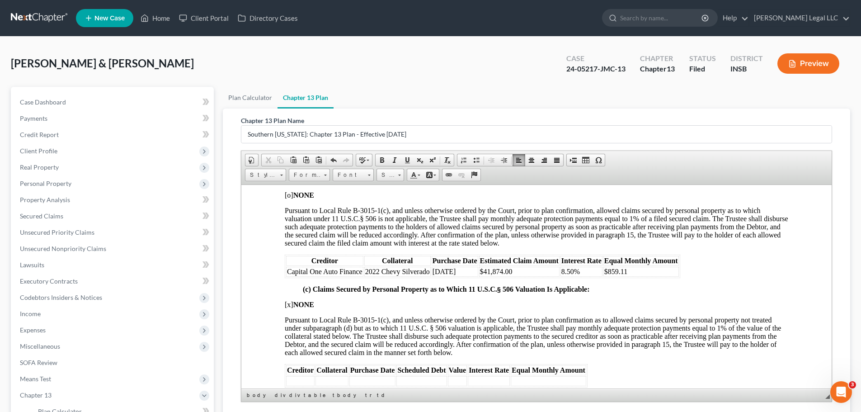
scroll to position [1401, 0]
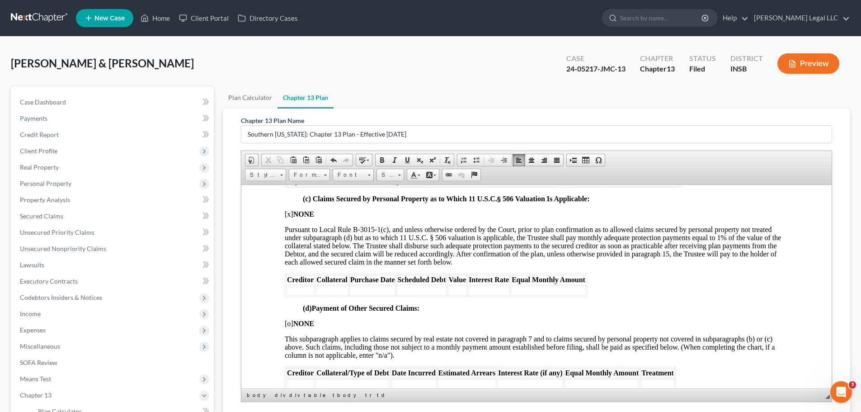
click at [289, 314] on span "[o ] NONE" at bounding box center [299, 323] width 29 height 8
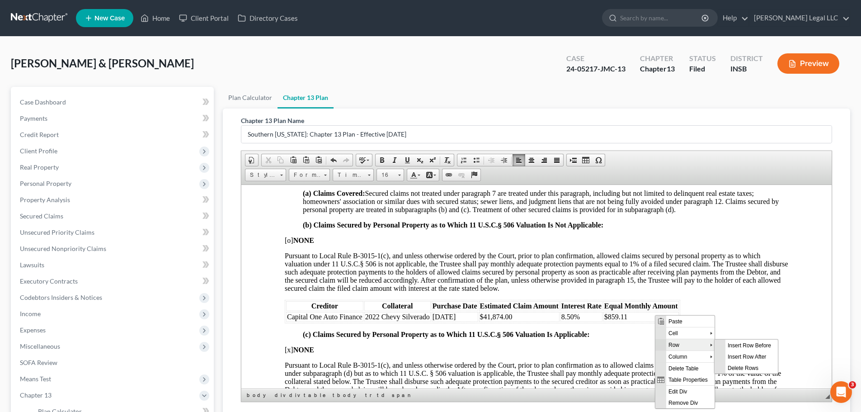
scroll to position [0, 0]
click at [687, 314] on span "Insert Row After" at bounding box center [751, 355] width 52 height 11
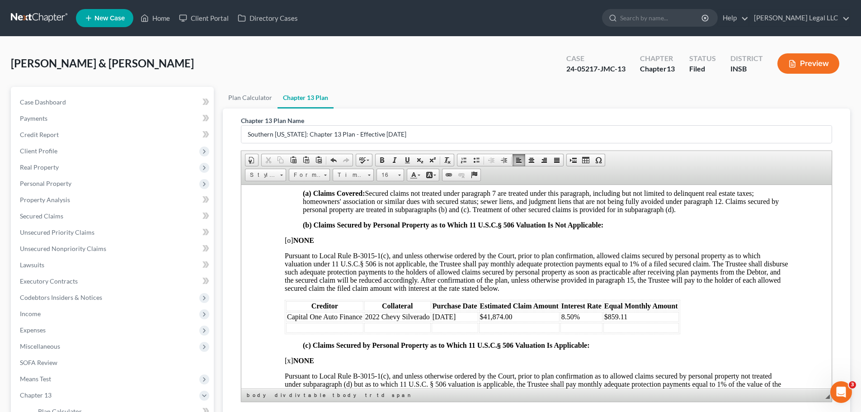
click at [339, 314] on td at bounding box center [324, 327] width 77 height 10
click at [377, 314] on td at bounding box center [397, 327] width 66 height 10
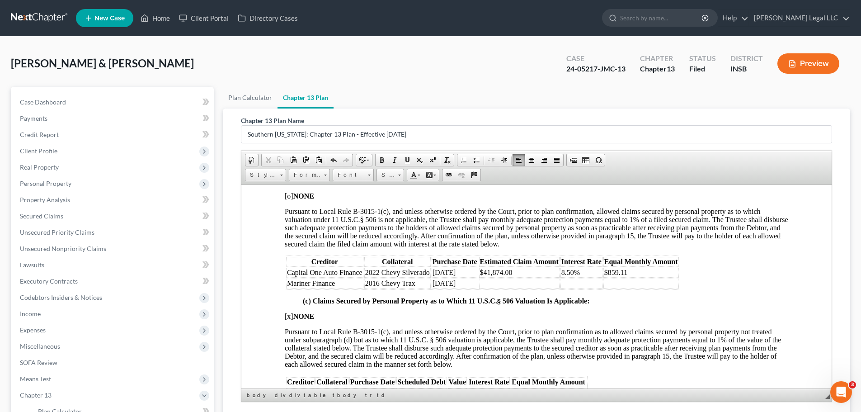
scroll to position [1311, 0]
click at [506, 277] on td at bounding box center [519, 282] width 80 height 10
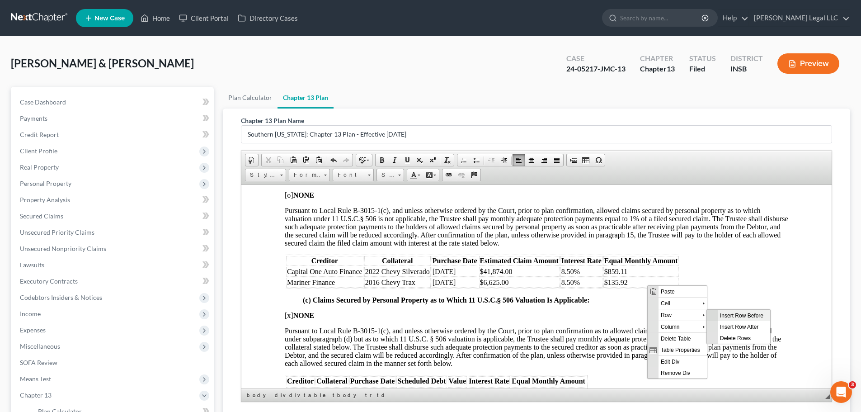
click at [687, 314] on span "Insert Row Before" at bounding box center [744, 314] width 52 height 11
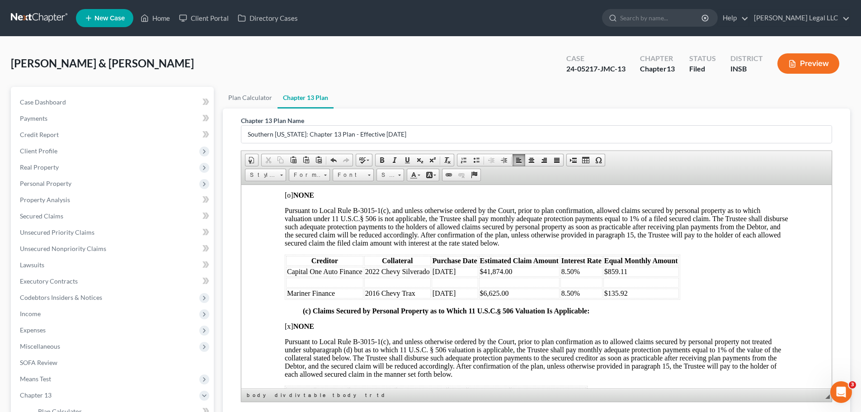
click at [351, 285] on td at bounding box center [324, 282] width 77 height 10
click at [593, 283] on td at bounding box center [581, 282] width 42 height 10
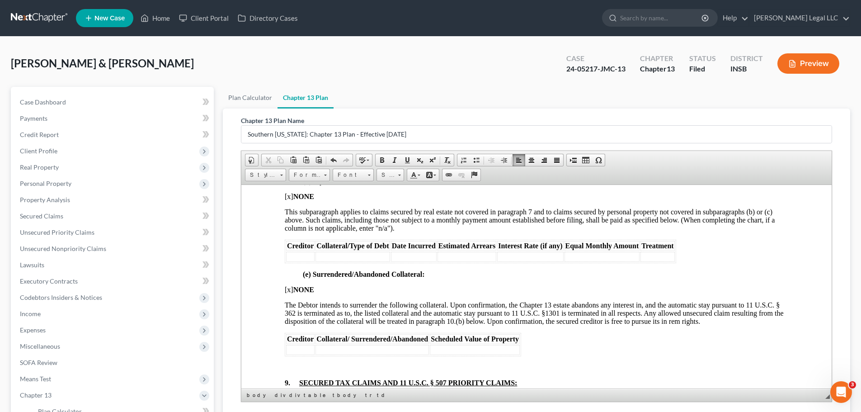
scroll to position [1537, 0]
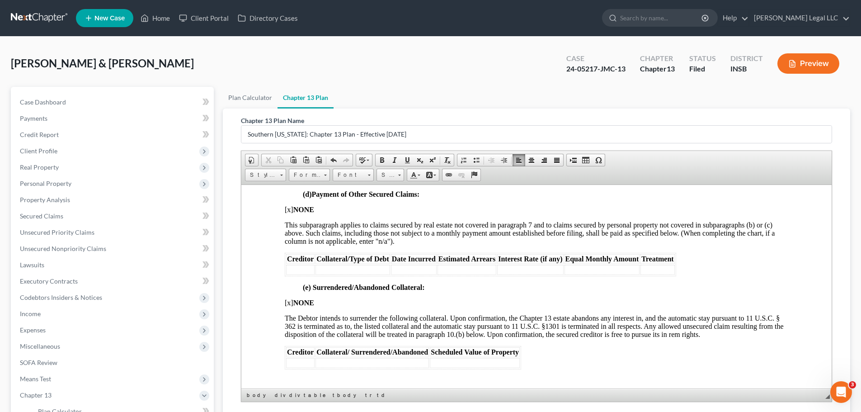
click at [291, 305] on span "[x] NONE" at bounding box center [299, 302] width 29 height 8
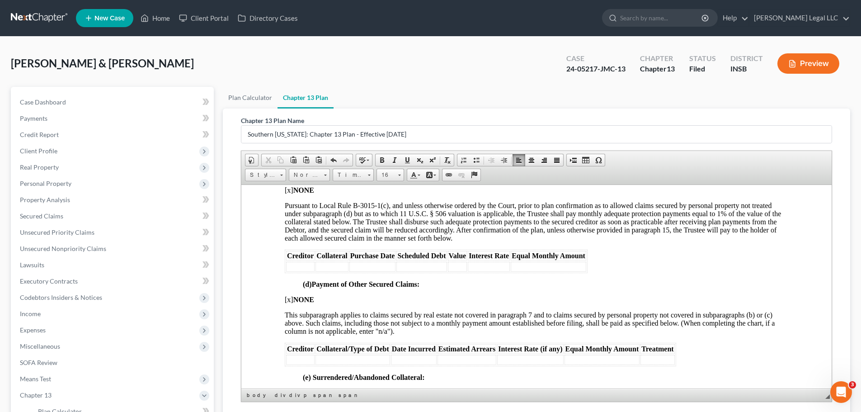
scroll to position [1446, 0]
click at [291, 298] on span "[x ] NONE" at bounding box center [299, 300] width 29 height 8
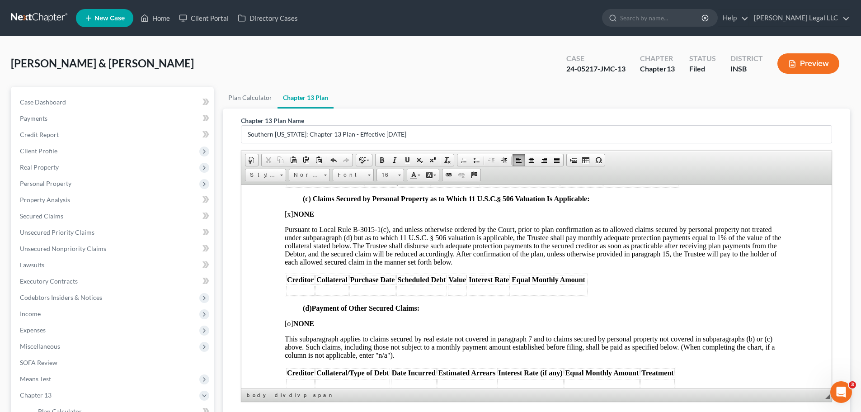
scroll to position [1492, 0]
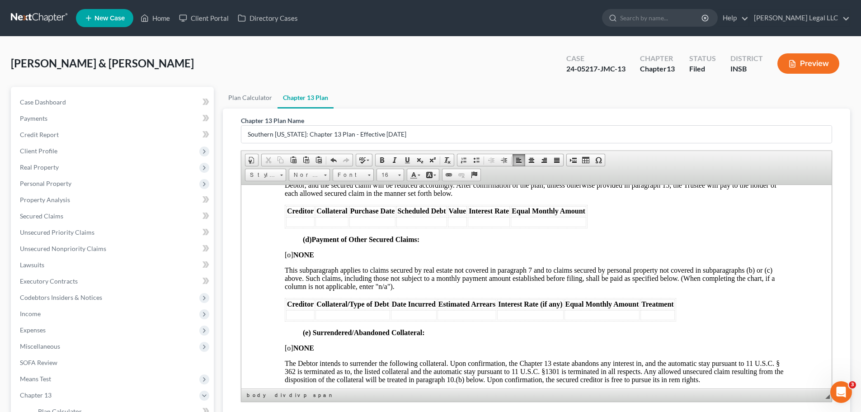
click at [295, 314] on td at bounding box center [300, 315] width 28 height 10
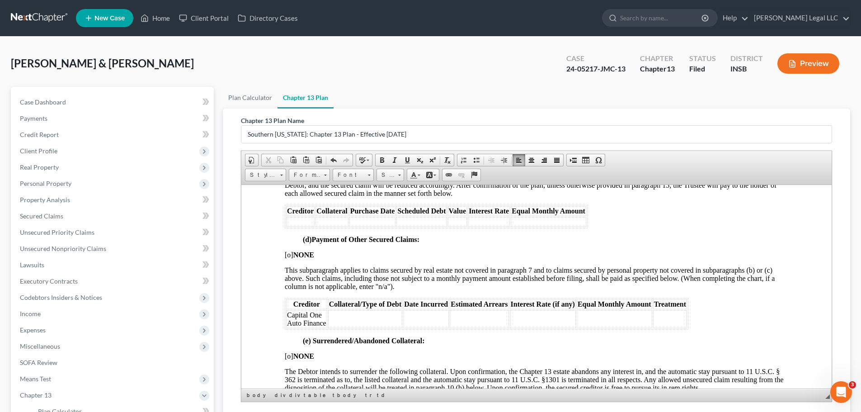
click at [344, 314] on td at bounding box center [365, 319] width 75 height 18
click at [435, 314] on td at bounding box center [426, 319] width 46 height 18
click at [533, 314] on td at bounding box center [543, 319] width 66 height 18
click at [635, 314] on div "8. PAYMENT OF SECURED CLAIMS OTHER THAN CLAIMS TREATED UNDER PARAGRAPH 7: (a) C…" at bounding box center [537, 374] width 504 height 853
click at [564, 314] on td at bounding box center [543, 319] width 66 height 18
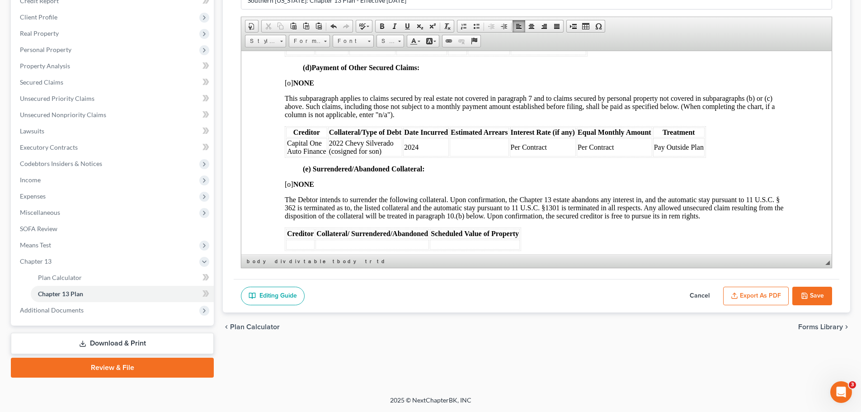
scroll to position [1582, 0]
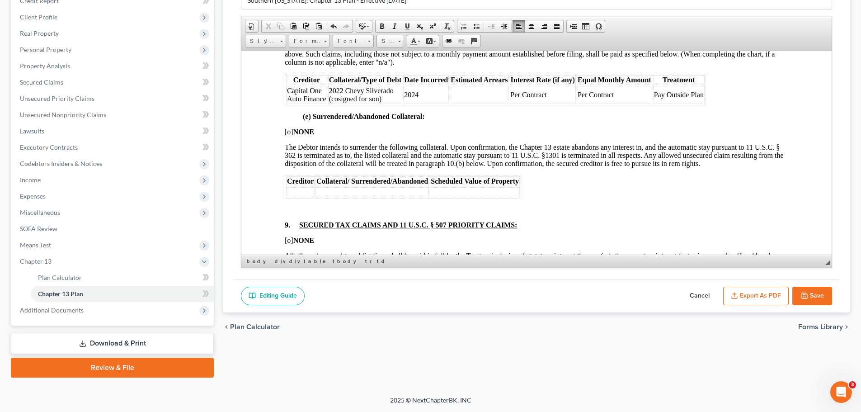
click at [293, 184] on th "Creditor" at bounding box center [300, 181] width 28 height 10
click at [293, 191] on td at bounding box center [300, 192] width 28 height 10
click at [300, 185] on th "Creditor" at bounding box center [300, 181] width 28 height 10
click at [300, 188] on td at bounding box center [300, 192] width 28 height 10
click at [341, 196] on td at bounding box center [374, 192] width 113 height 10
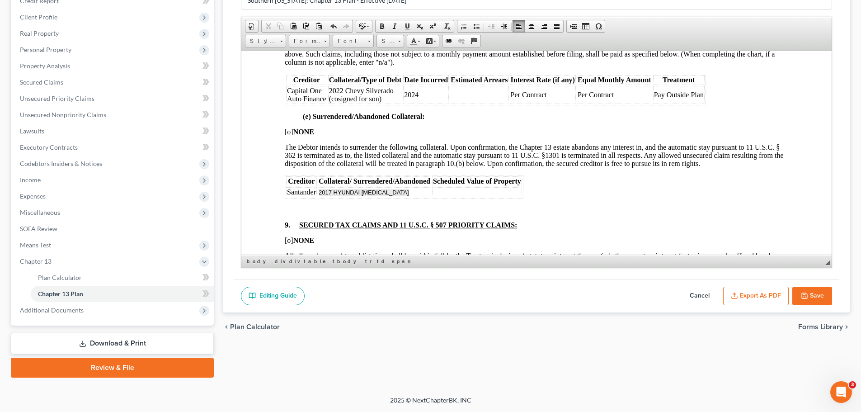
click at [411, 190] on td "2017 HYUNDAI [MEDICAL_DATA]" at bounding box center [374, 192] width 113 height 10
drag, startPoint x: 337, startPoint y: 191, endPoint x: 314, endPoint y: 191, distance: 23.1
click at [314, 191] on tr "Santander 2017 HYUNDAI [MEDICAL_DATA]" at bounding box center [404, 192] width 236 height 10
click at [360, 192] on span "2017 HYUNDAI [MEDICAL_DATA]" at bounding box center [364, 191] width 90 height 7
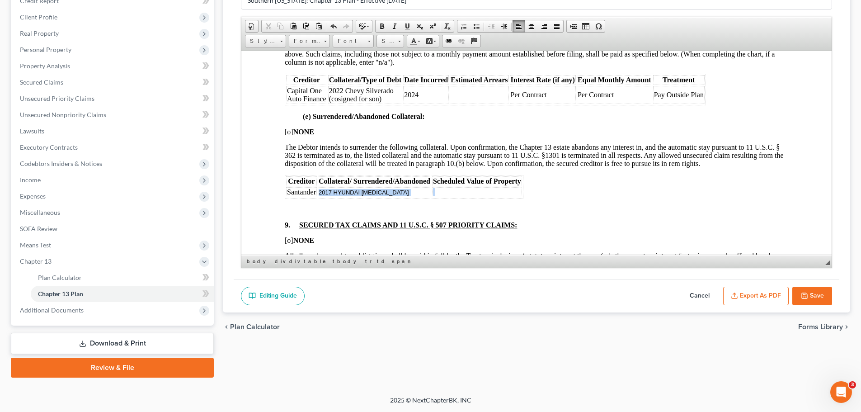
click at [360, 191] on span "2017 HYUNDAI [MEDICAL_DATA]" at bounding box center [364, 191] width 90 height 7
click at [297, 195] on td "Santander" at bounding box center [301, 192] width 31 height 10
click at [298, 195] on td "Santander" at bounding box center [301, 192] width 31 height 10
click at [299, 195] on td "Santander" at bounding box center [301, 192] width 31 height 10
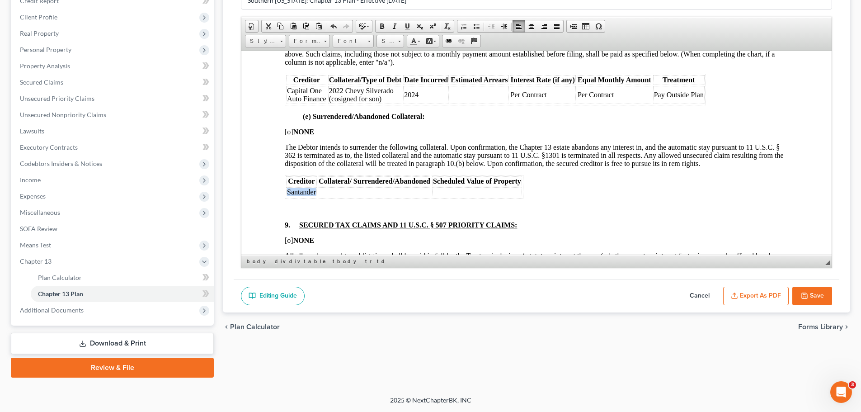
copy td "Santander"
click at [336, 193] on td at bounding box center [374, 192] width 113 height 10
click at [345, 192] on td "Santander" at bounding box center [374, 192] width 113 height 10
click at [339, 189] on td "Santander" at bounding box center [374, 192] width 113 height 10
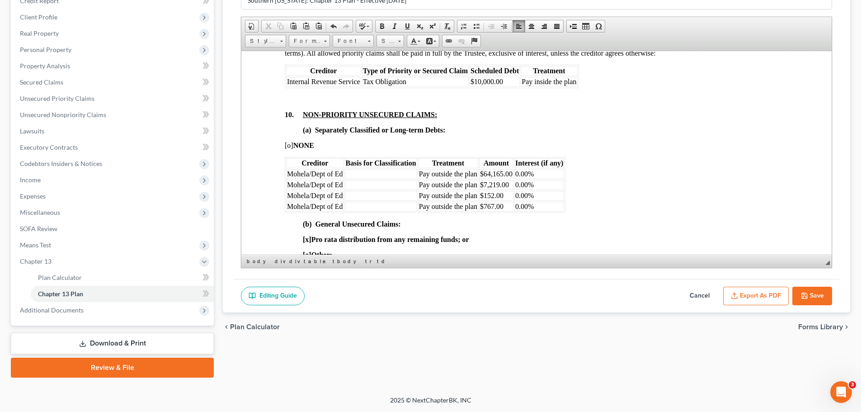
scroll to position [1808, 0]
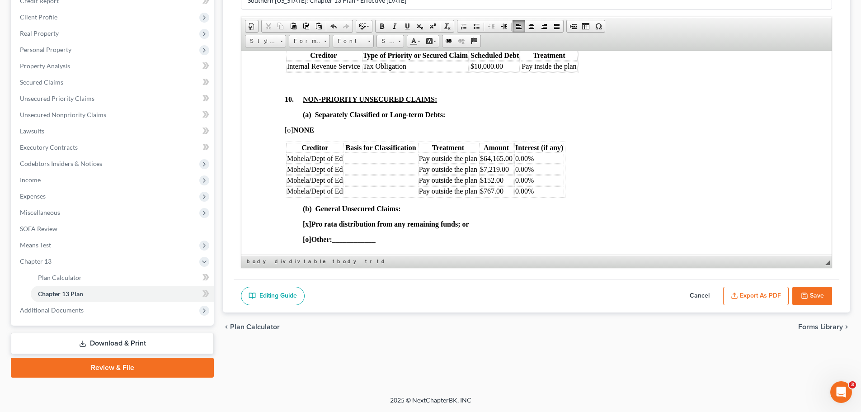
click at [376, 160] on td at bounding box center [381, 158] width 72 height 10
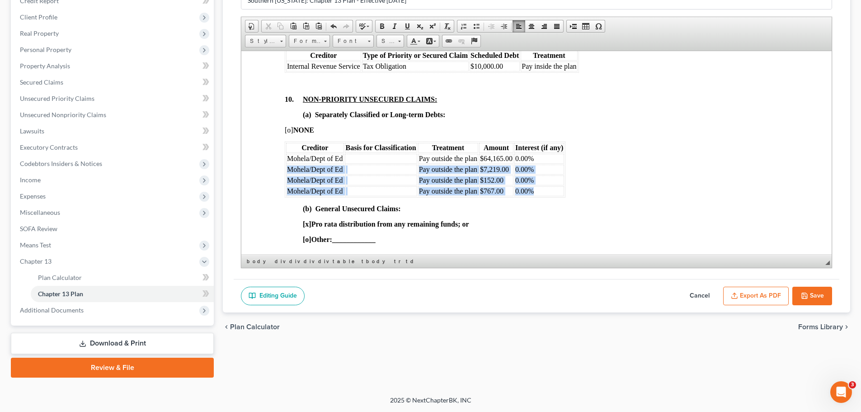
drag, startPoint x: 552, startPoint y: 190, endPoint x: 286, endPoint y: 171, distance: 266.9
click at [286, 171] on tbody "Mohela/Dept of Ed Pay outside the plan $64,165.00 0.00% Mohela/Dept of Ed Pay o…" at bounding box center [425, 174] width 278 height 42
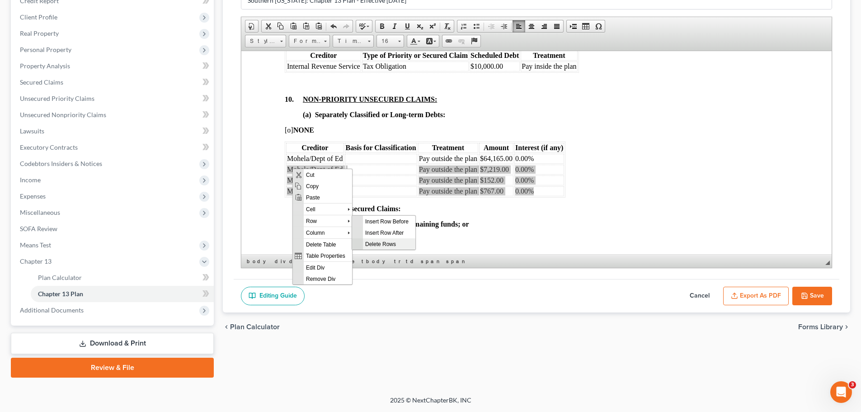
click at [394, 240] on span "Delete Rows" at bounding box center [389, 243] width 52 height 11
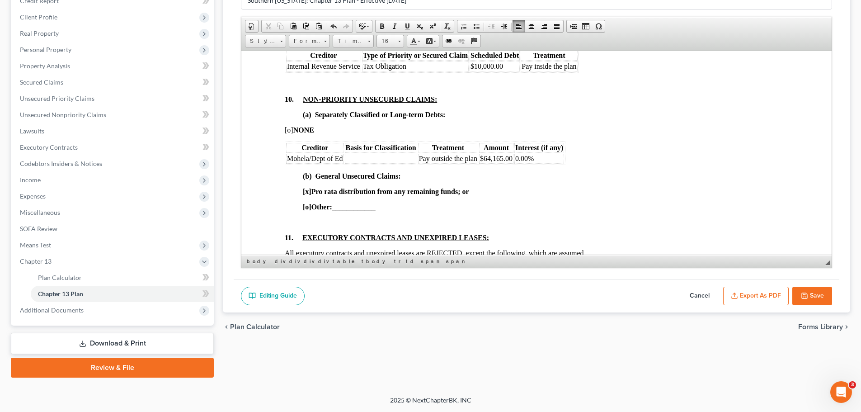
click at [389, 155] on td at bounding box center [381, 158] width 72 height 10
click at [496, 156] on span "$64,165.00" at bounding box center [496, 158] width 33 height 8
click at [578, 160] on td "0.00%" at bounding box center [579, 158] width 50 height 10
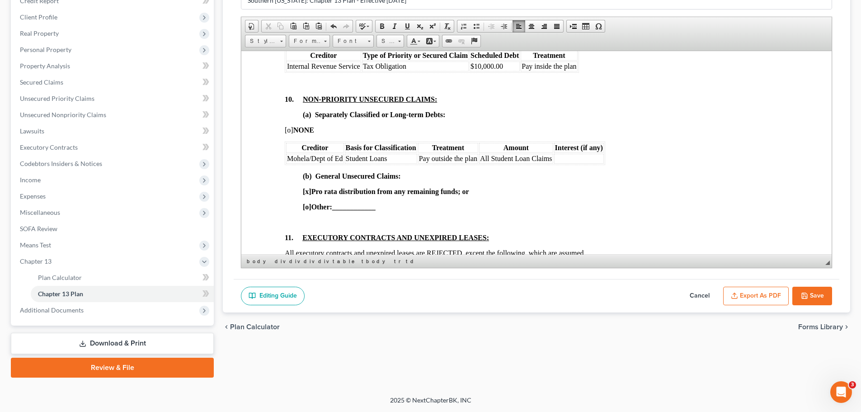
click at [609, 188] on p "[x] Pro rata distribution from any remaining funds; or" at bounding box center [545, 191] width 485 height 8
click at [596, 165] on div "10. NON-PRIORITY UNSECURED CLAIMS: (a) Separately Classified or Long-term Debts…" at bounding box center [537, 206] width 504 height 223
click at [590, 155] on td at bounding box center [579, 158] width 50 height 10
click at [572, 158] on td at bounding box center [579, 158] width 50 height 10
click at [308, 192] on span "[x]" at bounding box center [307, 191] width 9 height 8
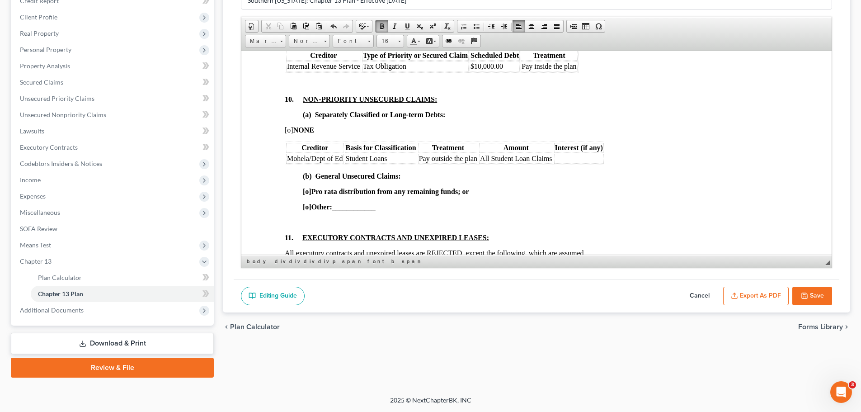
click at [308, 208] on span "[o]" at bounding box center [307, 206] width 9 height 8
click at [352, 205] on span "____________" at bounding box center [353, 206] width 43 height 8
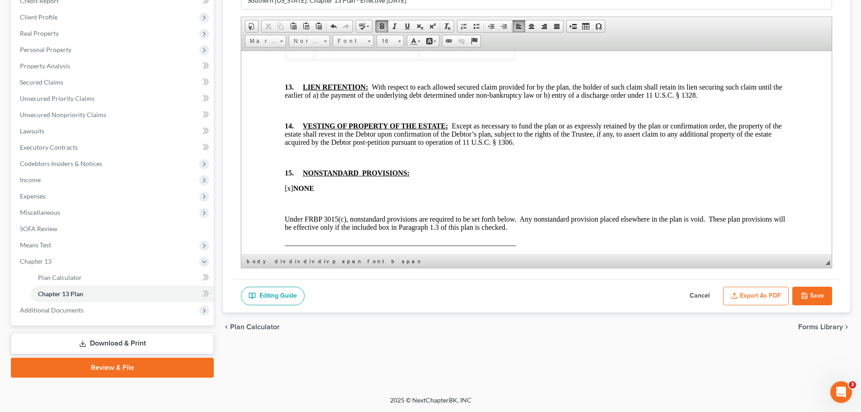
scroll to position [2170, 0]
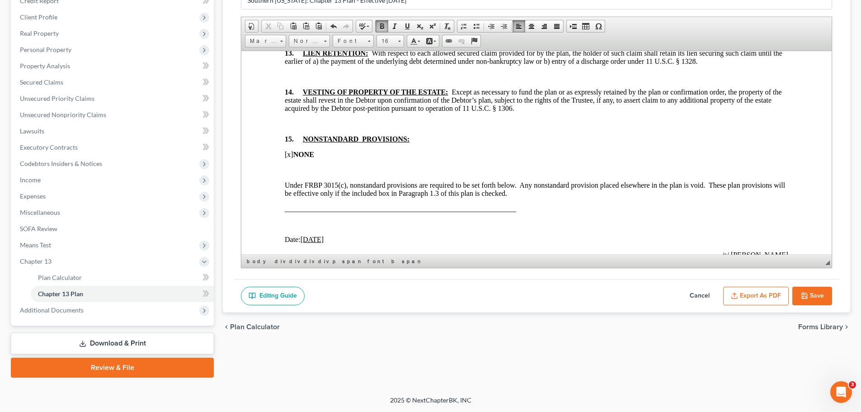
click at [289, 155] on span "[x]" at bounding box center [289, 154] width 9 height 8
click at [453, 203] on div "13. LIEN RETENTION: With respect to each allowed secured claim provided for by …" at bounding box center [537, 131] width 504 height 164
click at [547, 193] on p "Under FRBP 3015(c), nonstandard provisions are required to be set forth below. …" at bounding box center [537, 189] width 504 height 16
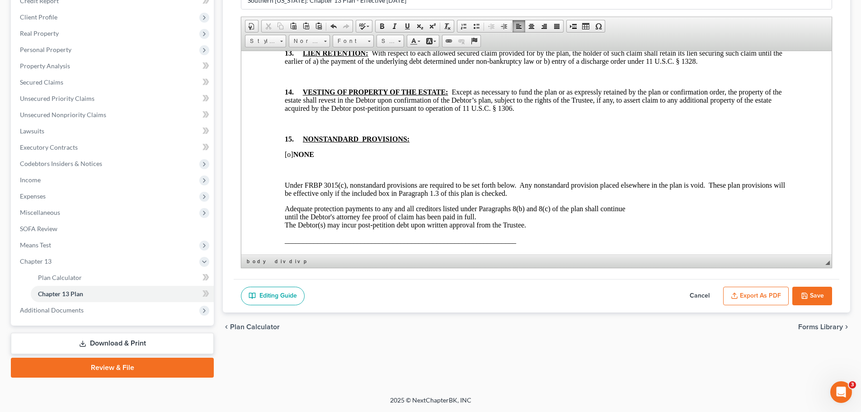
click at [495, 223] on p "Adequate protection payments to any and all creditors listed under Paragraphs 8…" at bounding box center [537, 216] width 504 height 24
click at [496, 219] on p "Adequate protection payments to any and all creditors listed under Paragraphs 8…" at bounding box center [537, 216] width 504 height 24
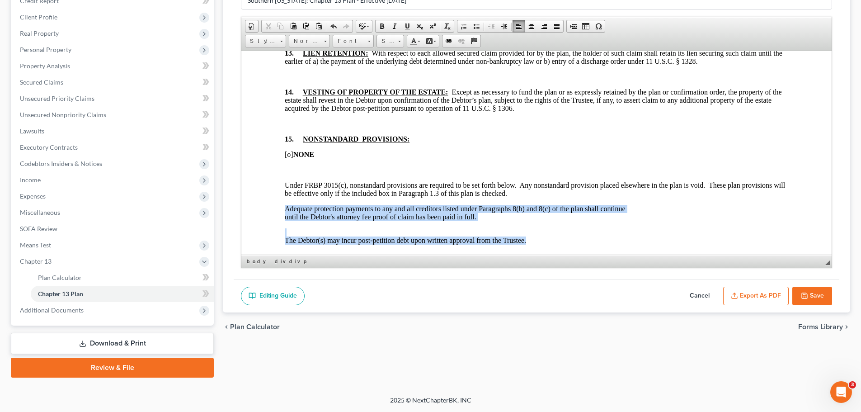
drag, startPoint x: 535, startPoint y: 236, endPoint x: 276, endPoint y: 210, distance: 259.8
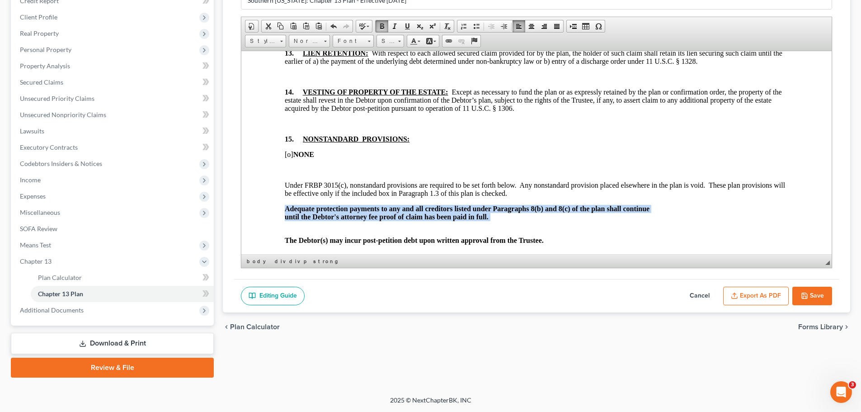
click at [376, 204] on strong "Adequate protection payments to any and all creditors listed under Paragraphs 8…" at bounding box center [467, 212] width 365 height 16
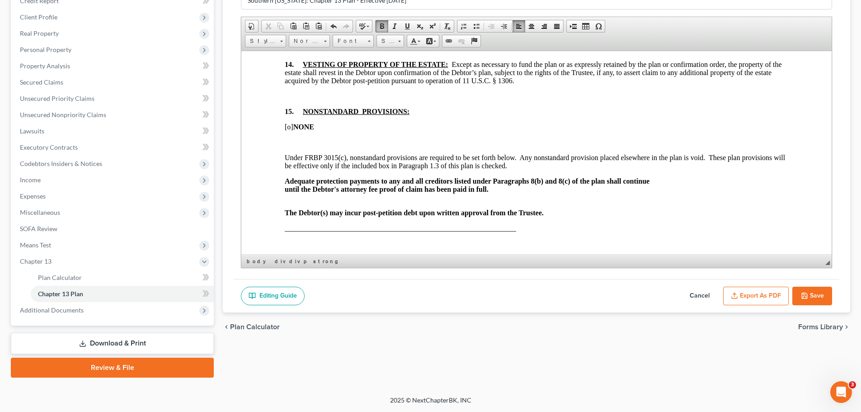
scroll to position [2305, 0]
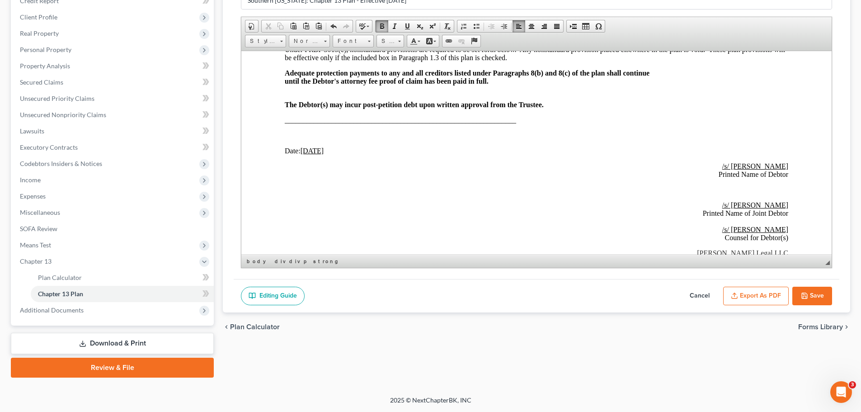
drag, startPoint x: 344, startPoint y: 150, endPoint x: 301, endPoint y: 151, distance: 42.0
click at [301, 151] on p "Date: [DATE]" at bounding box center [537, 150] width 504 height 8
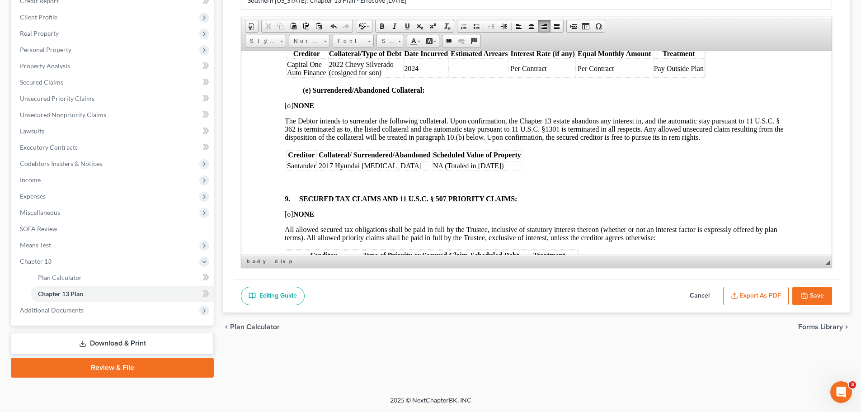
scroll to position [1563, 0]
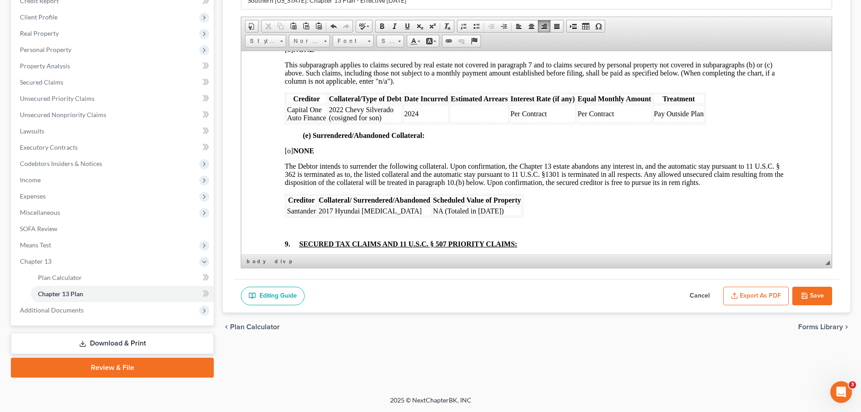
click at [315, 211] on td "Santander" at bounding box center [301, 211] width 31 height 10
click at [316, 212] on td "Santander" at bounding box center [301, 211] width 31 height 10
click at [687, 217] on div "8. PAYMENT OF SECURED CLAIMS OTHER THAN CLAIMS TREATED UNDER PARAGRAPH 7: (a) C…" at bounding box center [537, 152] width 504 height 821
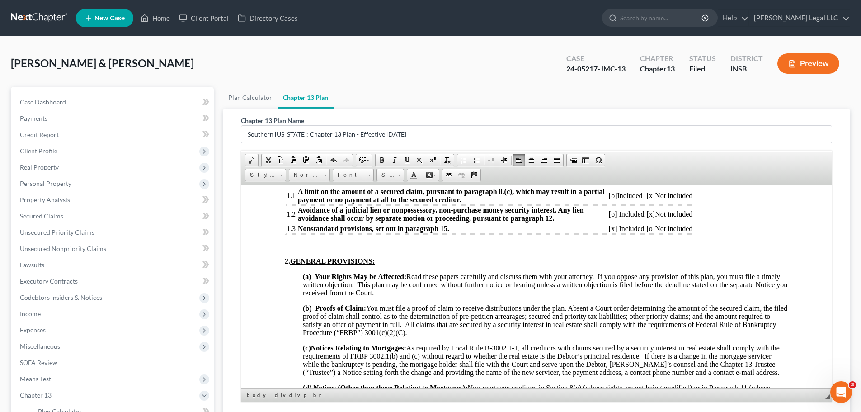
scroll to position [497, 0]
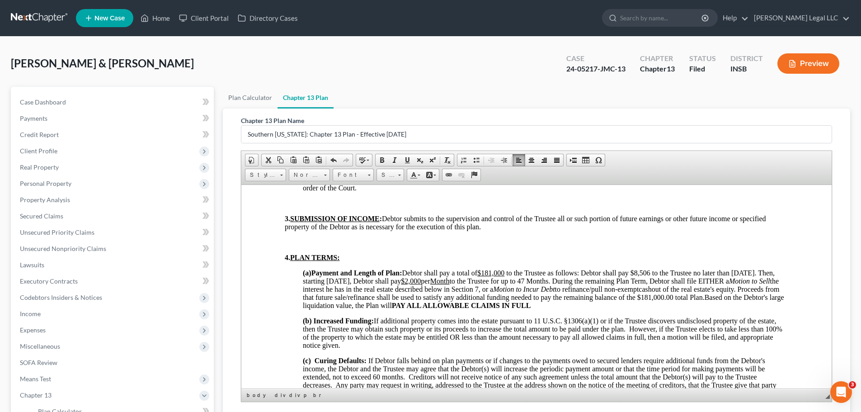
click at [421, 283] on u "$2,000" at bounding box center [411, 281] width 20 height 8
click at [421, 281] on u "$2,000" at bounding box center [411, 281] width 20 height 8
click at [421, 279] on u "$2,000" at bounding box center [411, 281] width 20 height 8
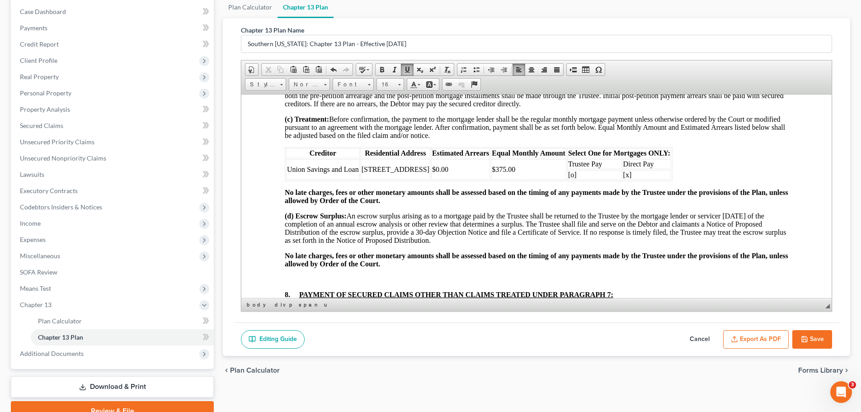
scroll to position [1110, 0]
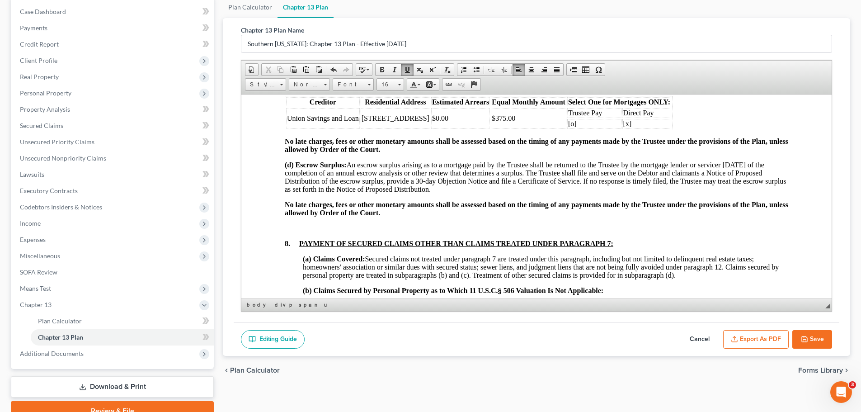
click at [687, 314] on icon "button" at bounding box center [804, 338] width 7 height 7
select select "4"
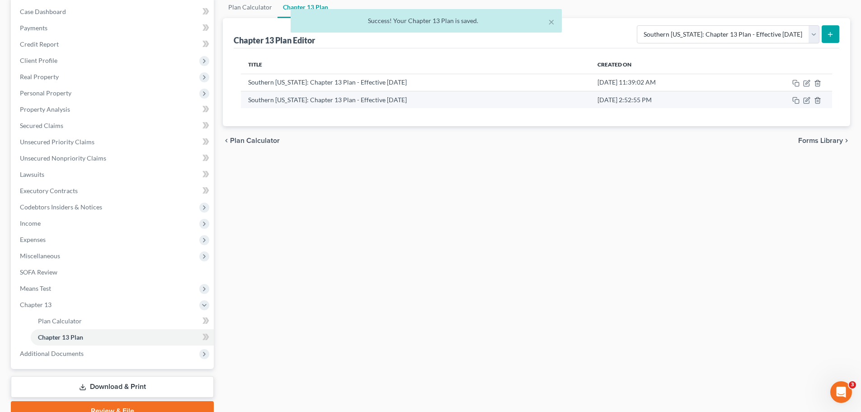
click at [687, 99] on td at bounding box center [784, 99] width 95 height 17
click at [687, 100] on icon "button" at bounding box center [806, 100] width 7 height 7
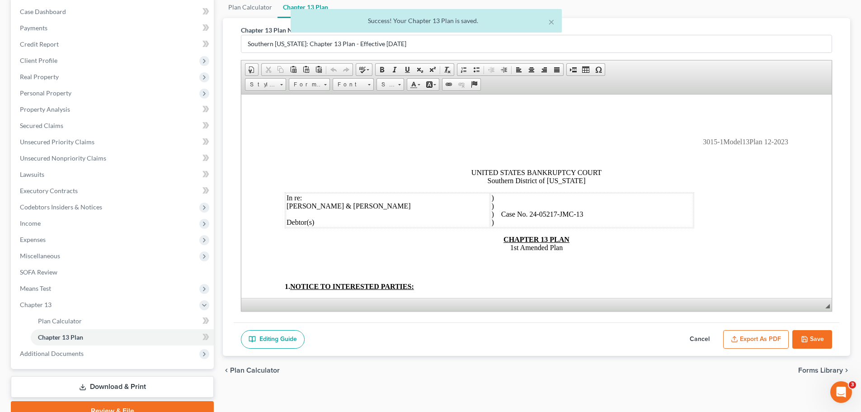
scroll to position [0, 0]
click at [687, 314] on button "Export as PDF" at bounding box center [756, 339] width 66 height 19
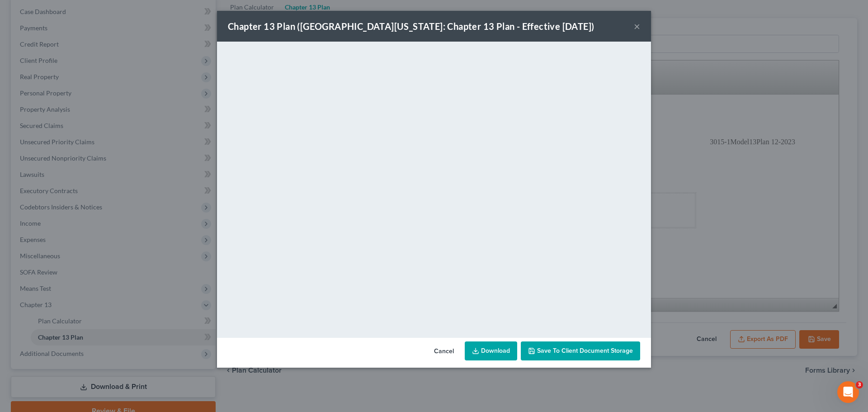
click at [639, 24] on button "×" at bounding box center [637, 26] width 6 height 11
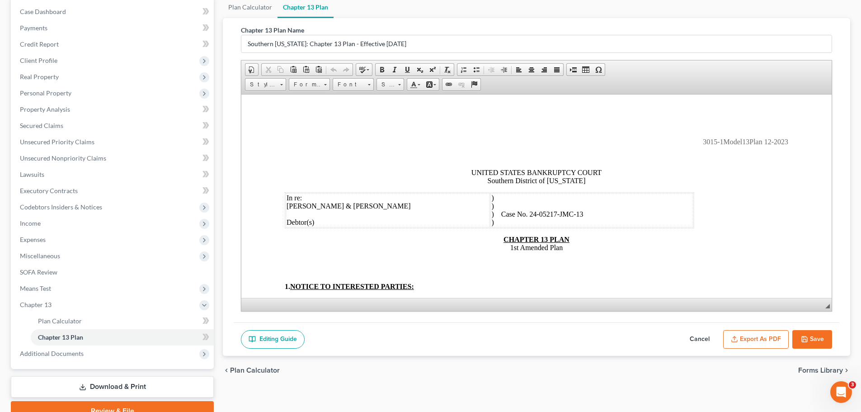
click at [510, 247] on span "1st Amended Plan" at bounding box center [536, 247] width 52 height 8
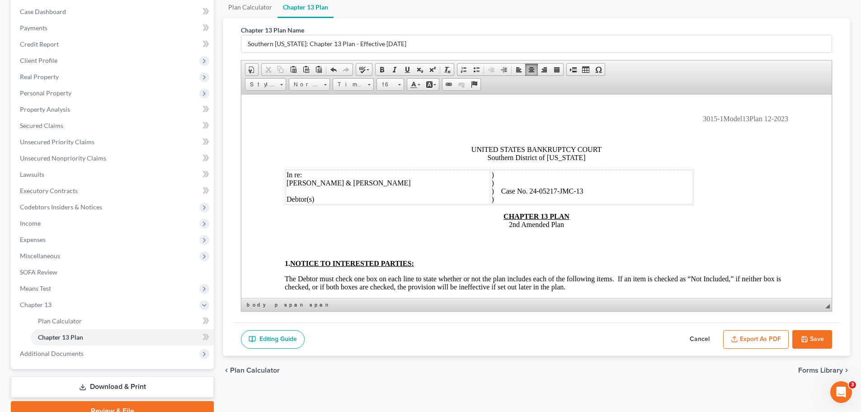
scroll to position [45, 0]
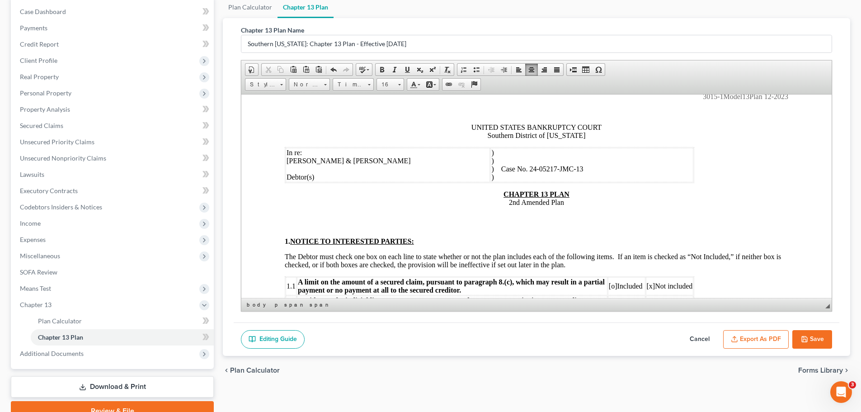
click at [687, 314] on button "Save" at bounding box center [812, 339] width 40 height 19
select select "4"
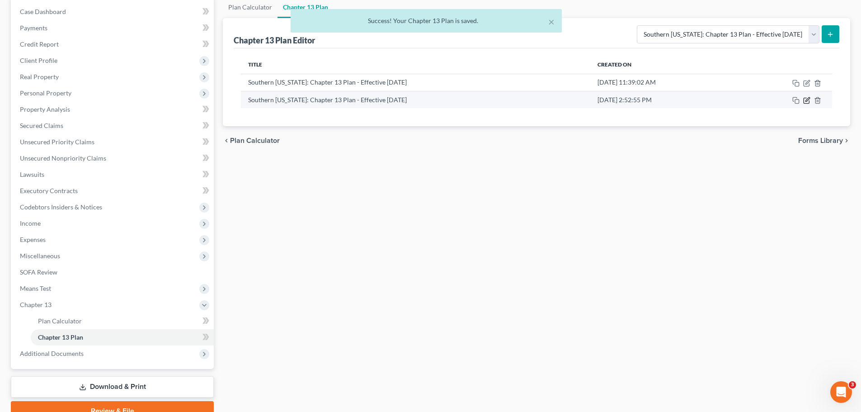
click at [687, 98] on icon "button" at bounding box center [806, 100] width 7 height 7
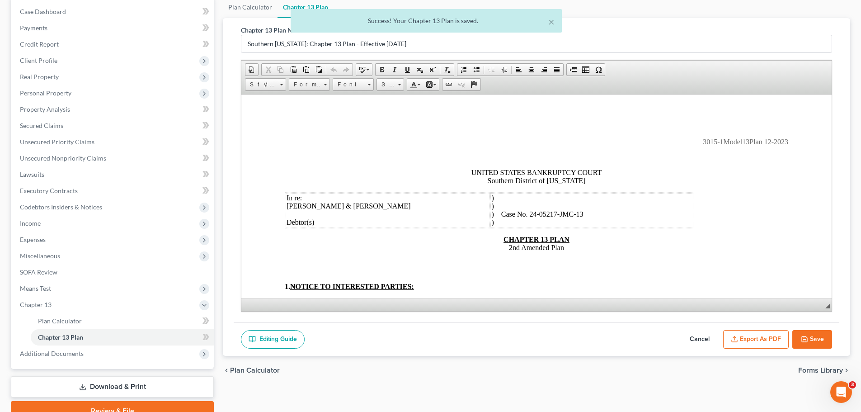
scroll to position [0, 0]
click at [687, 314] on button "Export as PDF" at bounding box center [756, 339] width 66 height 19
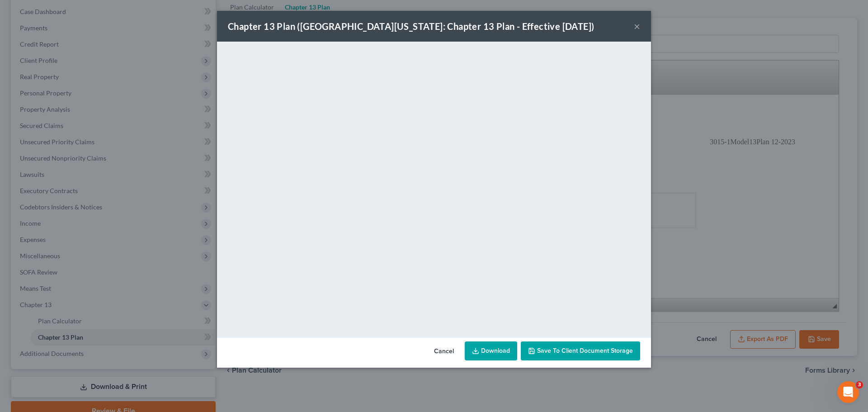
drag, startPoint x: 505, startPoint y: 348, endPoint x: 504, endPoint y: 339, distance: 8.6
click at [505, 314] on link "Download" at bounding box center [491, 350] width 52 height 19
click at [635, 30] on button "×" at bounding box center [637, 26] width 6 height 11
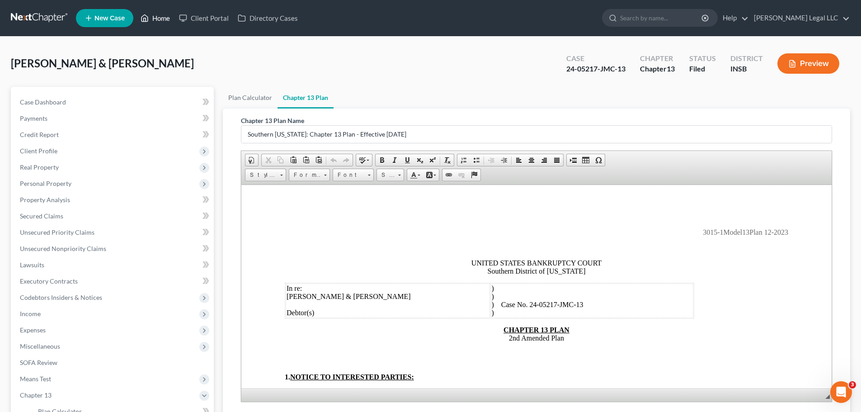
click at [150, 24] on link "Home" at bounding box center [155, 18] width 38 height 16
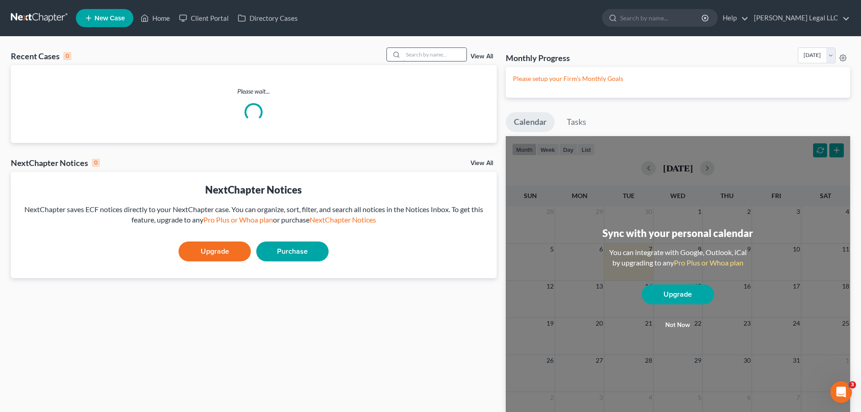
click at [435, 52] on input "search" at bounding box center [434, 54] width 63 height 13
type input "[PERSON_NAME]"
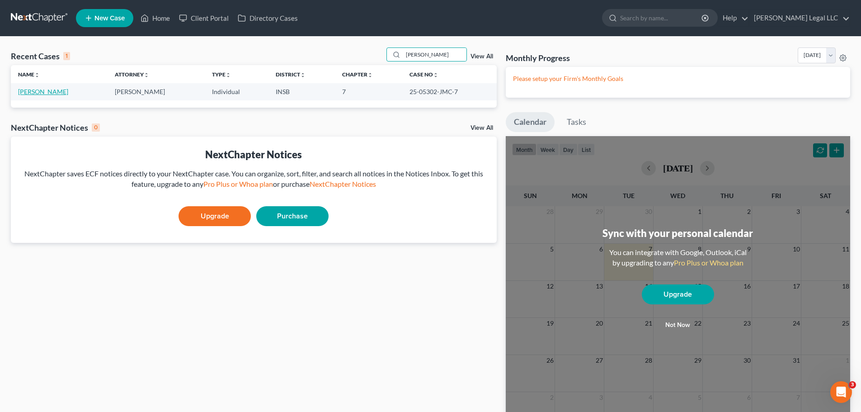
click at [22, 92] on link "[PERSON_NAME]" at bounding box center [43, 92] width 50 height 8
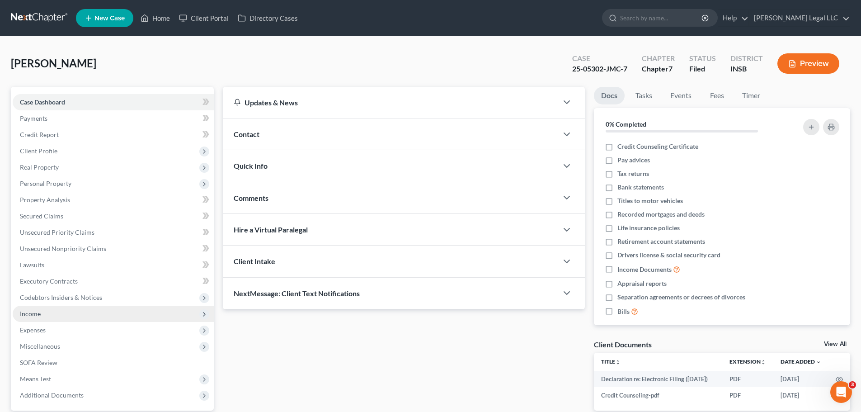
click at [42, 312] on span "Income" at bounding box center [113, 314] width 201 height 16
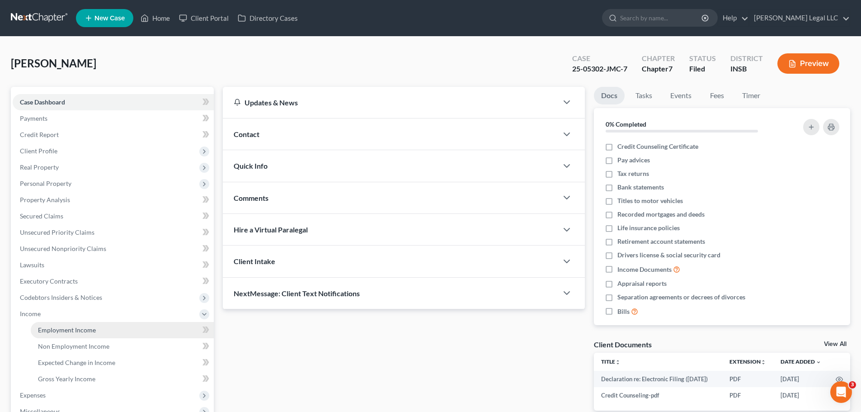
click at [42, 314] on span "Employment Income" at bounding box center [67, 330] width 58 height 8
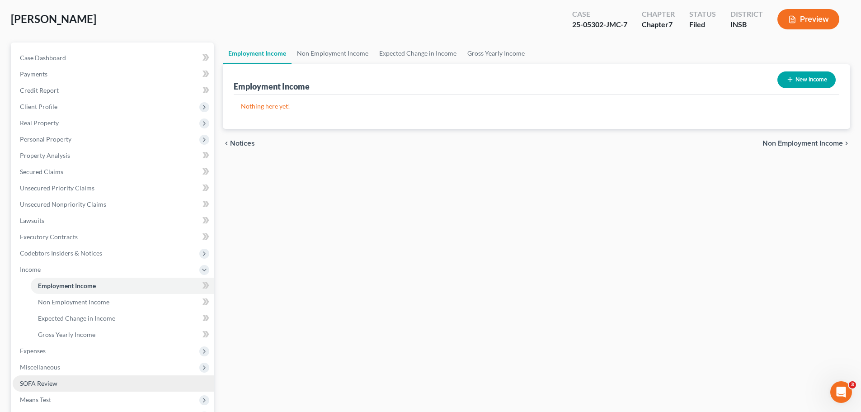
scroll to position [136, 0]
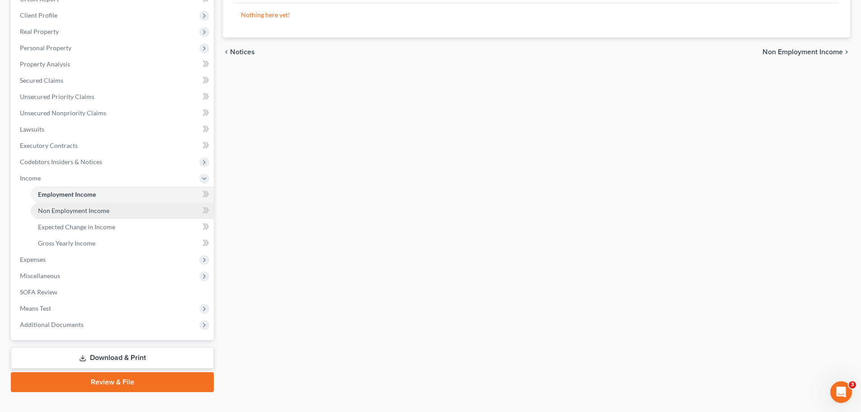
click at [60, 211] on span "Non Employment Income" at bounding box center [73, 211] width 71 height 8
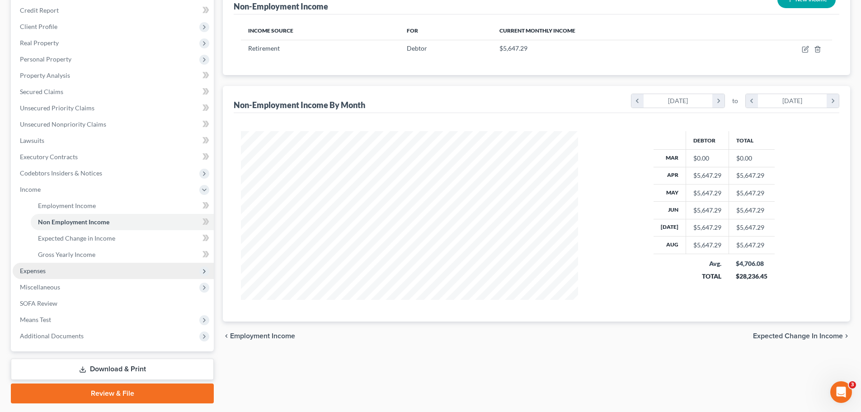
scroll to position [150, 0]
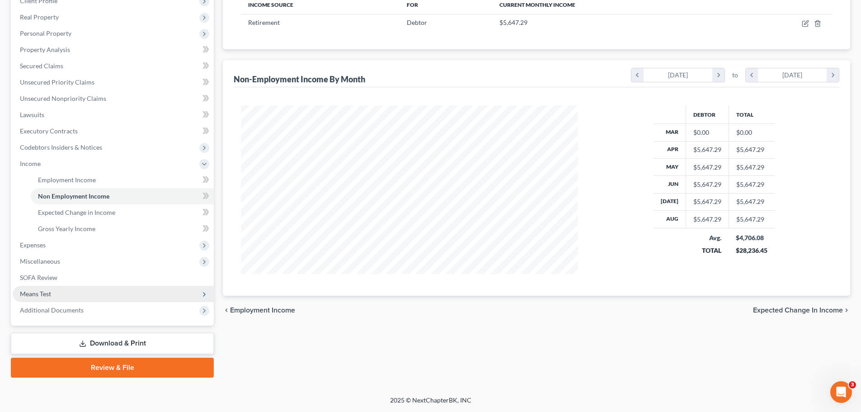
click at [35, 299] on span "Means Test" at bounding box center [113, 294] width 201 height 16
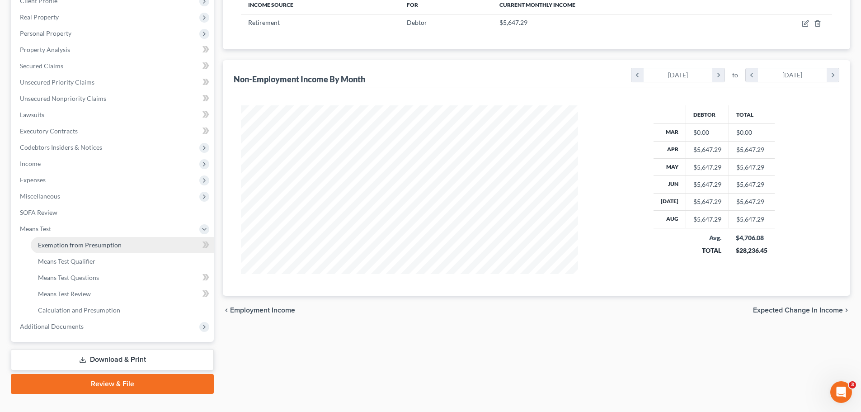
click at [59, 245] on span "Exemption from Presumption" at bounding box center [80, 245] width 84 height 8
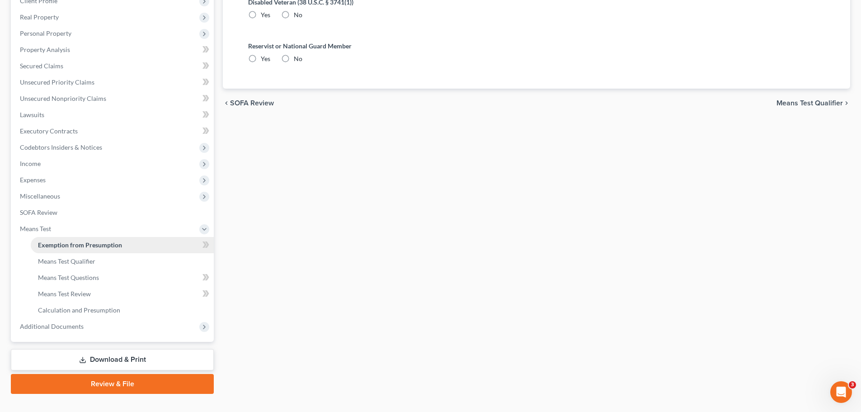
radio input "true"
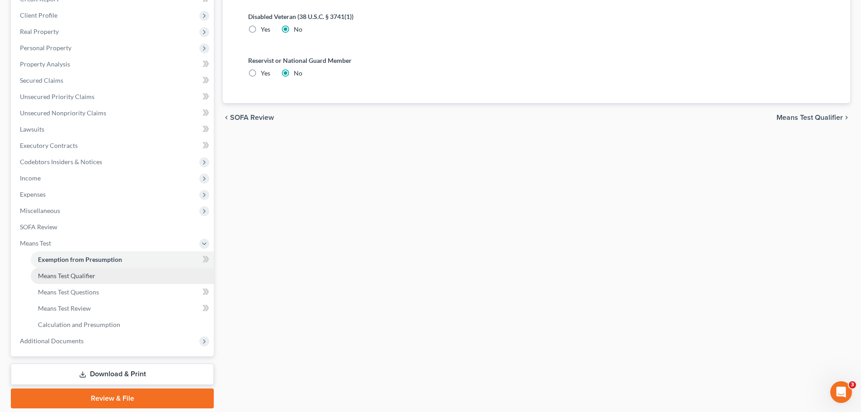
click at [80, 271] on link "Means Test Qualifier" at bounding box center [122, 276] width 183 height 16
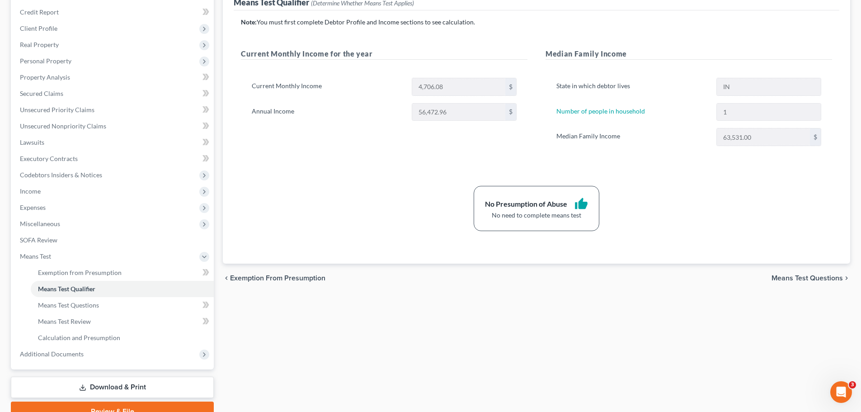
scroll to position [136, 0]
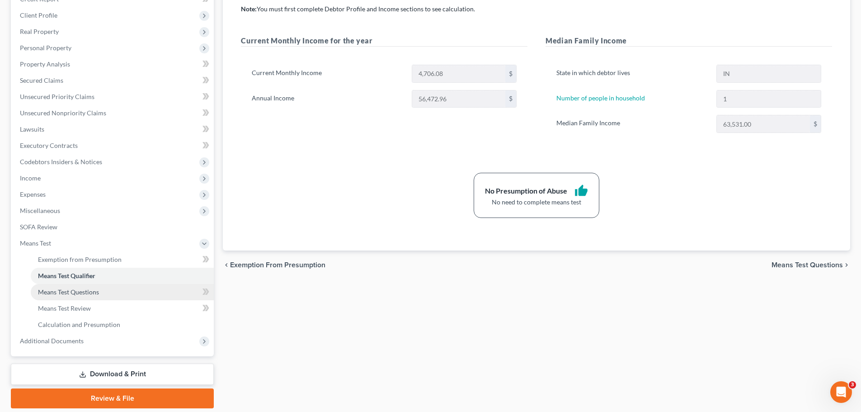
click at [75, 297] on link "Means Test Questions" at bounding box center [122, 292] width 183 height 16
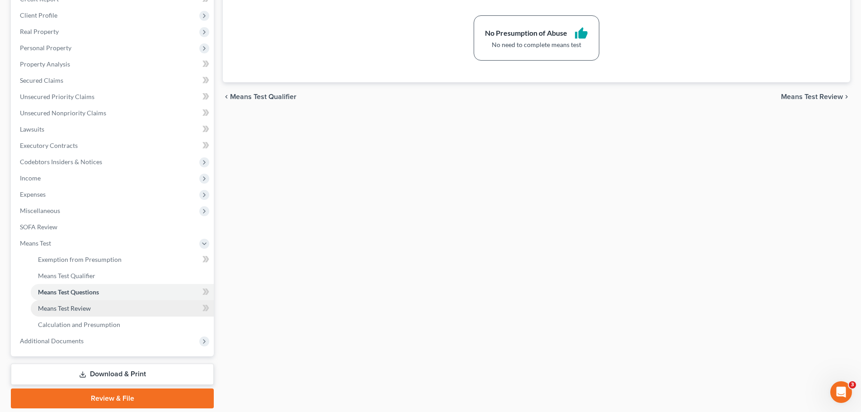
click at [49, 306] on span "Means Test Review" at bounding box center [64, 308] width 53 height 8
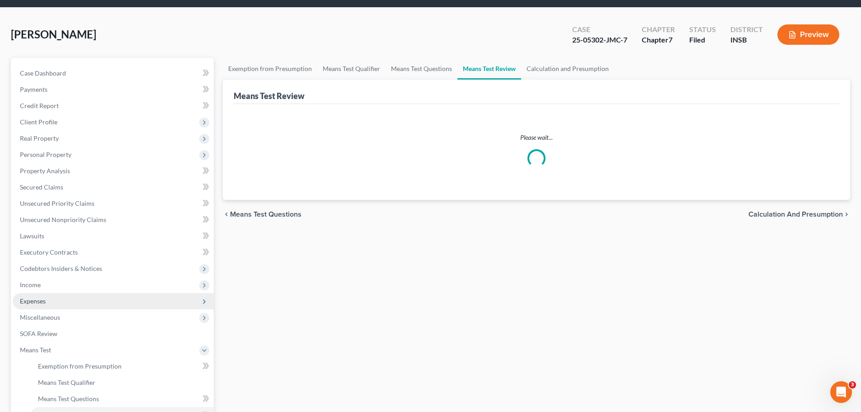
scroll to position [45, 0]
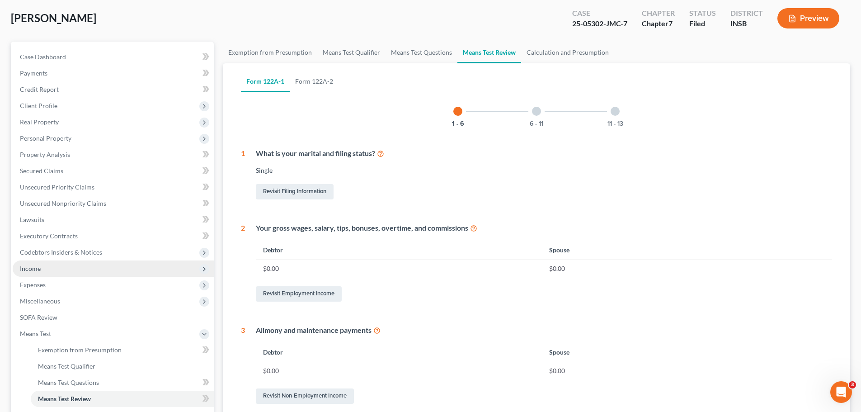
click at [27, 265] on span "Income" at bounding box center [30, 268] width 21 height 8
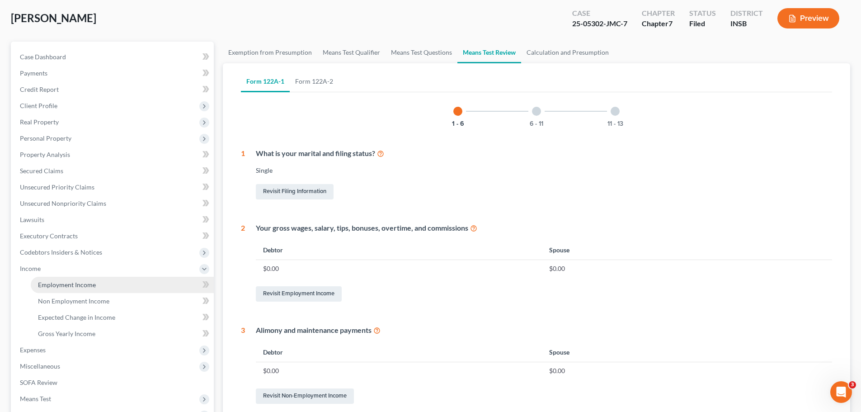
click at [45, 281] on span "Employment Income" at bounding box center [67, 285] width 58 height 8
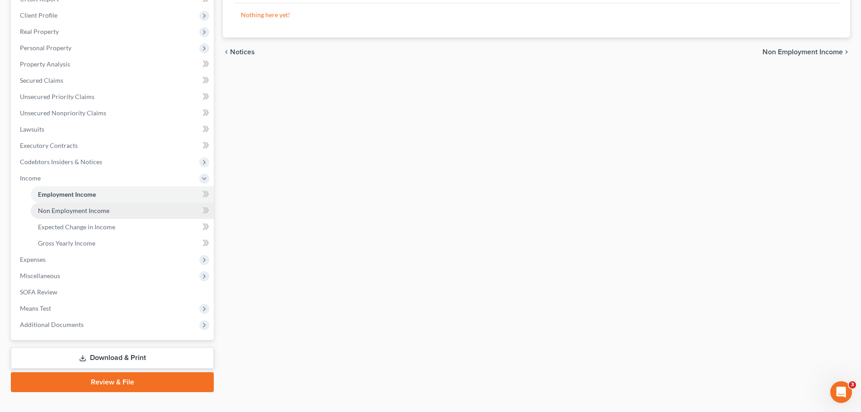
click at [51, 214] on link "Non Employment Income" at bounding box center [122, 210] width 183 height 16
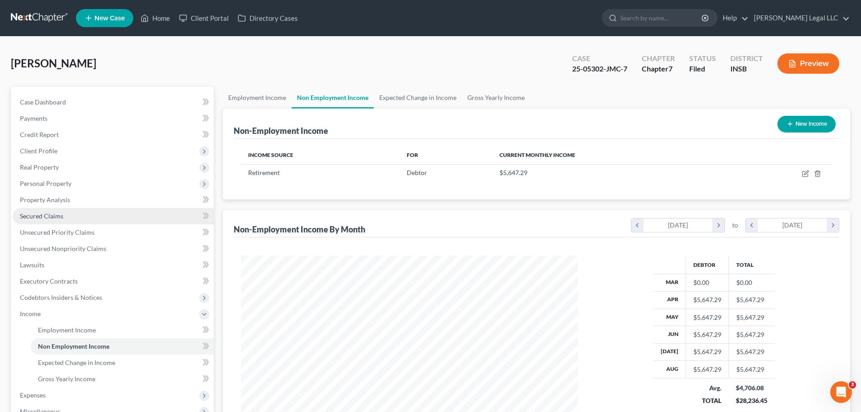
scroll to position [169, 355]
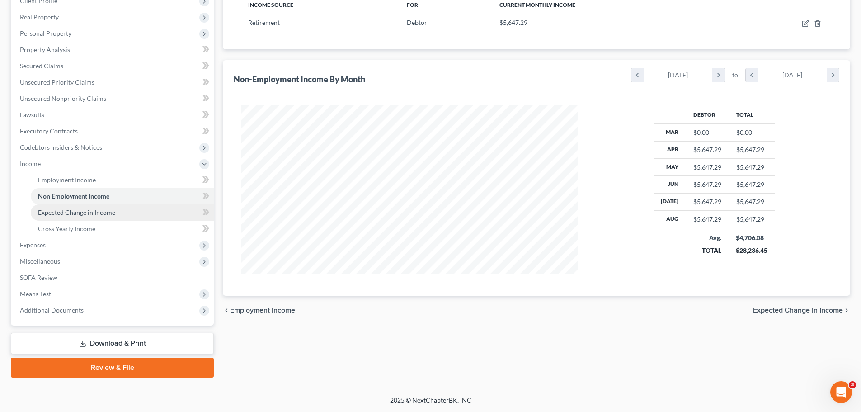
click at [71, 212] on span "Expected Change in Income" at bounding box center [76, 212] width 77 height 8
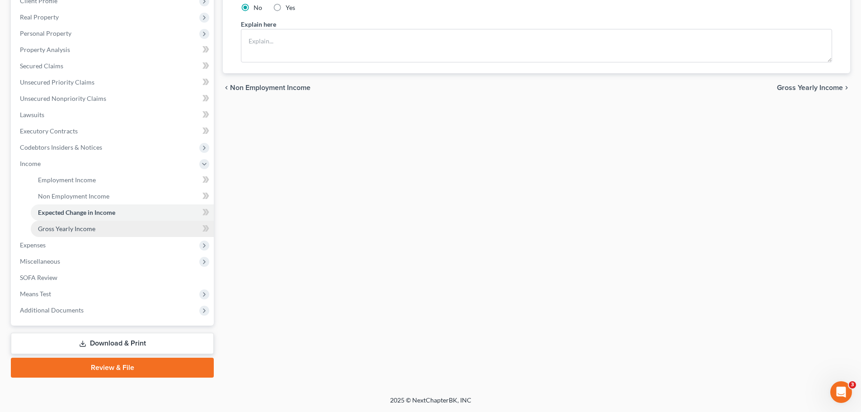
click at [78, 229] on span "Gross Yearly Income" at bounding box center [66, 229] width 57 height 8
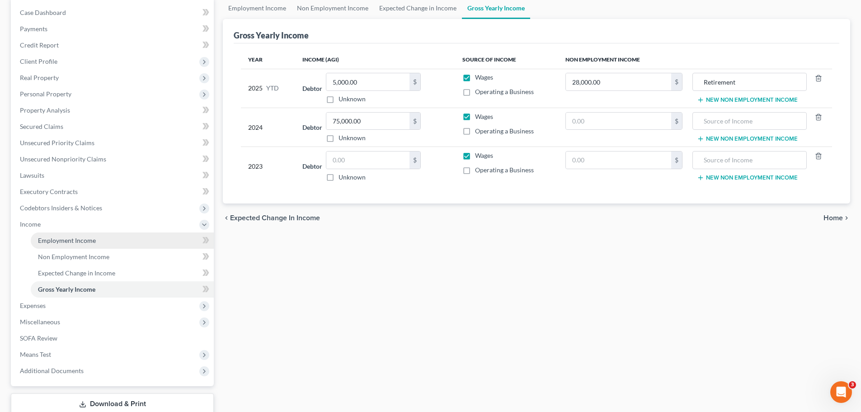
scroll to position [90, 0]
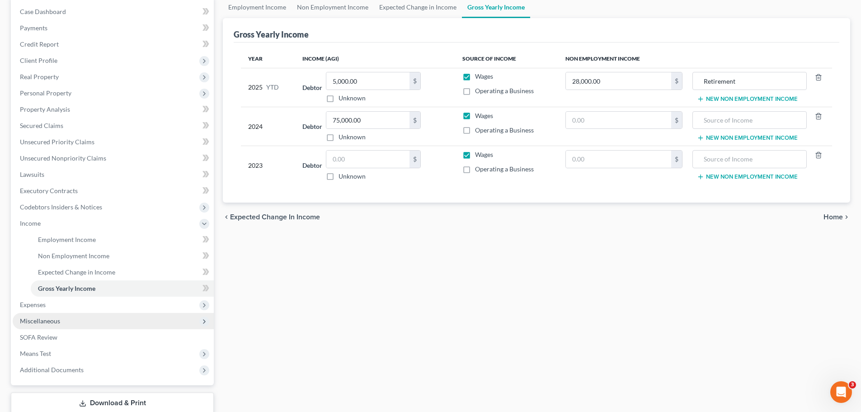
click at [48, 314] on span "Miscellaneous" at bounding box center [40, 321] width 40 height 8
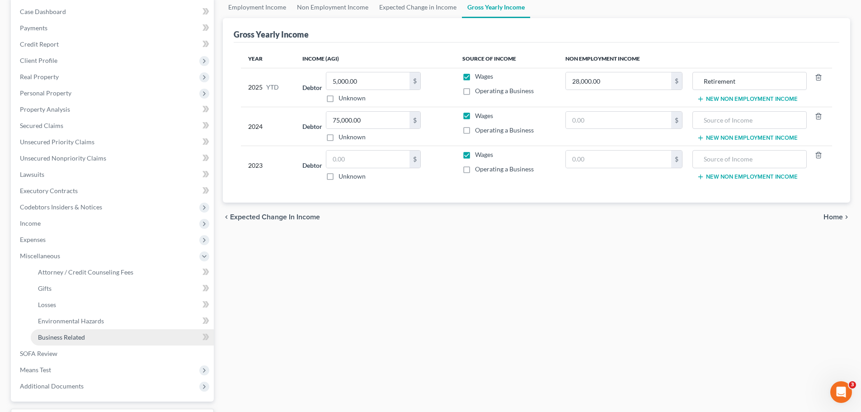
click at [58, 314] on span "Business Related" at bounding box center [61, 337] width 47 height 8
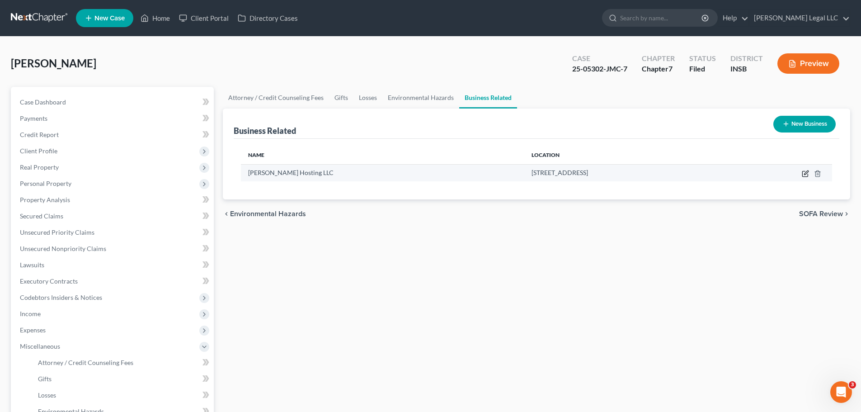
click at [687, 174] on icon "button" at bounding box center [805, 173] width 7 height 7
select select "member"
select select "15"
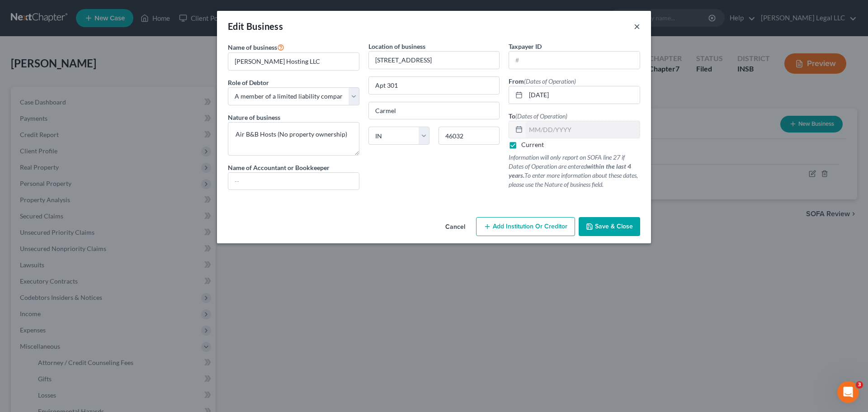
click at [639, 27] on button "×" at bounding box center [637, 26] width 6 height 11
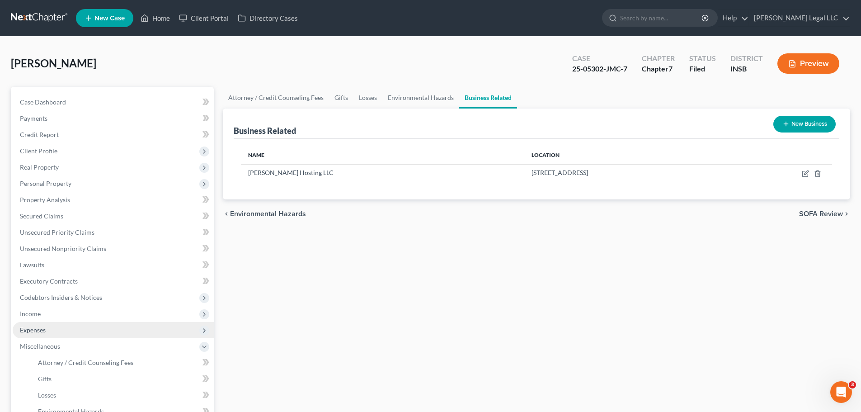
click at [35, 314] on span "Expenses" at bounding box center [33, 330] width 26 height 8
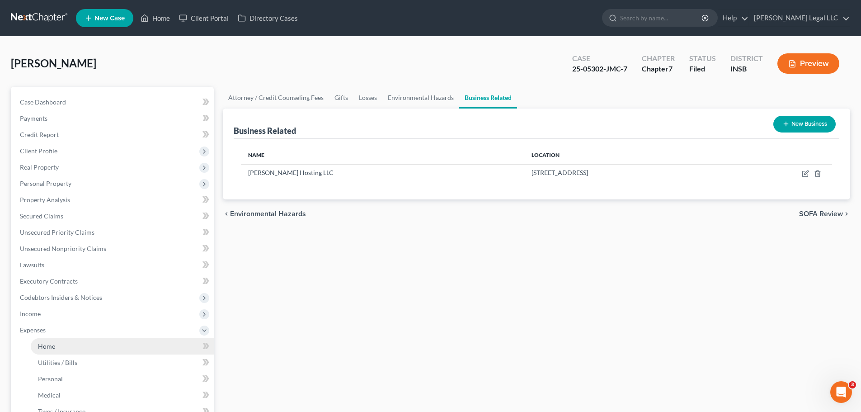
click at [37, 314] on link "Home" at bounding box center [122, 346] width 183 height 16
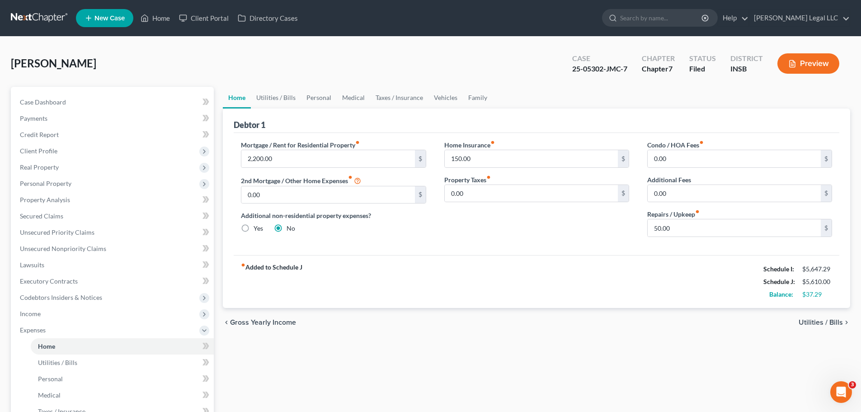
click at [394, 264] on div "fiber_manual_record Added to Schedule J Schedule I: $5,647.29 Schedule J: $5,61…" at bounding box center [537, 281] width 606 height 53
click at [42, 219] on span "Secured Claims" at bounding box center [41, 216] width 43 height 8
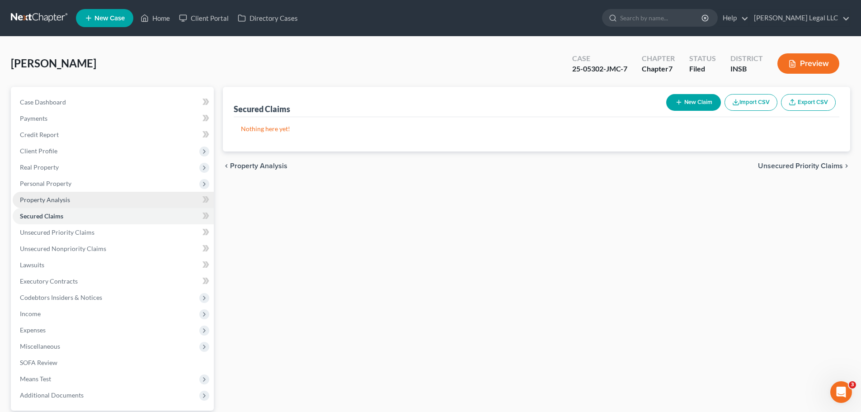
click at [70, 203] on link "Property Analysis" at bounding box center [113, 200] width 201 height 16
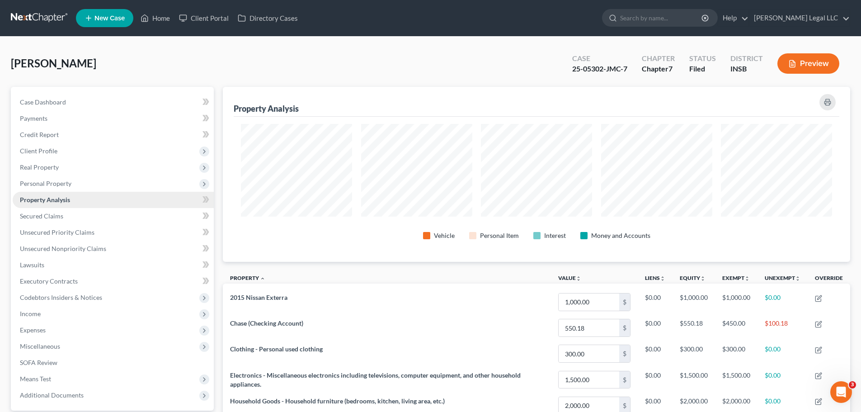
scroll to position [451812, 451360]
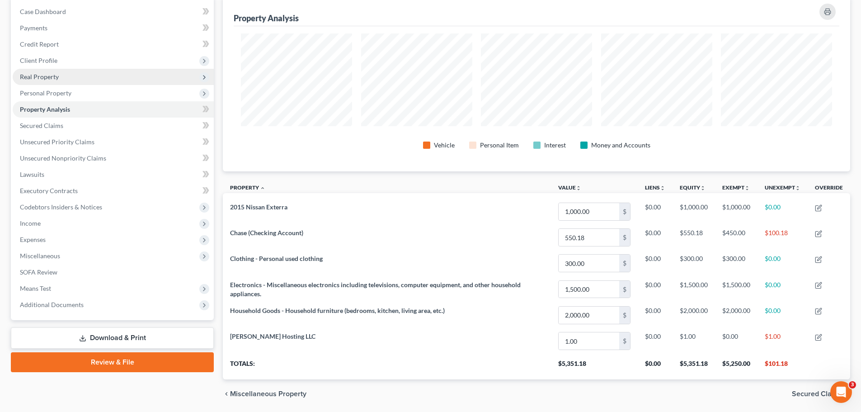
click at [32, 77] on span "Real Property" at bounding box center [39, 77] width 39 height 8
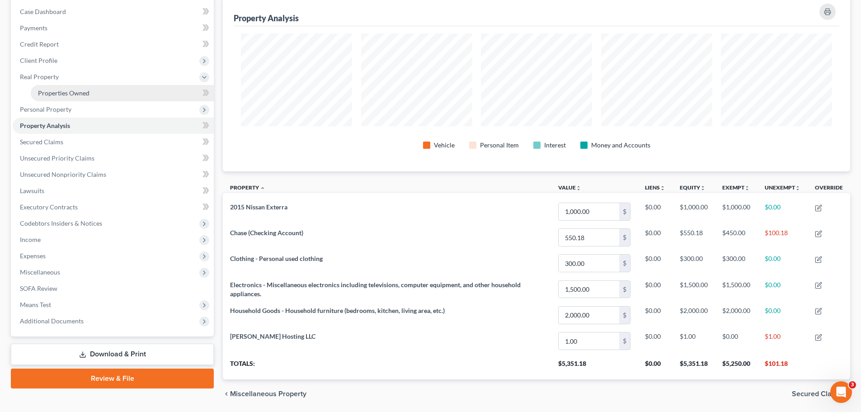
click at [32, 93] on link "Properties Owned" at bounding box center [122, 93] width 183 height 16
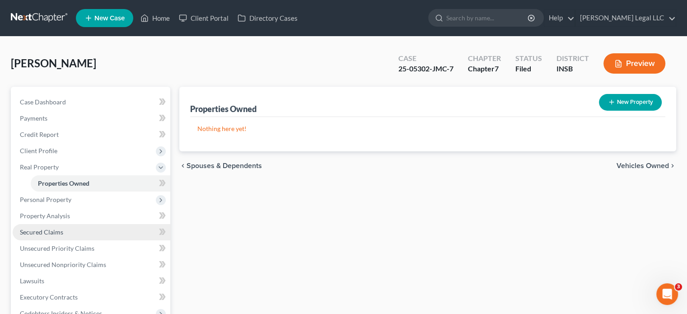
click at [42, 233] on span "Secured Claims" at bounding box center [41, 232] width 43 height 8
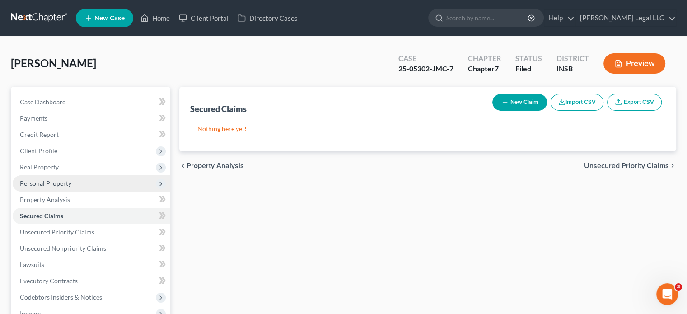
click at [42, 184] on span "Personal Property" at bounding box center [46, 183] width 52 height 8
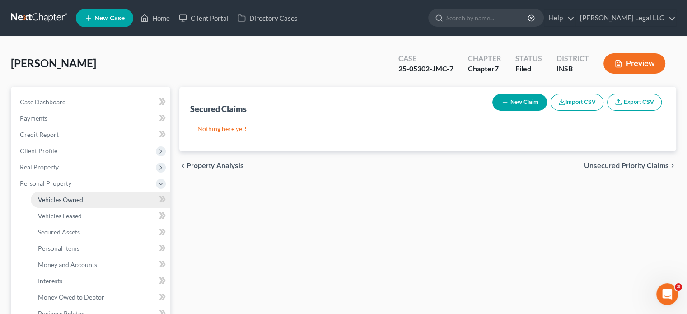
click at [56, 200] on span "Vehicles Owned" at bounding box center [60, 200] width 45 height 8
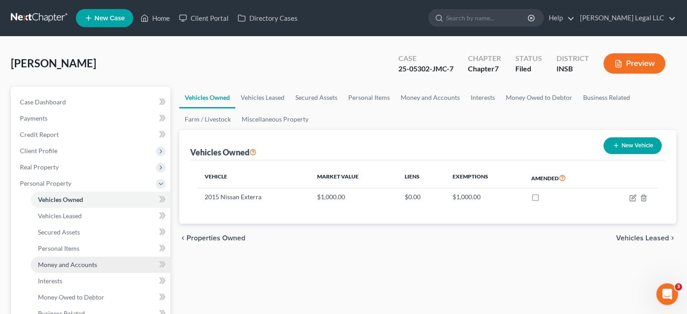
click at [44, 265] on span "Money and Accounts" at bounding box center [67, 265] width 59 height 8
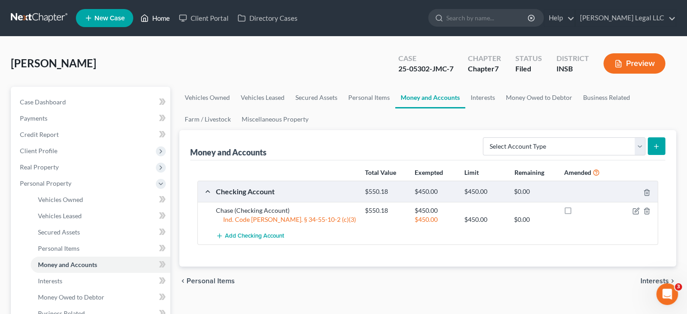
drag, startPoint x: 150, startPoint y: 24, endPoint x: 116, endPoint y: 34, distance: 35.3
click at [150, 24] on link "Home" at bounding box center [155, 18] width 38 height 16
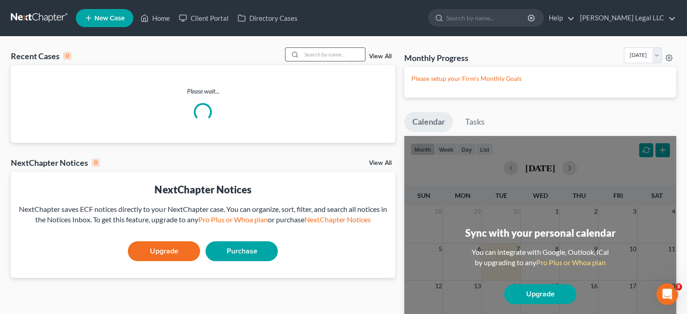
click at [313, 52] on input "search" at bounding box center [333, 54] width 63 height 13
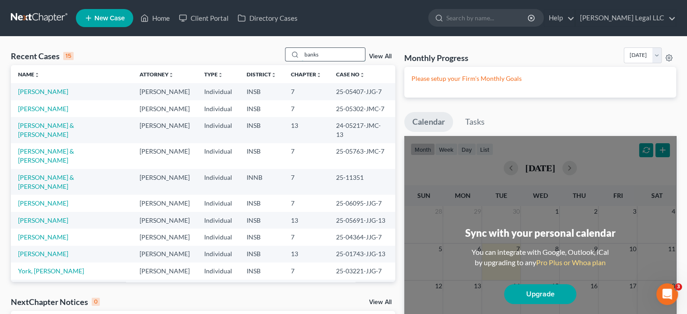
type input "banks"
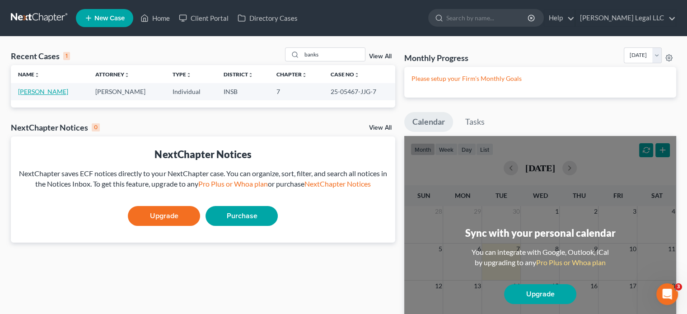
click at [42, 89] on link "[PERSON_NAME]" at bounding box center [43, 92] width 50 height 8
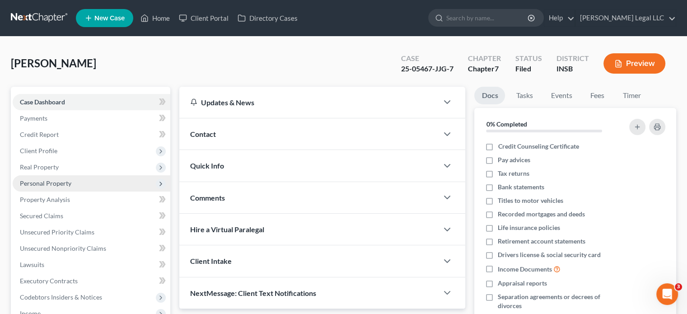
click at [43, 183] on span "Personal Property" at bounding box center [46, 183] width 52 height 8
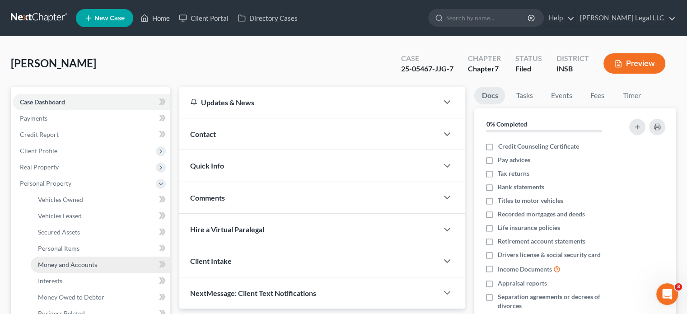
click at [59, 265] on span "Money and Accounts" at bounding box center [67, 265] width 59 height 8
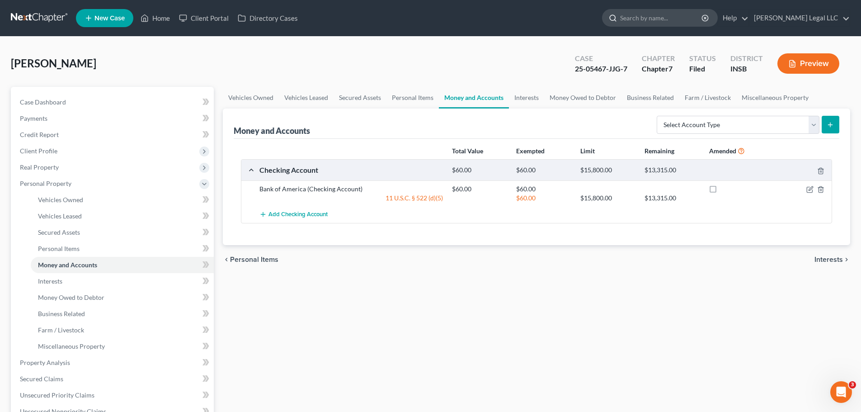
click at [674, 24] on input "search" at bounding box center [661, 17] width 83 height 17
type input "[PERSON_NAME]"
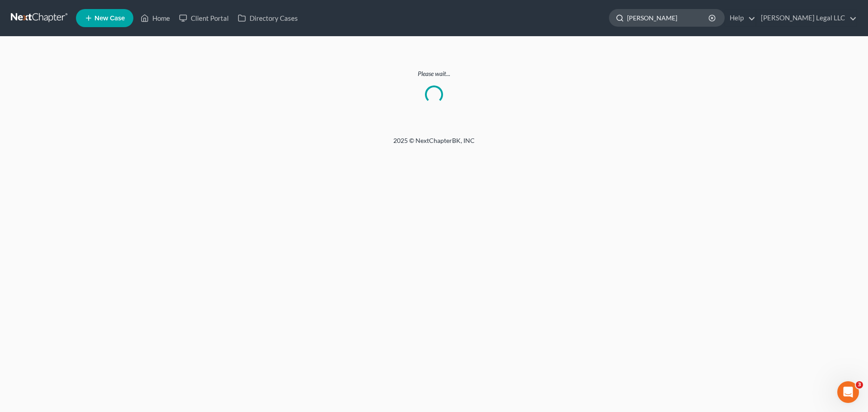
click at [687, 22] on input "[PERSON_NAME]" at bounding box center [668, 17] width 83 height 17
click at [687, 21] on input "[PERSON_NAME]" at bounding box center [668, 17] width 83 height 17
type input "[PERSON_NAME]"
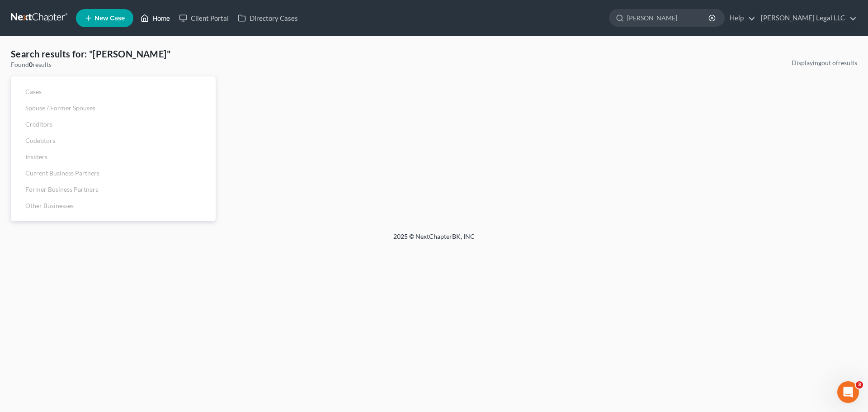
click at [162, 21] on link "Home" at bounding box center [155, 18] width 38 height 16
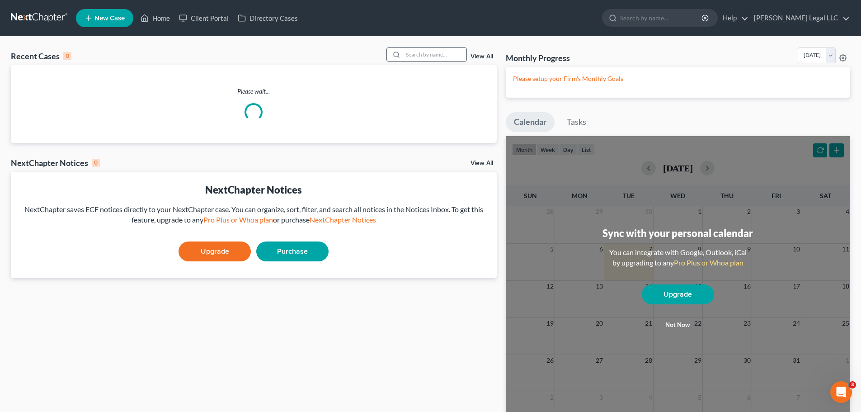
click at [438, 55] on input "search" at bounding box center [434, 54] width 63 height 13
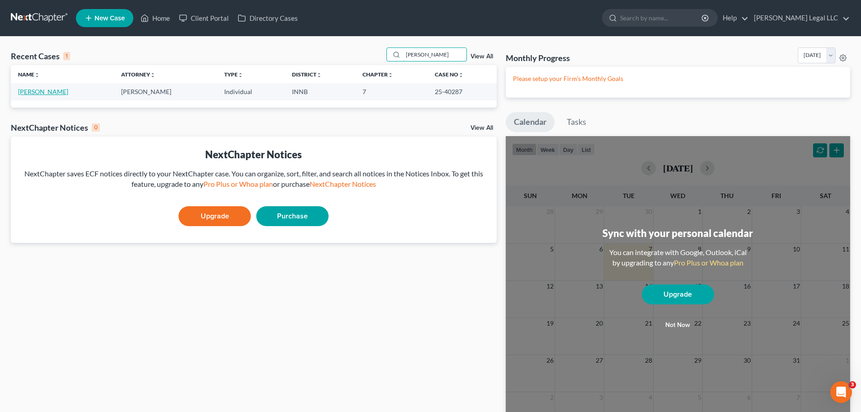
type input "[PERSON_NAME]"
click at [46, 92] on link "[PERSON_NAME]" at bounding box center [43, 92] width 50 height 8
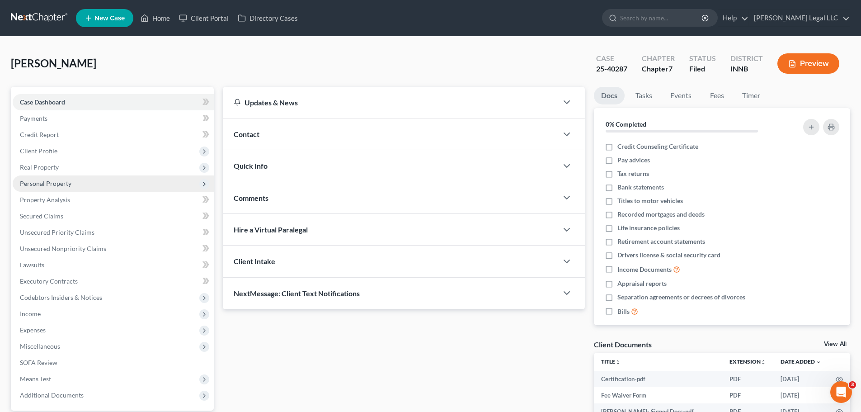
click at [41, 182] on span "Personal Property" at bounding box center [46, 183] width 52 height 8
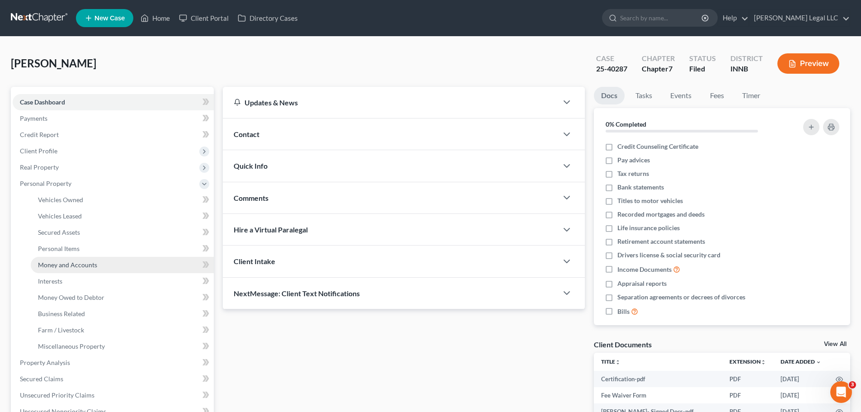
click at [50, 266] on span "Money and Accounts" at bounding box center [67, 265] width 59 height 8
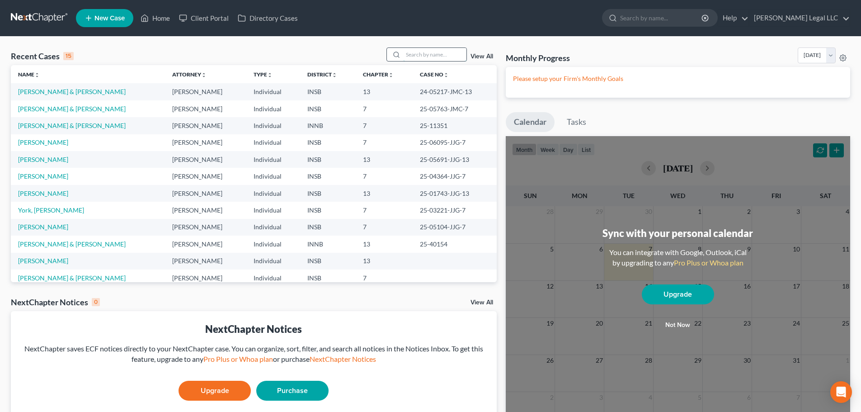
click at [412, 60] on input "search" at bounding box center [434, 54] width 63 height 13
click at [43, 89] on link "[PERSON_NAME] & [PERSON_NAME]" at bounding box center [72, 92] width 108 height 8
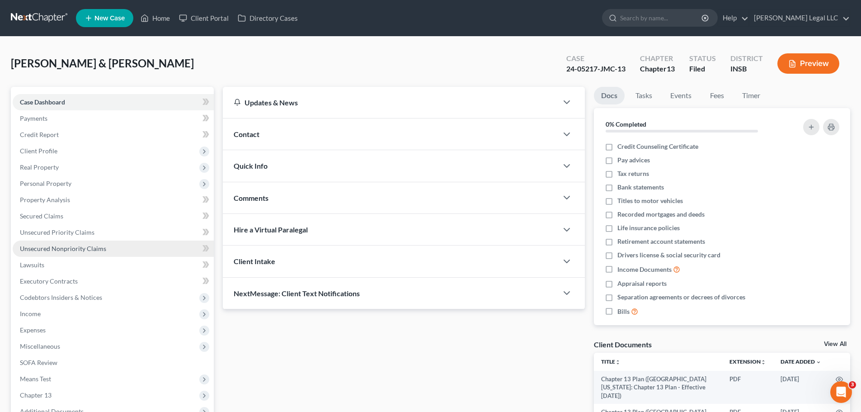
click at [52, 245] on span "Unsecured Nonpriority Claims" at bounding box center [63, 249] width 86 height 8
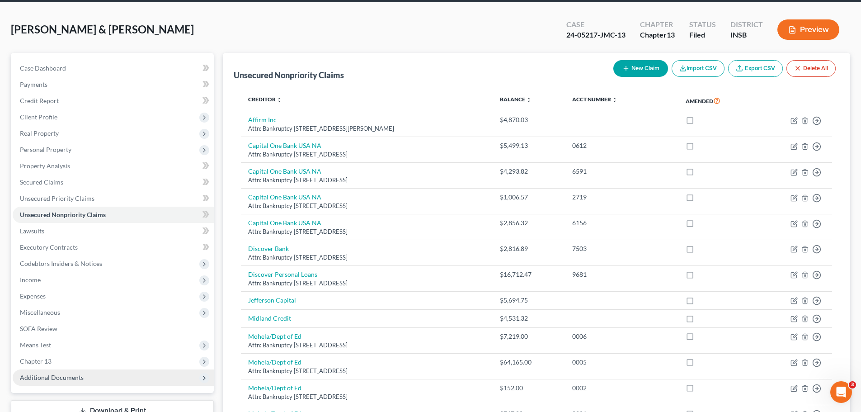
scroll to position [138, 0]
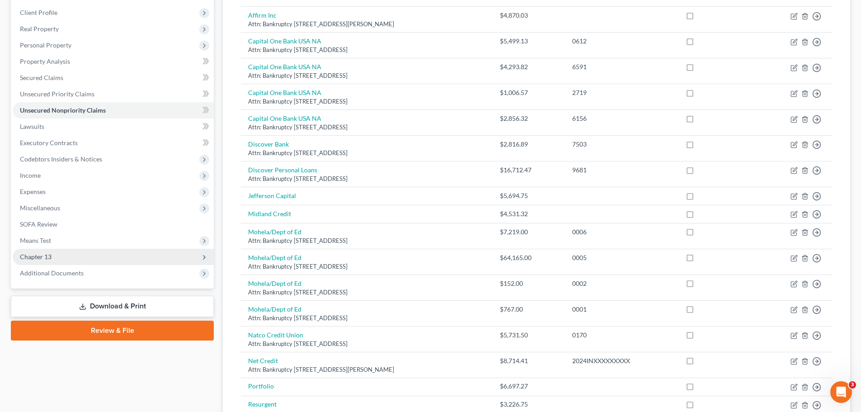
click at [35, 256] on span "Chapter 13" at bounding box center [36, 257] width 32 height 8
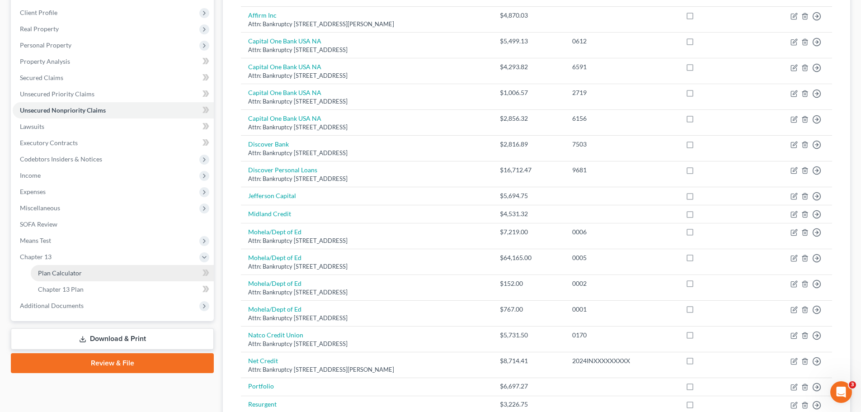
click at [42, 272] on span "Plan Calculator" at bounding box center [60, 273] width 44 height 8
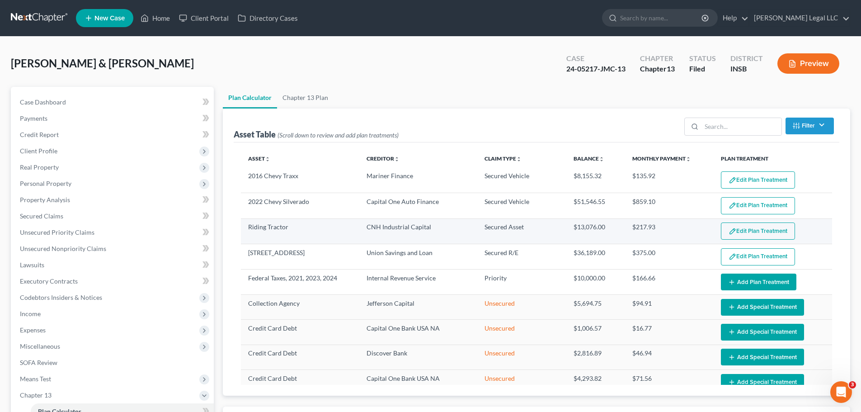
select select "59"
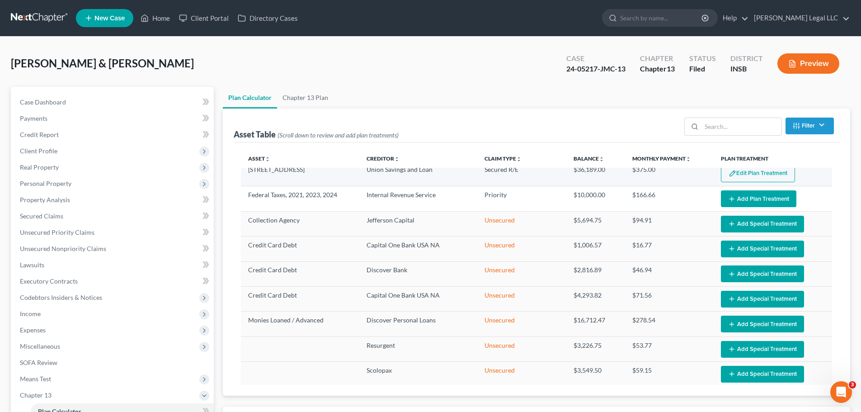
scroll to position [90, 0]
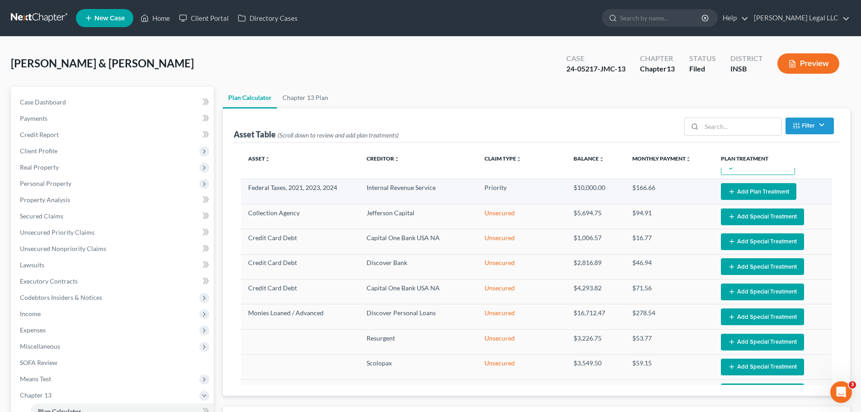
click at [741, 193] on button "Add Plan Treatment" at bounding box center [758, 191] width 75 height 17
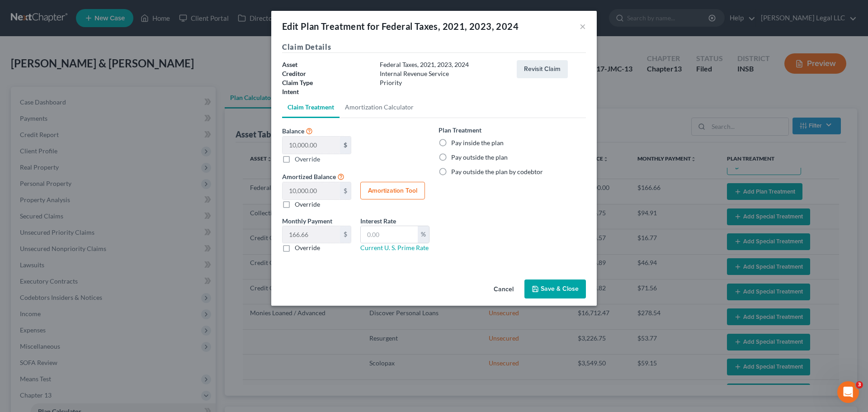
click at [451, 143] on label "Pay inside the plan" at bounding box center [477, 142] width 52 height 9
click at [455, 143] on input "Pay inside the plan" at bounding box center [458, 141] width 6 height 6
radio input "true"
click at [583, 21] on button "×" at bounding box center [582, 26] width 6 height 11
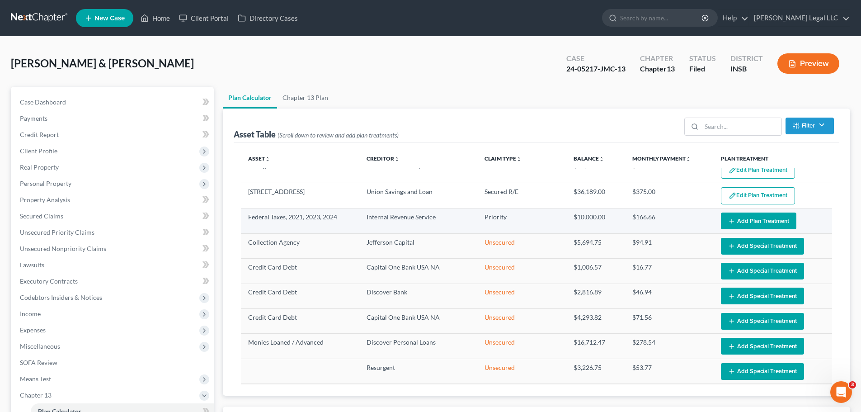
scroll to position [45, 0]
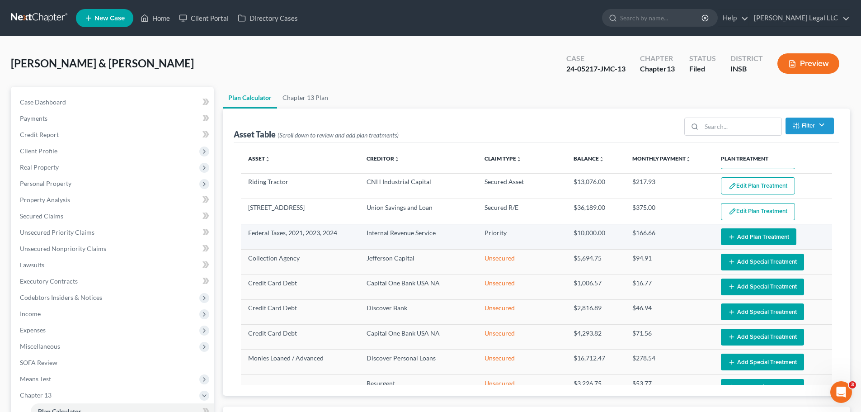
click at [733, 241] on button "Add Plan Treatment" at bounding box center [758, 236] width 75 height 17
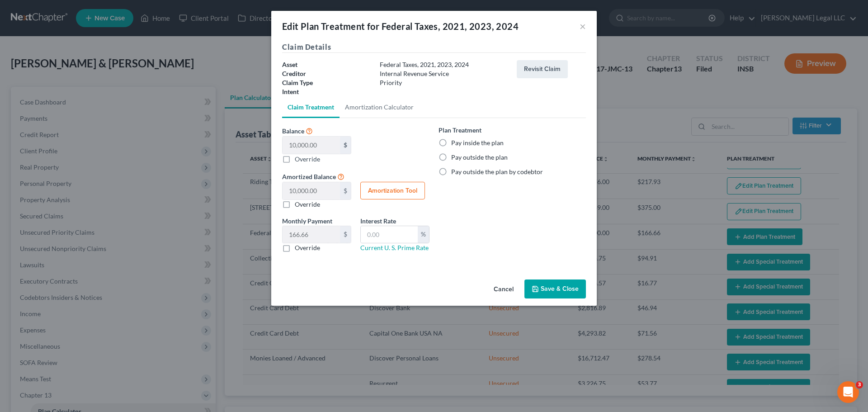
click at [451, 139] on label "Pay inside the plan" at bounding box center [477, 142] width 52 height 9
click at [455, 139] on input "Pay inside the plan" at bounding box center [458, 141] width 6 height 6
radio input "true"
click at [571, 280] on button "Save & Close" at bounding box center [554, 288] width 61 height 19
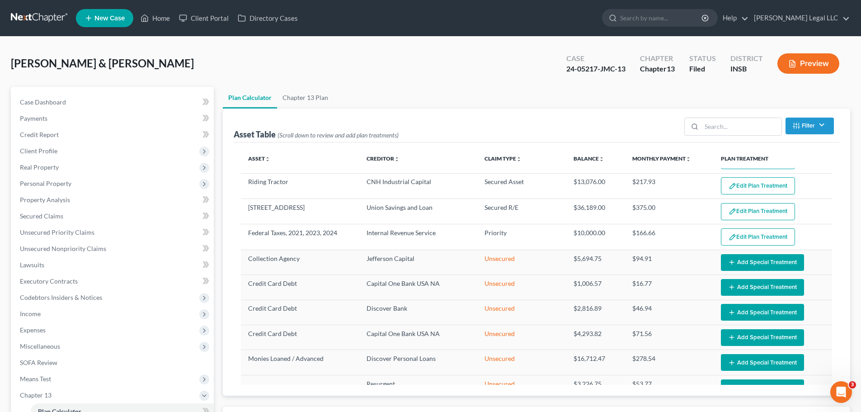
select select "59"
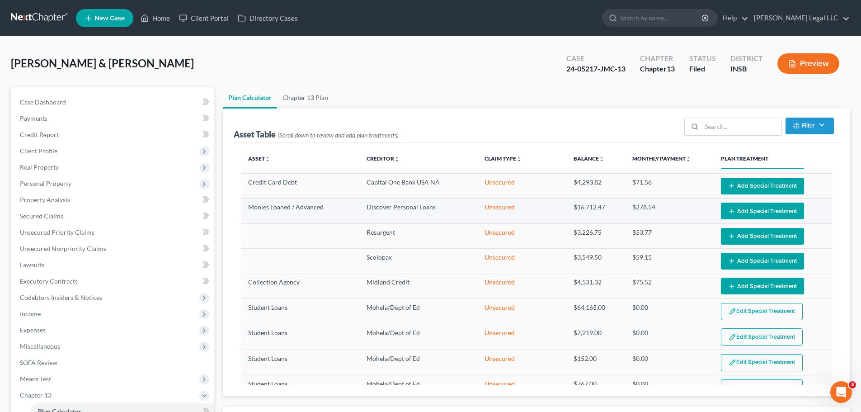
scroll to position [271, 0]
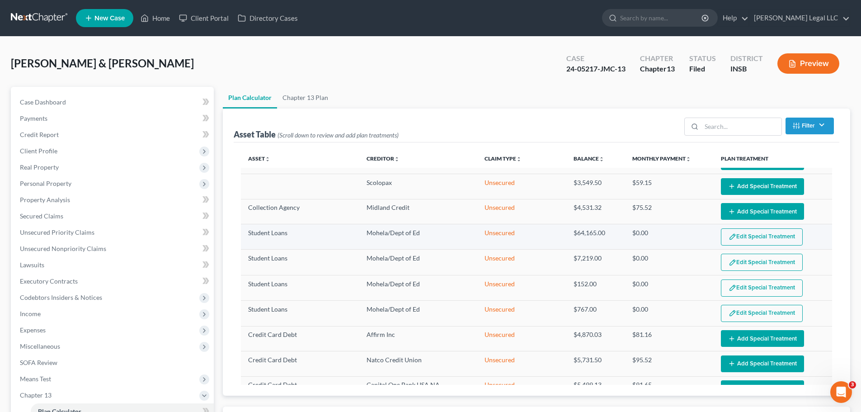
click at [759, 239] on button "Edit Special Treatment" at bounding box center [762, 236] width 82 height 17
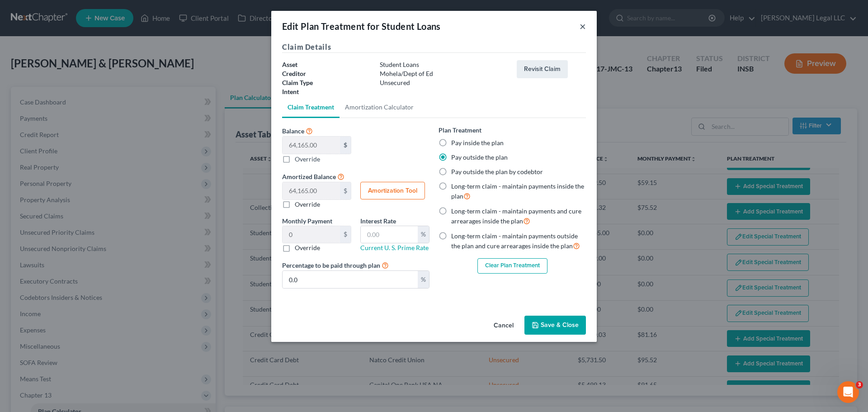
click at [584, 28] on button "×" at bounding box center [582, 26] width 6 height 11
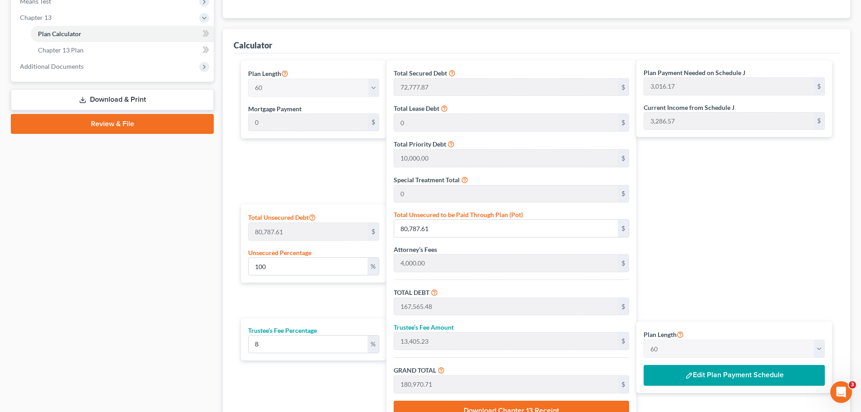
scroll to position [377, 0]
click at [719, 379] on button "Edit Plan Payment Schedule" at bounding box center [734, 375] width 181 height 21
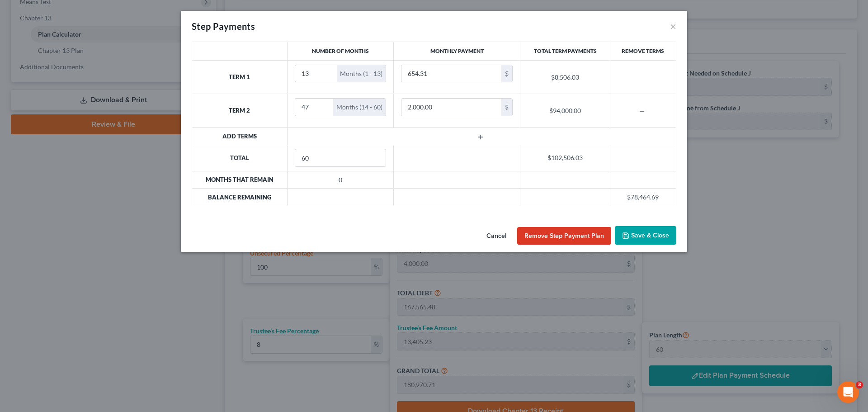
click at [656, 232] on button "Save & Close" at bounding box center [645, 235] width 61 height 19
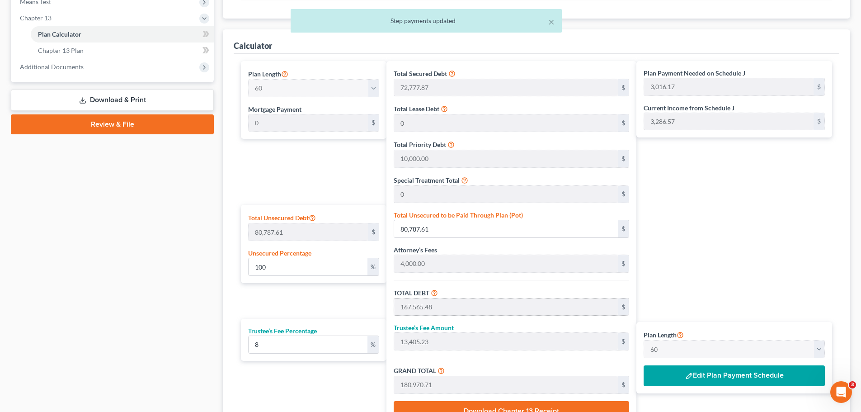
scroll to position [422, 0]
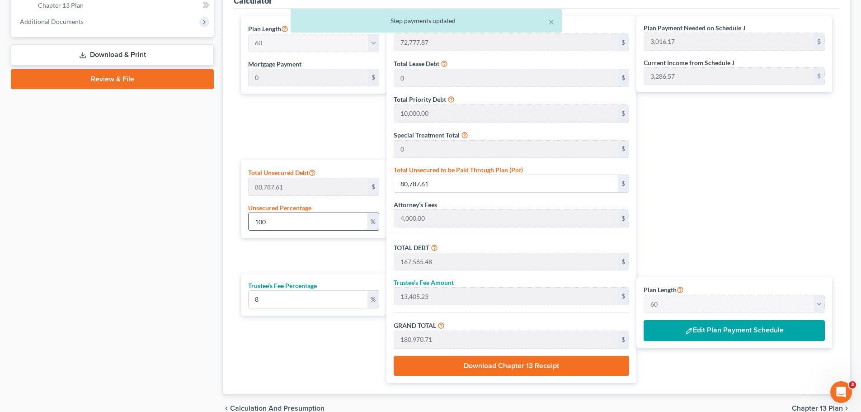
click at [315, 220] on input "100" at bounding box center [308, 221] width 119 height 17
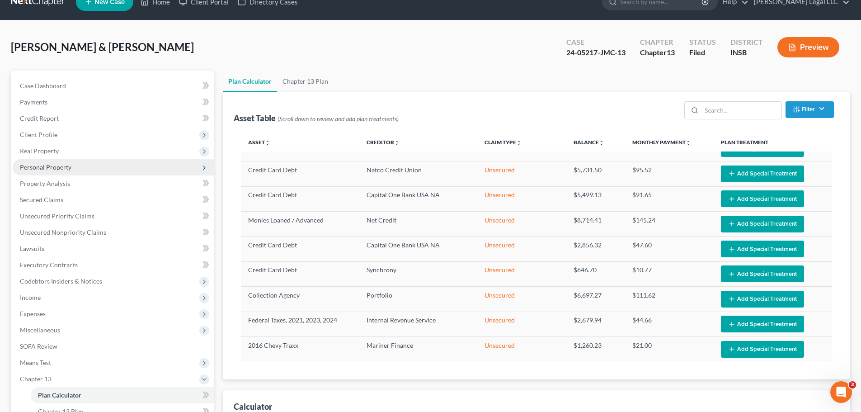
scroll to position [0, 0]
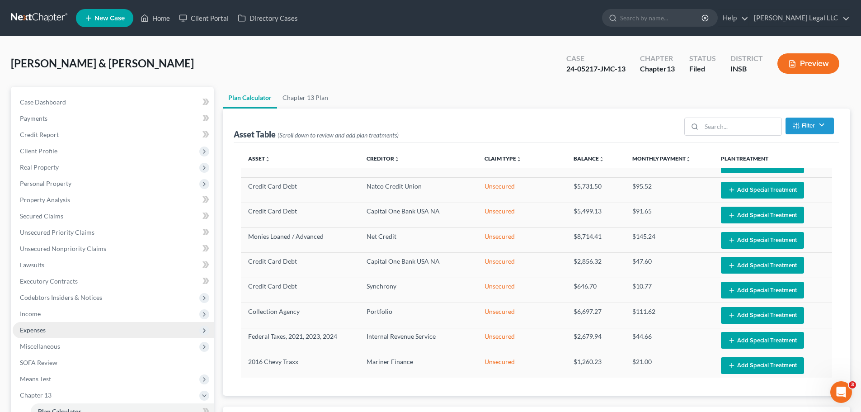
click at [24, 331] on span "Expenses" at bounding box center [33, 330] width 26 height 8
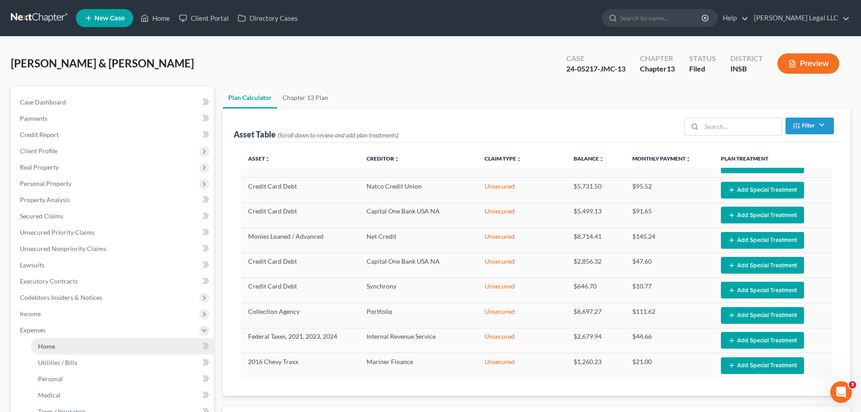
click at [45, 347] on span "Home" at bounding box center [46, 346] width 17 height 8
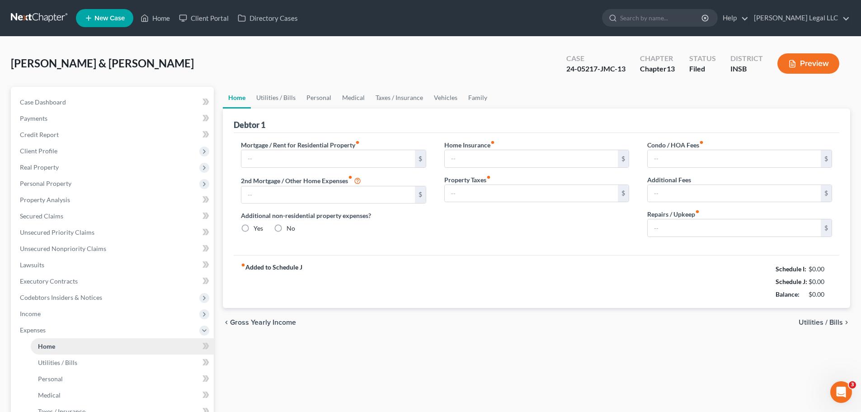
type input "375.00"
type input "0.00"
radio input "true"
type input "500.00"
type input "100.00"
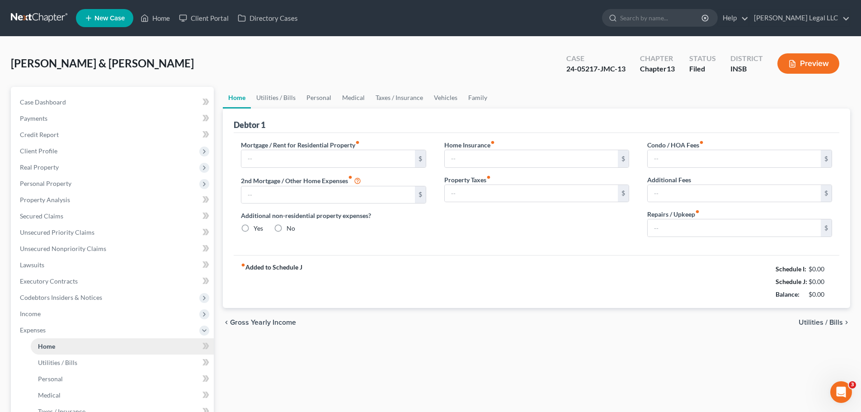
type input "0.00"
type input "100.00"
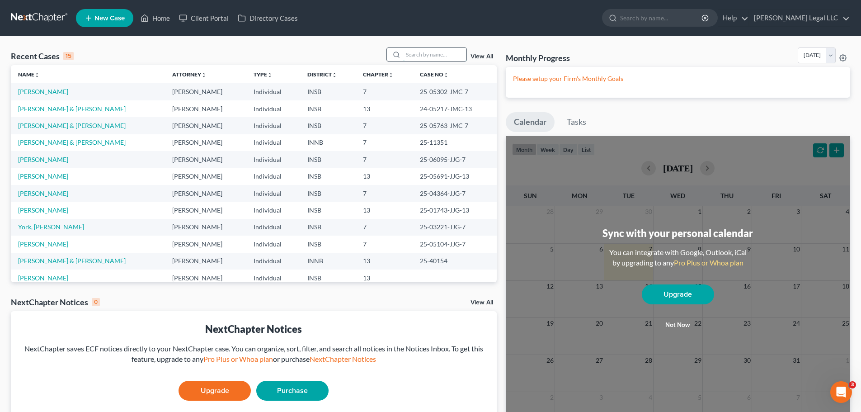
click at [418, 56] on input "search" at bounding box center [434, 54] width 63 height 13
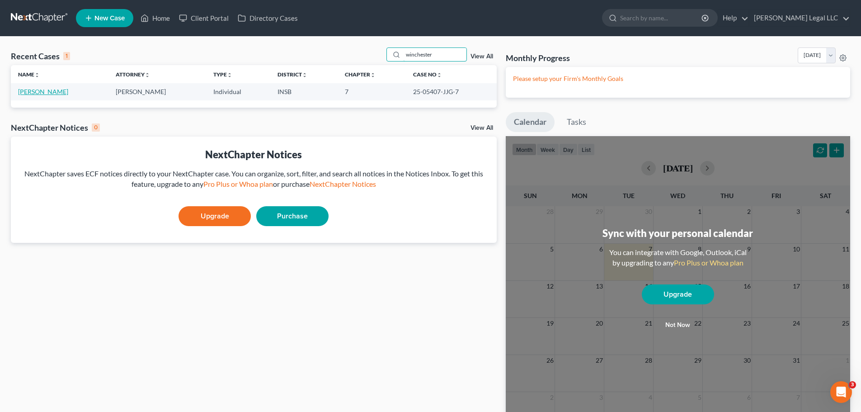
type input "winchester"
click at [46, 88] on link "Winchester, Deborah" at bounding box center [43, 92] width 50 height 8
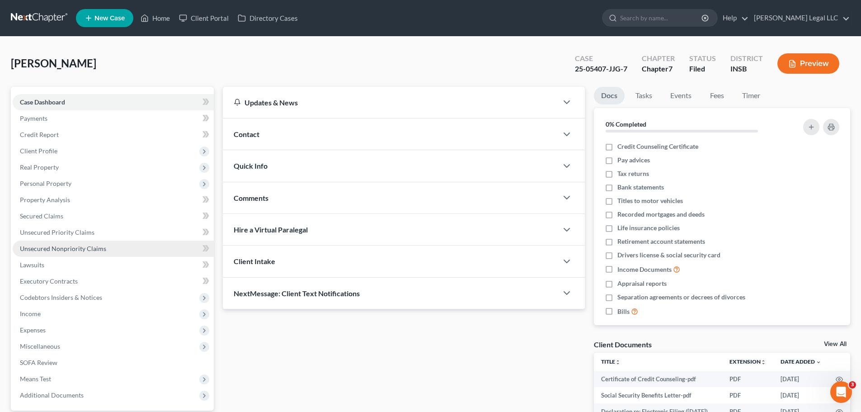
click at [44, 245] on span "Unsecured Nonpriority Claims" at bounding box center [63, 249] width 86 height 8
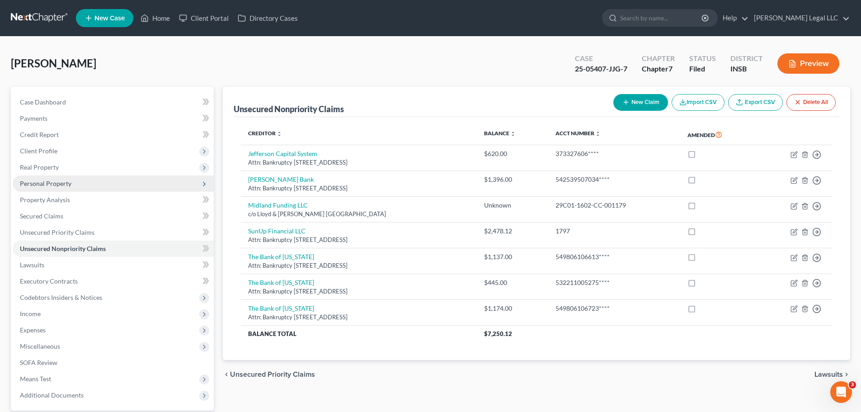
click at [39, 178] on span "Personal Property" at bounding box center [113, 183] width 201 height 16
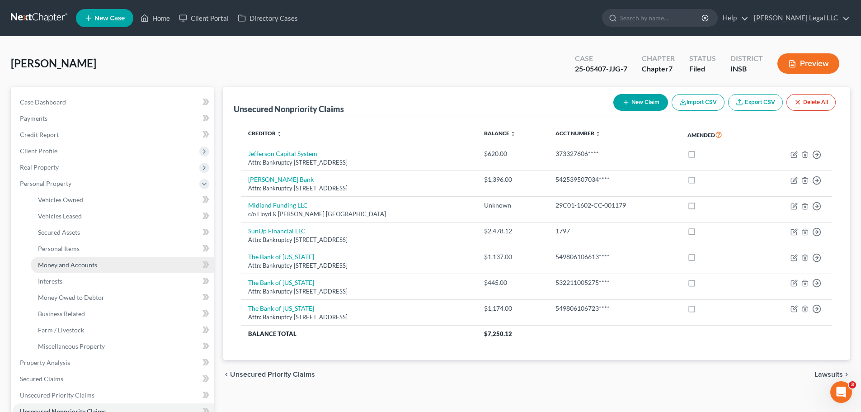
click at [47, 262] on span "Money and Accounts" at bounding box center [67, 265] width 59 height 8
